Goal: Transaction & Acquisition: Purchase product/service

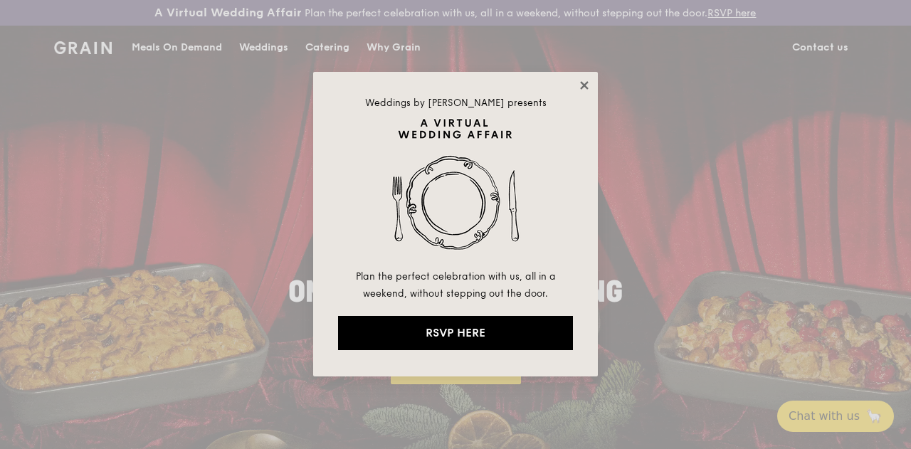
click at [583, 88] on icon at bounding box center [584, 85] width 13 height 13
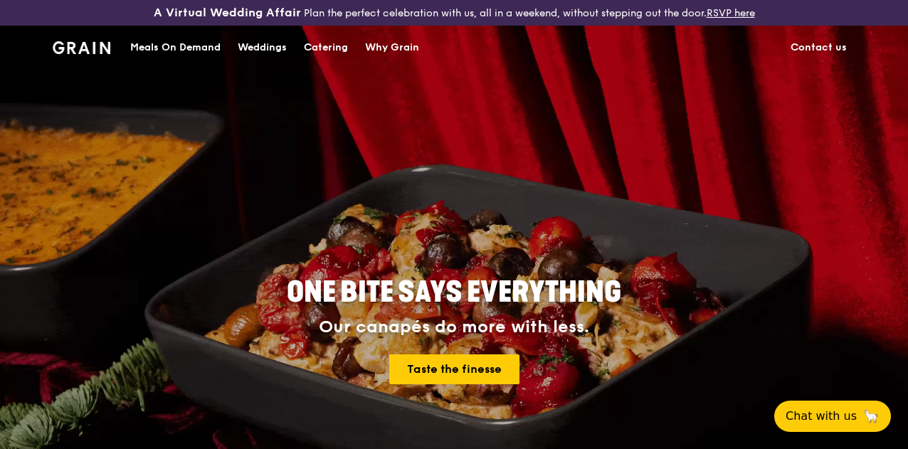
click at [269, 65] on div "Weddings" at bounding box center [262, 47] width 49 height 43
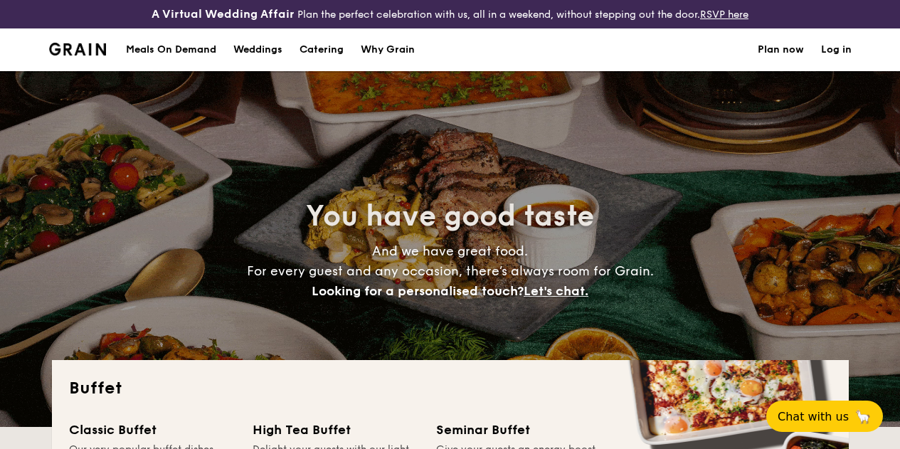
select select
click at [173, 61] on div "Meals On Demand" at bounding box center [171, 49] width 90 height 43
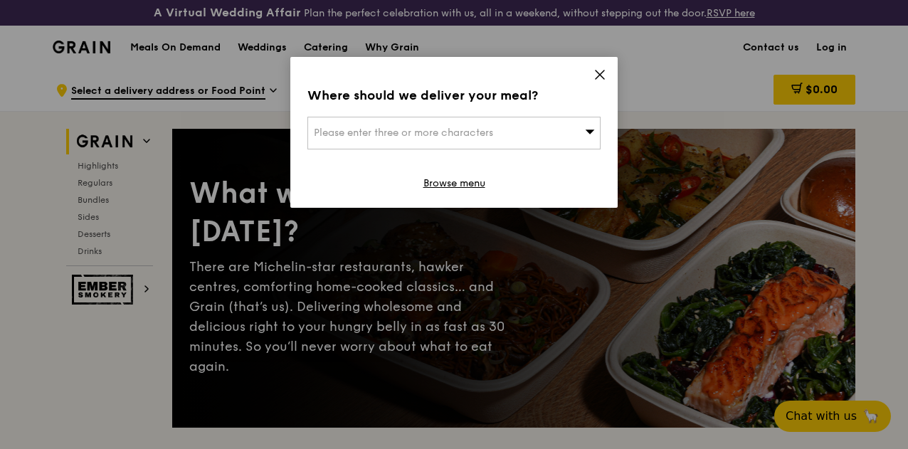
click at [602, 78] on icon at bounding box center [599, 74] width 13 height 13
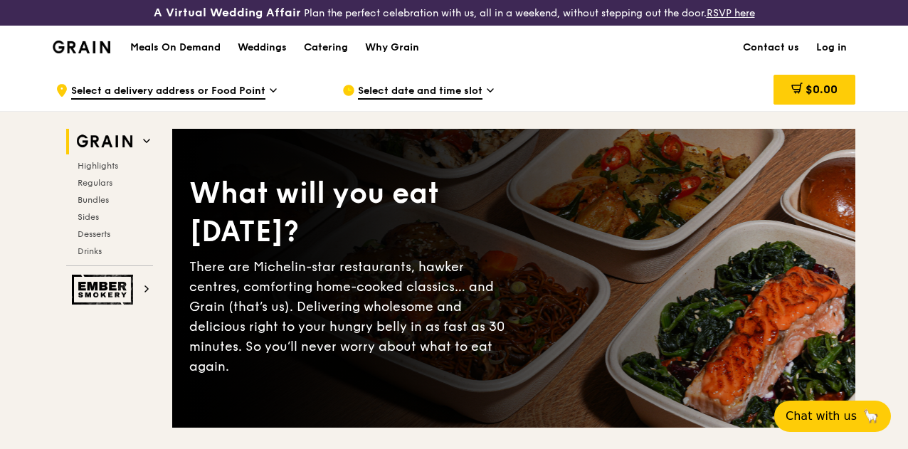
click at [75, 53] on img at bounding box center [82, 47] width 58 height 13
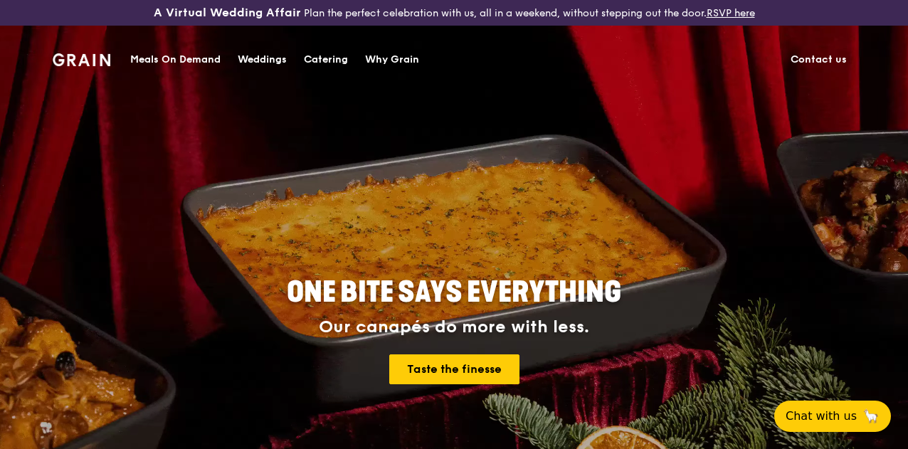
click at [326, 61] on div "Catering" at bounding box center [326, 59] width 44 height 43
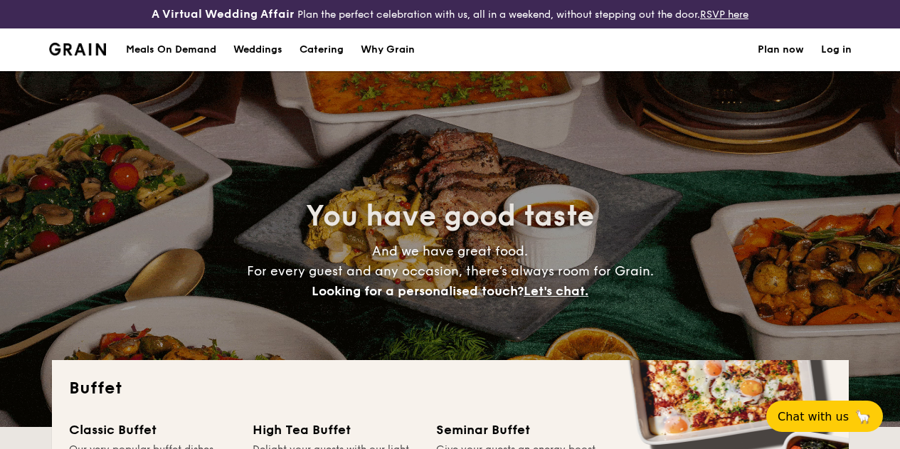
select select
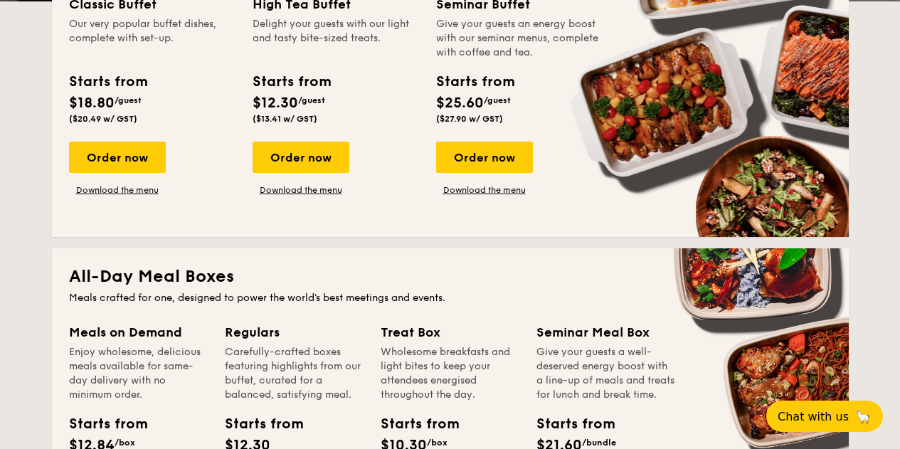
scroll to position [403, 0]
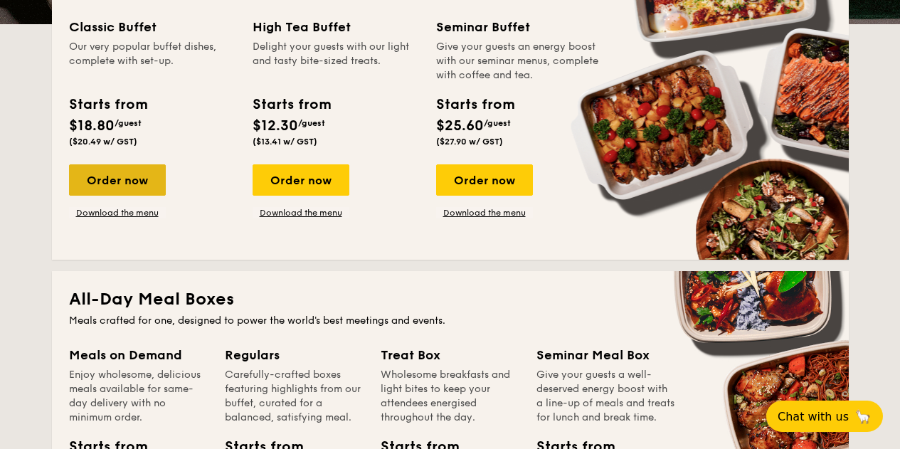
click at [156, 189] on div "Order now" at bounding box center [117, 179] width 97 height 31
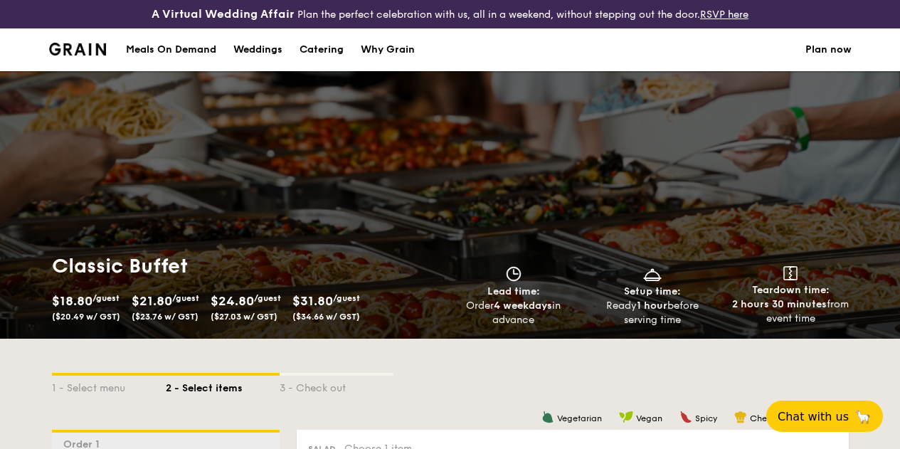
select select
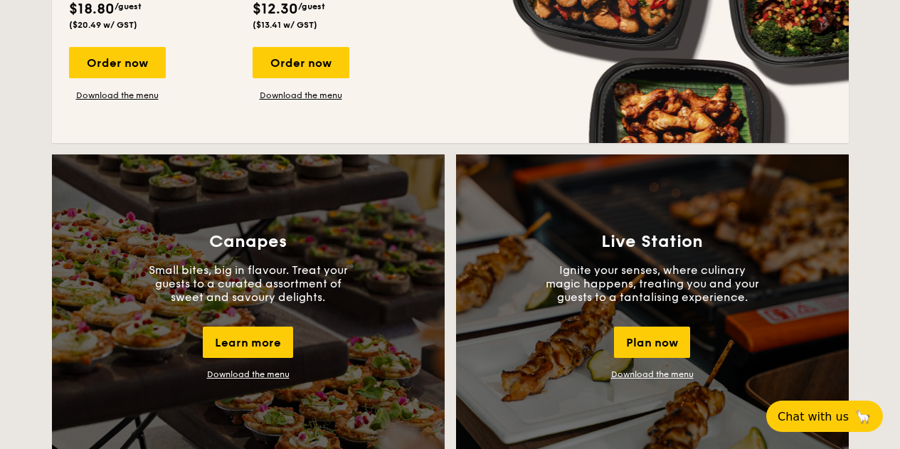
scroll to position [1086, 0]
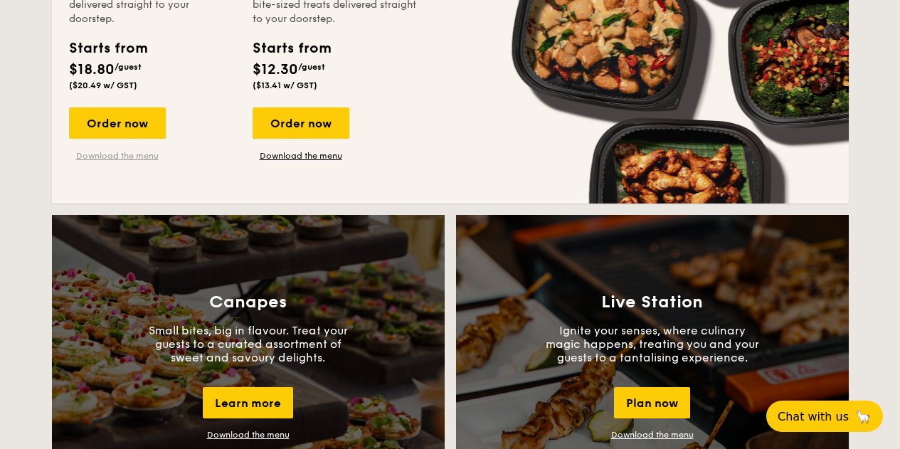
click at [158, 161] on link "Download the menu" at bounding box center [117, 155] width 97 height 11
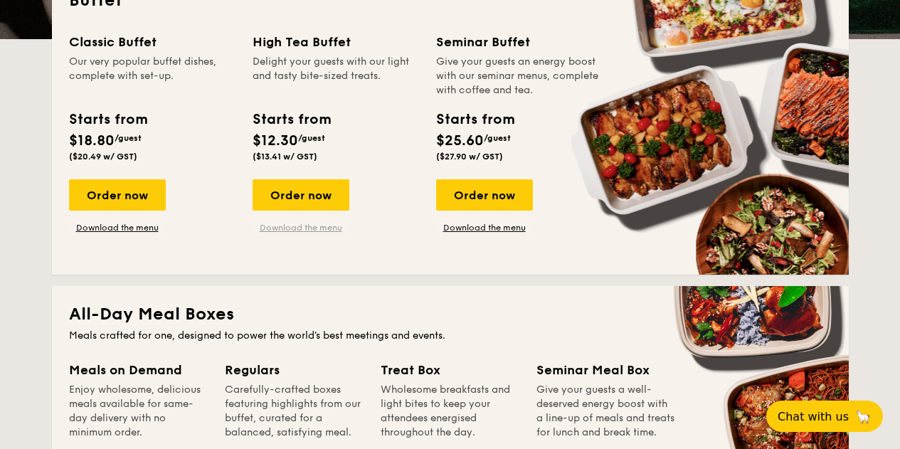
scroll to position [388, 0]
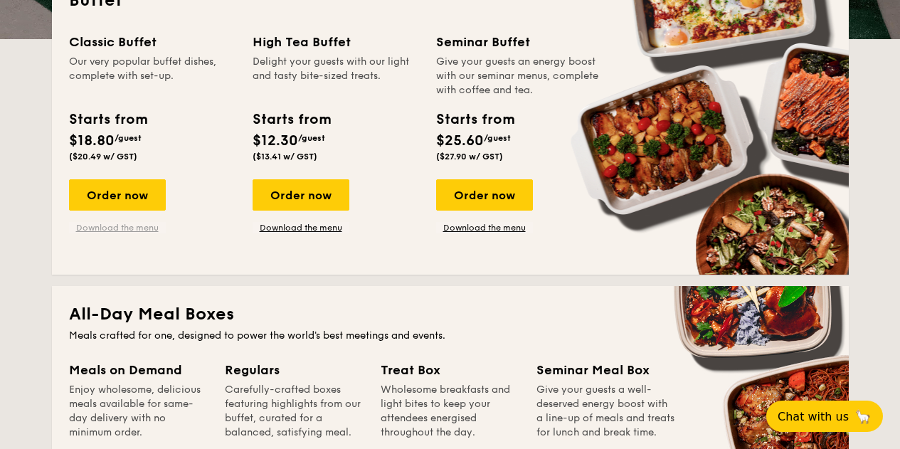
click at [120, 233] on link "Download the menu" at bounding box center [117, 227] width 97 height 11
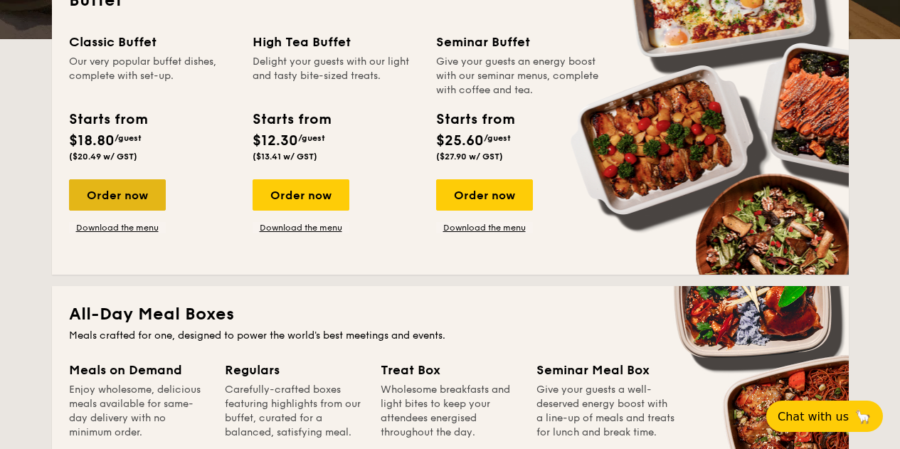
click at [97, 205] on div "Order now" at bounding box center [117, 194] width 97 height 31
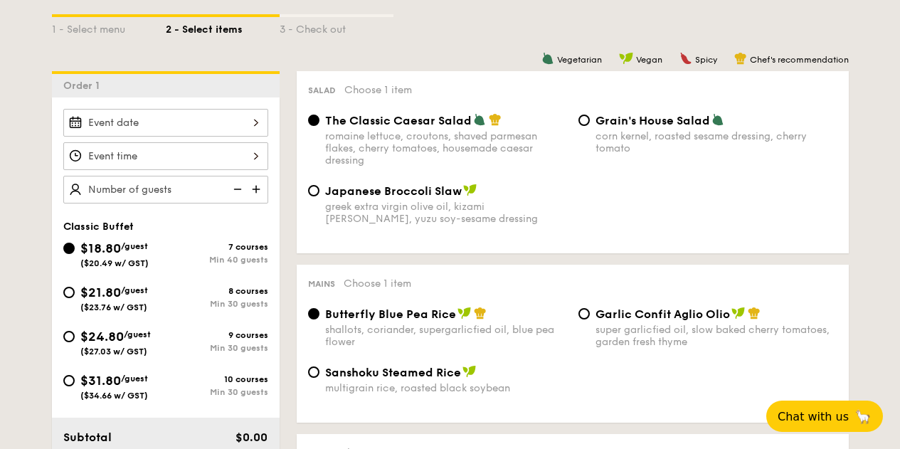
scroll to position [371, 0]
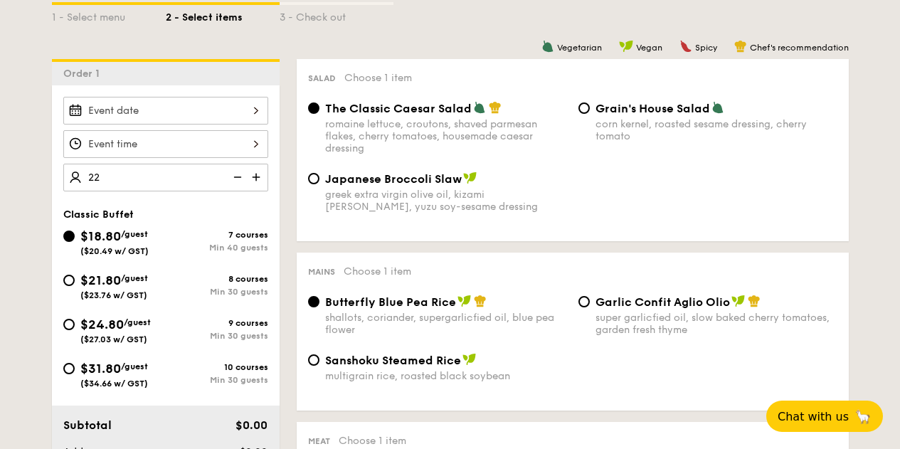
type input "40 guests"
click at [297, 206] on div "Salad Choose 1 item The Classic Caesar Salad romaine lettuce, croutons, shaved …" at bounding box center [573, 150] width 552 height 182
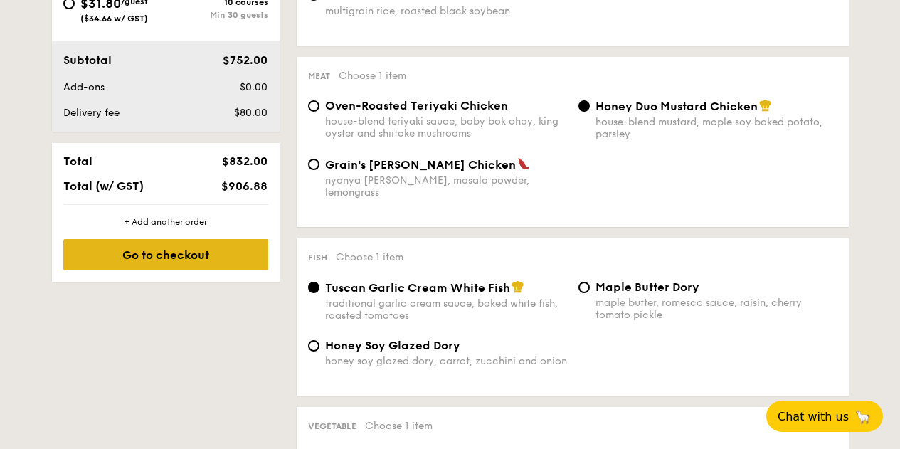
scroll to position [737, 0]
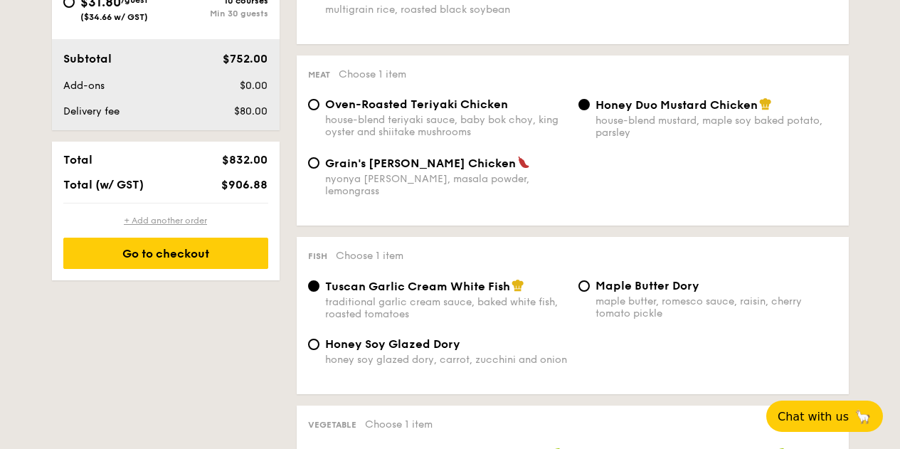
click at [174, 226] on div "+ Add another order" at bounding box center [165, 220] width 205 height 11
radio input "true"
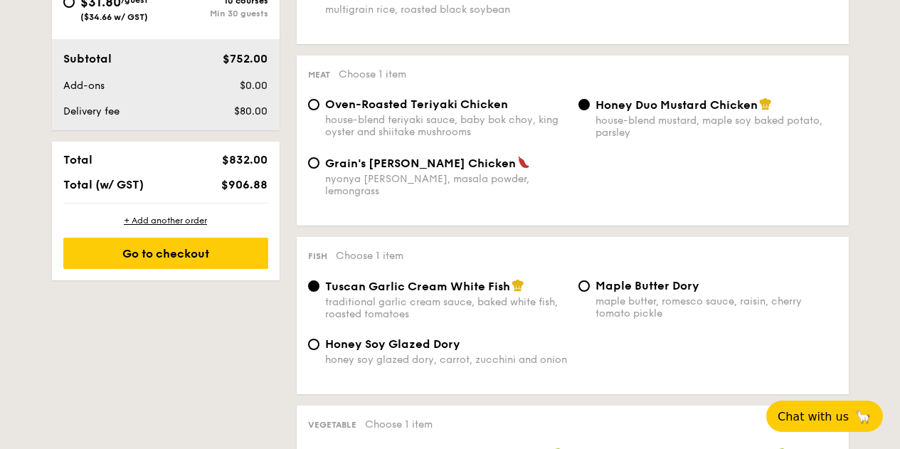
radio input "true"
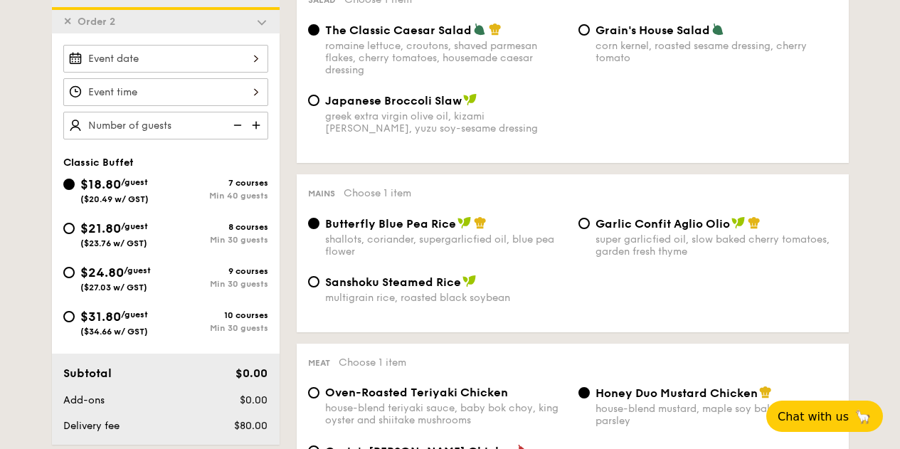
scroll to position [450, 0]
click at [64, 27] on span "✕" at bounding box center [67, 21] width 9 height 12
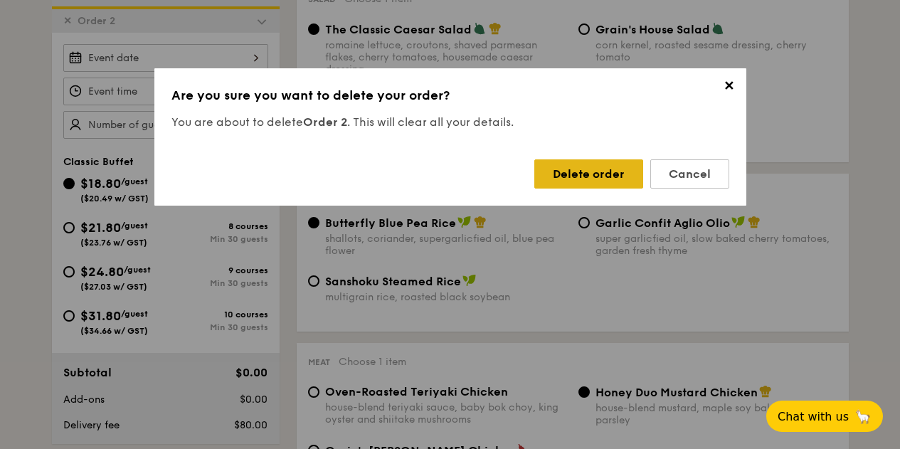
click at [604, 179] on div "Delete order" at bounding box center [588, 173] width 109 height 29
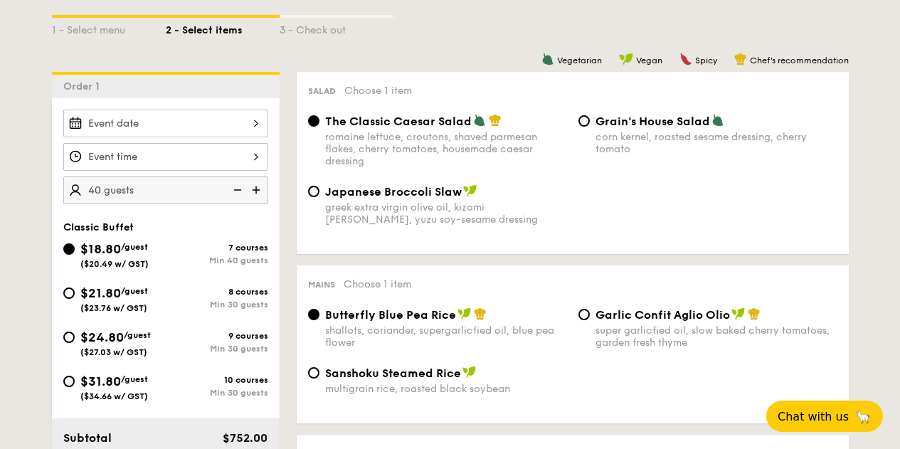
scroll to position [348, 0]
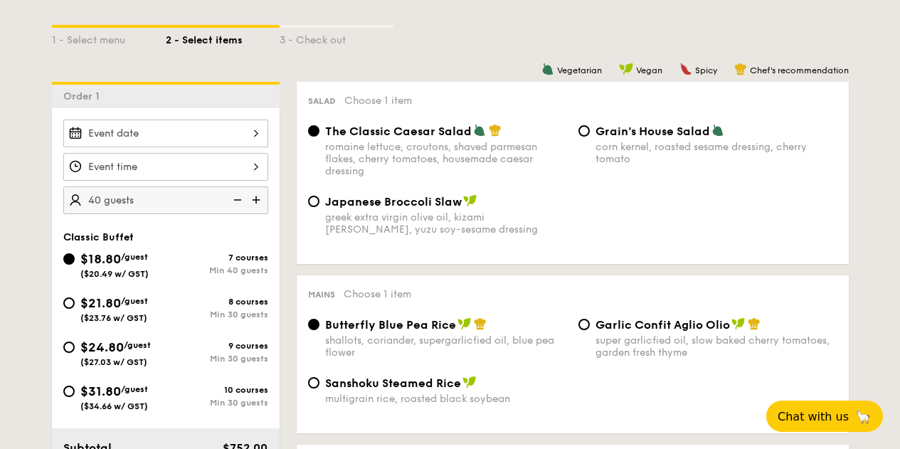
click at [92, 311] on span "$21.80" at bounding box center [100, 303] width 41 height 16
click at [75, 309] on input "$21.80 /guest ($23.76 w/ GST) 8 courses Min 30 guests" at bounding box center [68, 302] width 11 height 11
radio input "true"
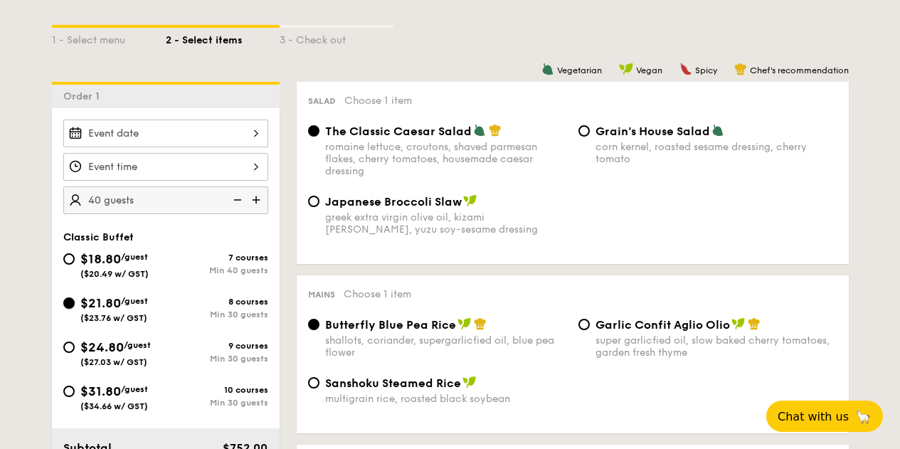
radio input "true"
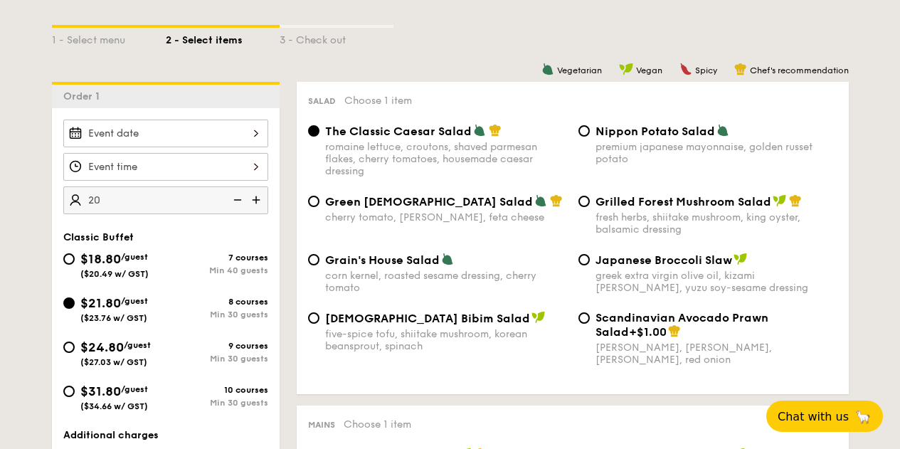
type input "20 guests"
click at [277, 232] on div "20 guests Classic Buffet $18.80 /guest ($20.49 w/ GST) 7 courses Min 40 guests …" at bounding box center [166, 339] width 228 height 462
click at [127, 262] on span "/guest" at bounding box center [134, 257] width 27 height 10
click at [75, 265] on input "$18.80 /guest ($20.49 w/ GST) 7 courses Min 40 guests" at bounding box center [68, 258] width 11 height 11
radio input "true"
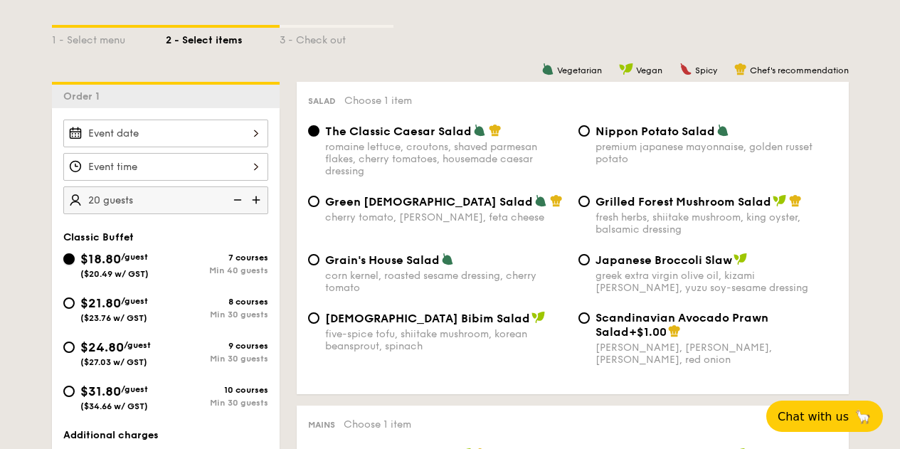
radio input "true"
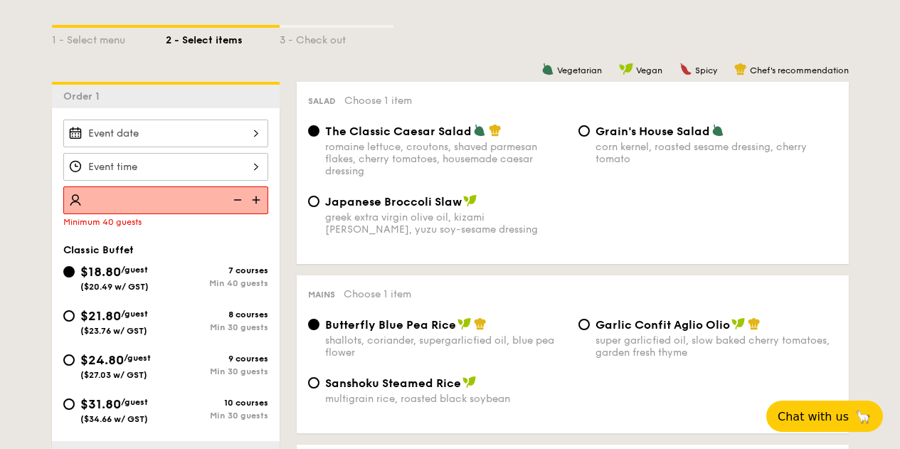
click at [186, 250] on div "20 guests Minimum 40 guests Classic Buffet $18.80 /guest ($20.49 w/ GST) 7 cour…" at bounding box center [166, 320] width 228 height 424
click at [189, 255] on div "40 guests Minimum 40 guests Classic Buffet $18.80 /guest ($20.49 w/ GST) 7 cour…" at bounding box center [166, 320] width 228 height 424
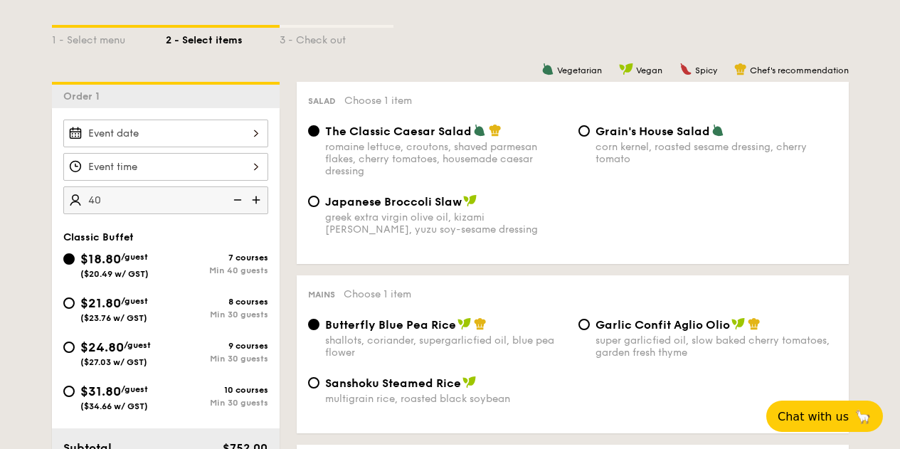
type input "40 guests"
click at [121, 311] on span "$21.80" at bounding box center [100, 303] width 41 height 16
click at [75, 309] on input "$21.80 /guest ($23.76 w/ GST) 8 courses Min 30 guests" at bounding box center [68, 302] width 11 height 11
radio input "true"
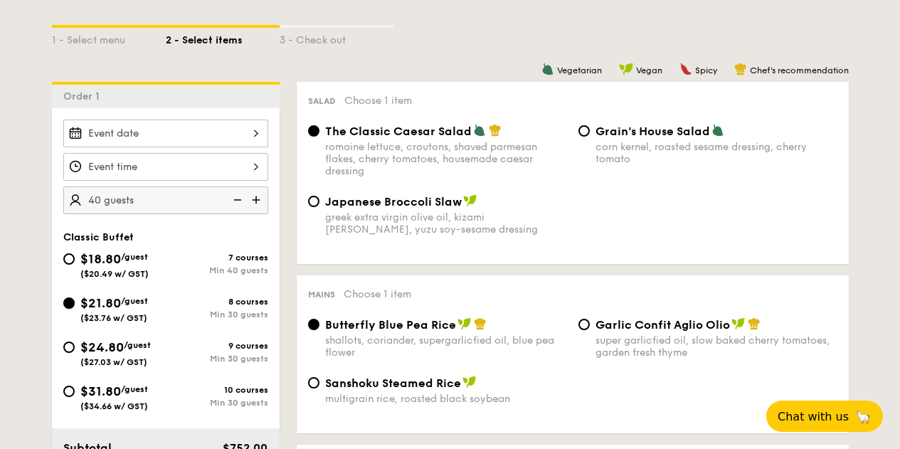
radio input "true"
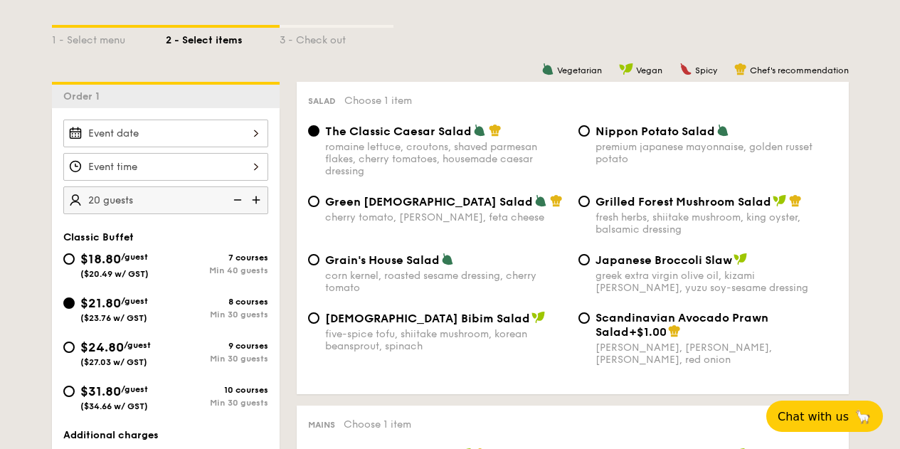
click at [145, 236] on div "20 guests Classic Buffet $18.80 /guest ($20.49 w/ GST) 7 courses Min 40 guests …" at bounding box center [166, 339] width 228 height 462
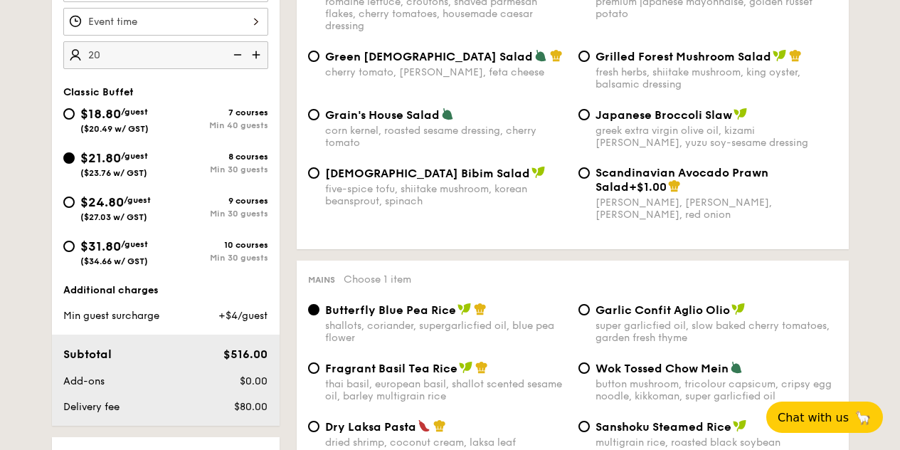
scroll to position [480, 0]
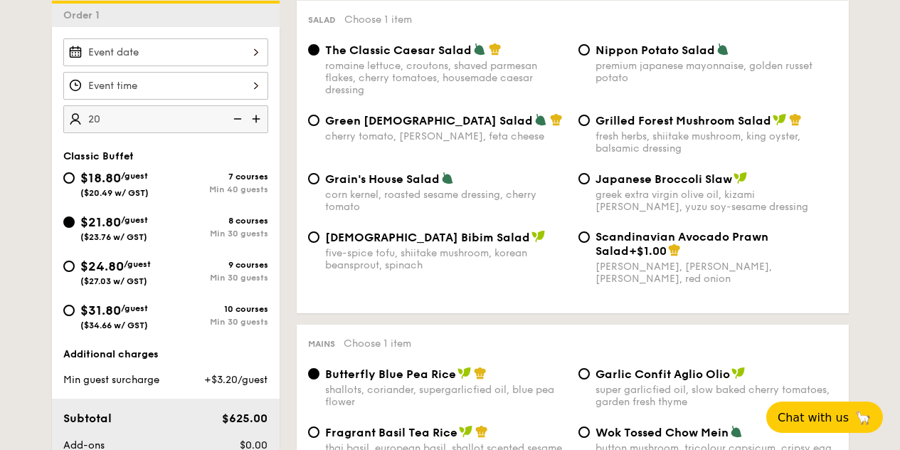
scroll to position [420, 0]
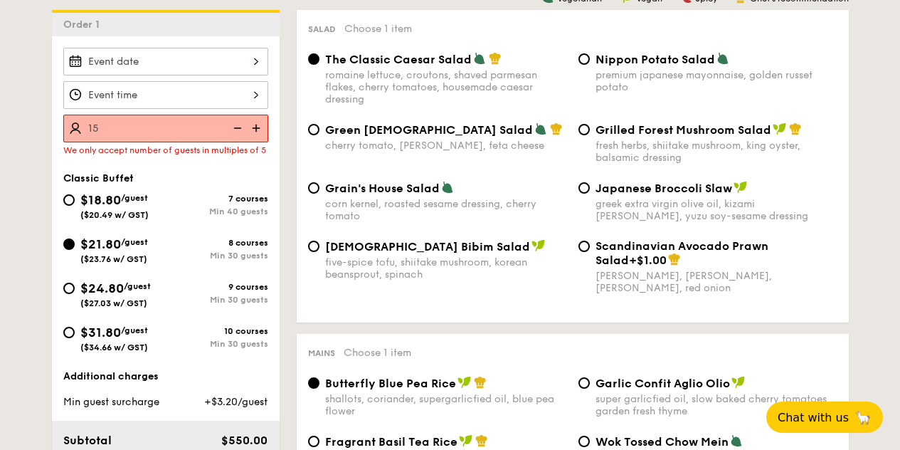
type input "20 guests"
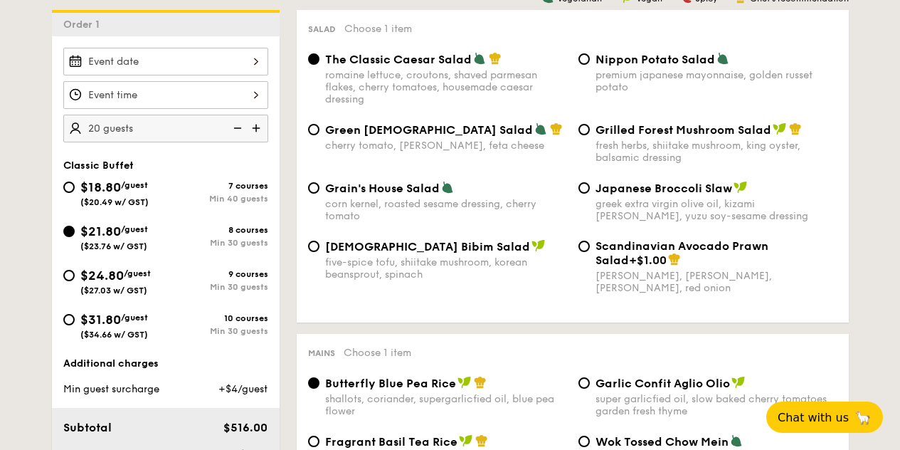
click at [225, 75] on div at bounding box center [165, 62] width 205 height 28
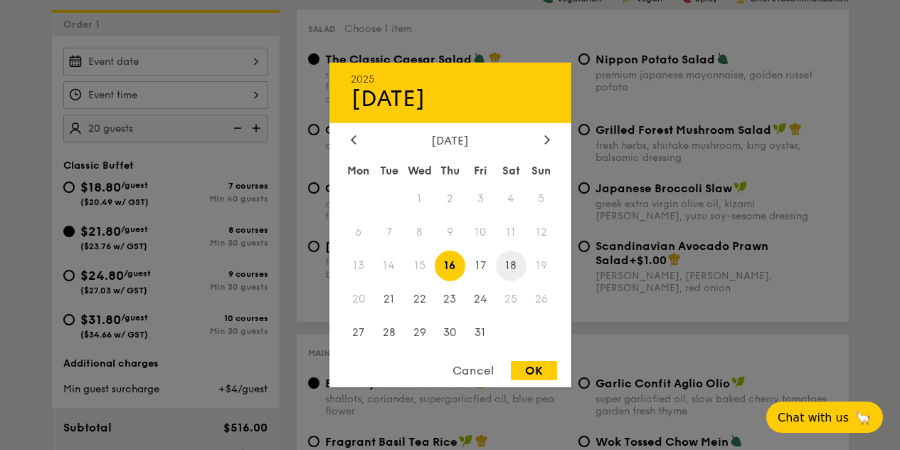
click at [515, 263] on span "18" at bounding box center [511, 265] width 31 height 31
click at [544, 371] on div "OK" at bounding box center [534, 370] width 46 height 19
type input "Oct 18, 2025"
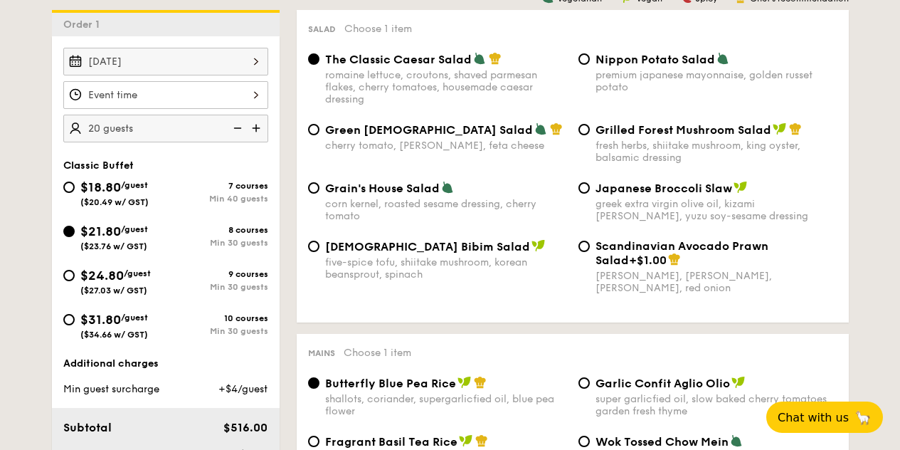
click at [240, 109] on div at bounding box center [165, 95] width 205 height 28
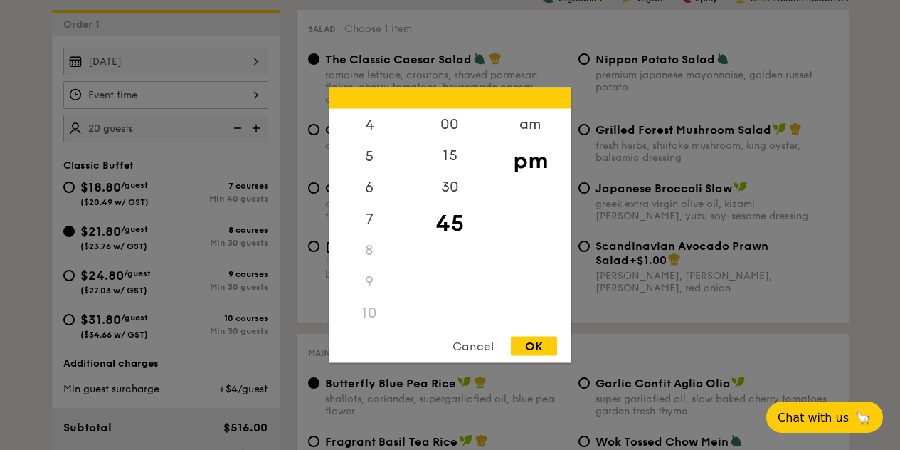
scroll to position [137, 0]
click at [365, 189] on div "6" at bounding box center [369, 189] width 80 height 41
click at [453, 193] on div "30" at bounding box center [450, 191] width 80 height 41
click at [359, 218] on div "7" at bounding box center [369, 231] width 80 height 41
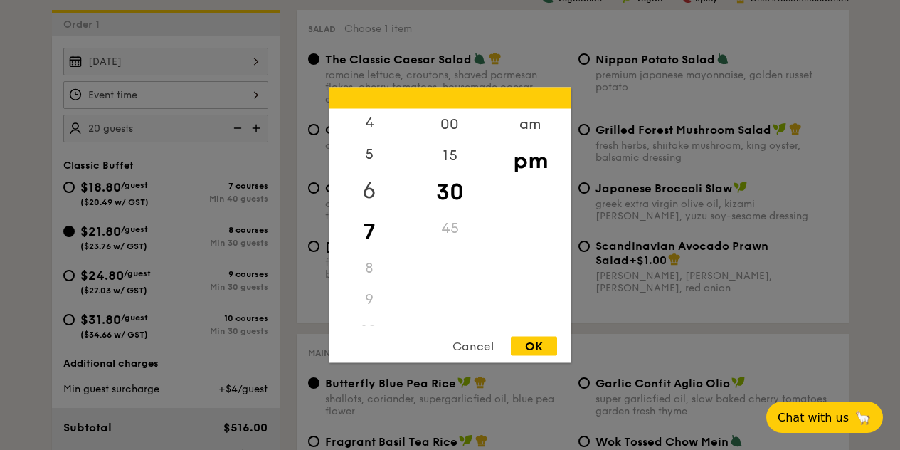
click at [379, 179] on div "6" at bounding box center [369, 190] width 80 height 41
click at [448, 130] on div "00" at bounding box center [450, 129] width 80 height 41
click at [545, 357] on div "Cancel OK" at bounding box center [450, 350] width 242 height 26
click at [545, 351] on div "OK" at bounding box center [534, 346] width 46 height 19
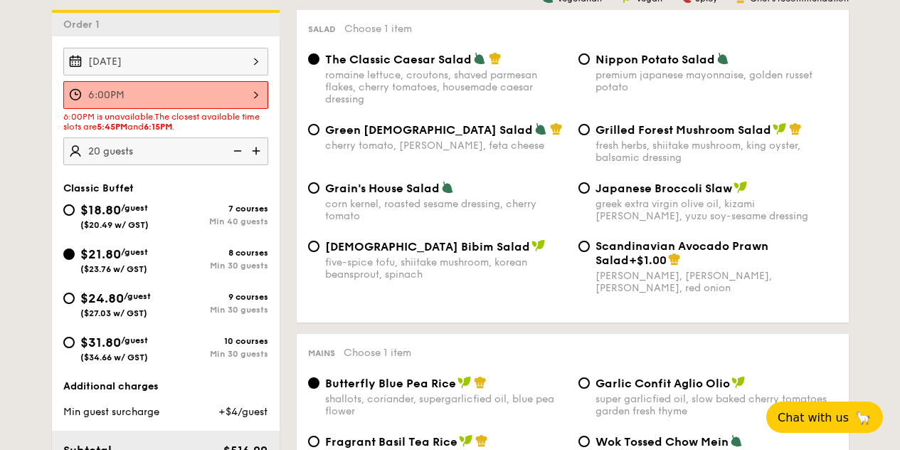
click at [253, 109] on div "6:00PM" at bounding box center [165, 95] width 205 height 28
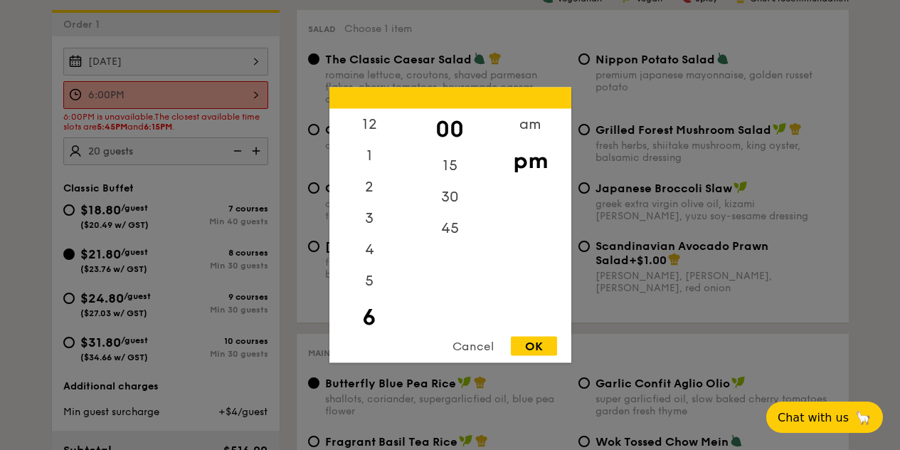
scroll to position [31, 0]
click at [371, 250] on div "5" at bounding box center [369, 254] width 80 height 41
click at [439, 224] on div "45" at bounding box center [450, 233] width 80 height 41
click at [549, 347] on div "OK" at bounding box center [534, 346] width 46 height 19
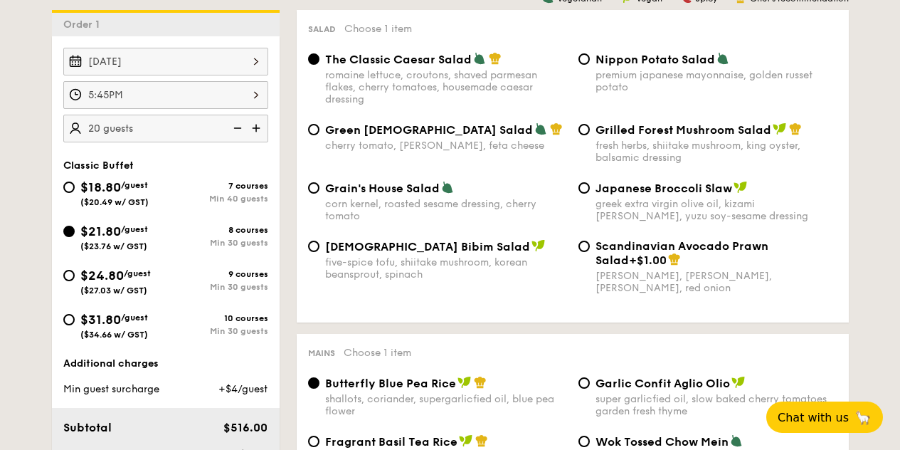
click at [221, 100] on div "5:45PM" at bounding box center [165, 95] width 205 height 28
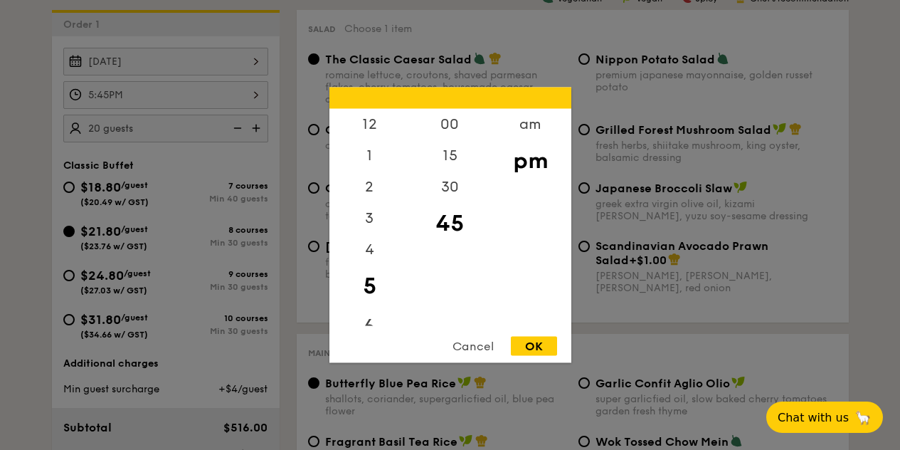
click at [376, 318] on div "6" at bounding box center [369, 327] width 80 height 41
click at [451, 166] on div "15" at bounding box center [450, 160] width 80 height 41
click at [553, 344] on div "OK" at bounding box center [534, 346] width 46 height 19
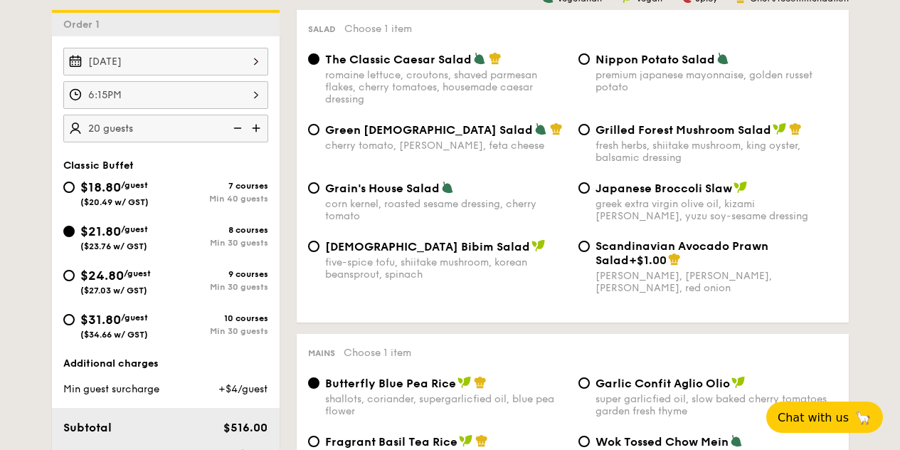
click at [259, 75] on div "Oct 18, 2025" at bounding box center [165, 62] width 205 height 28
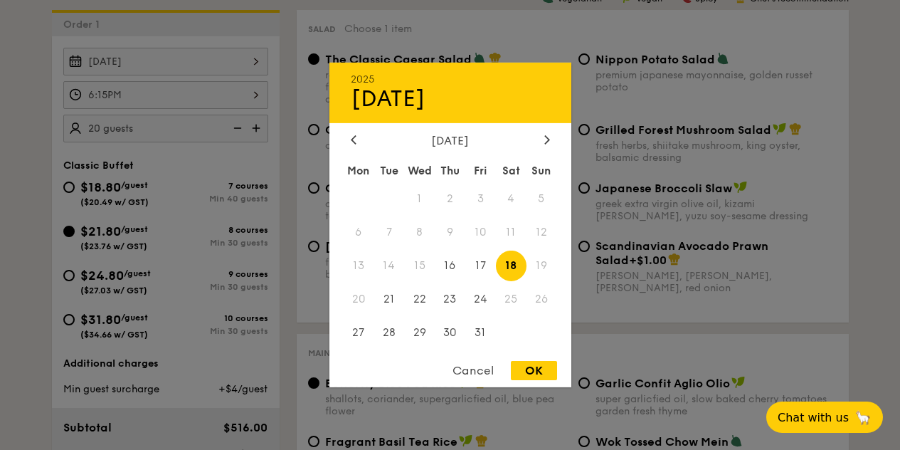
click at [534, 377] on div "OK" at bounding box center [534, 370] width 46 height 19
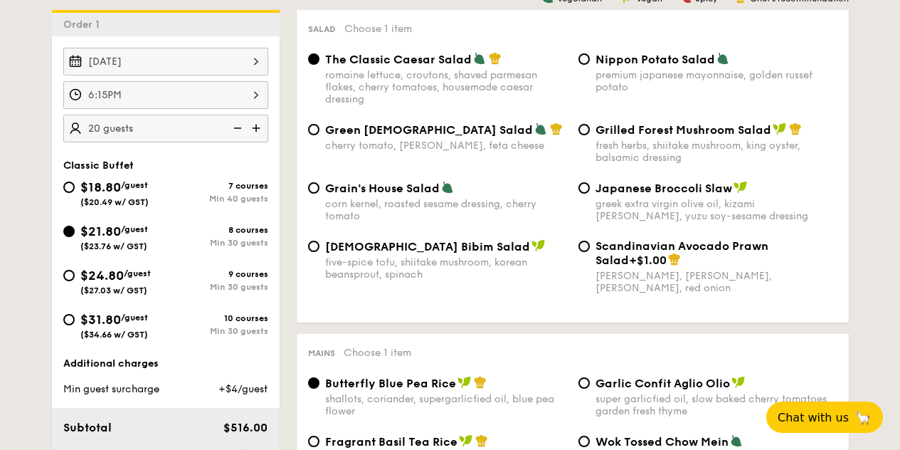
click at [248, 107] on div "6:15PM" at bounding box center [165, 95] width 205 height 28
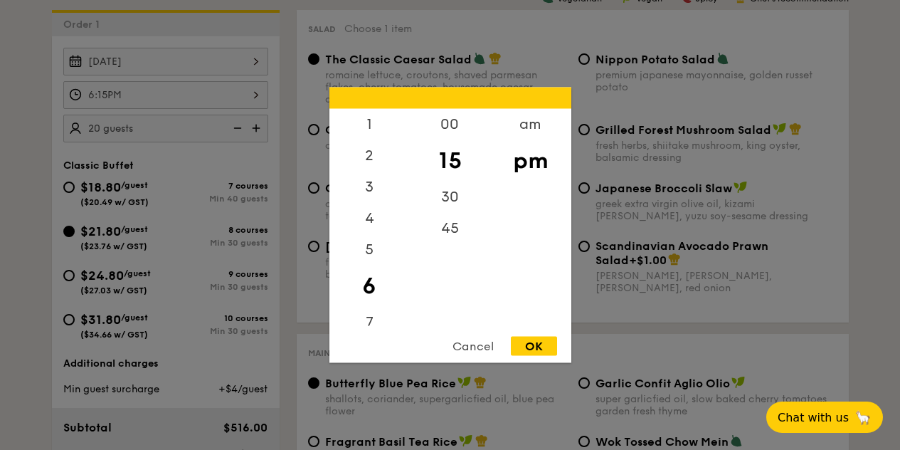
click at [519, 350] on div "OK" at bounding box center [534, 346] width 46 height 19
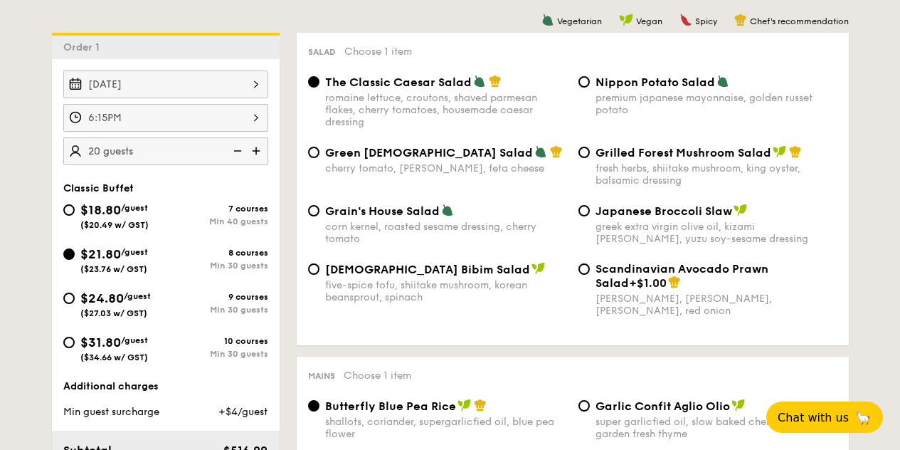
scroll to position [423, 0]
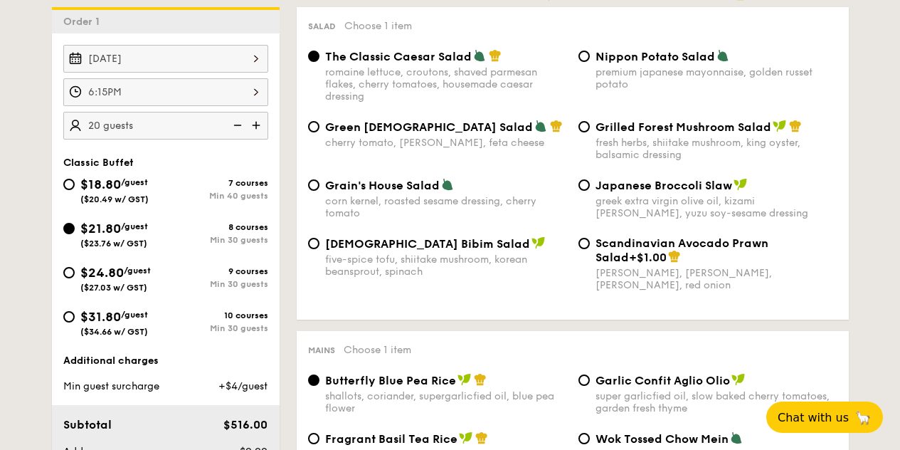
click at [221, 106] on div "6:15PM" at bounding box center [165, 92] width 205 height 28
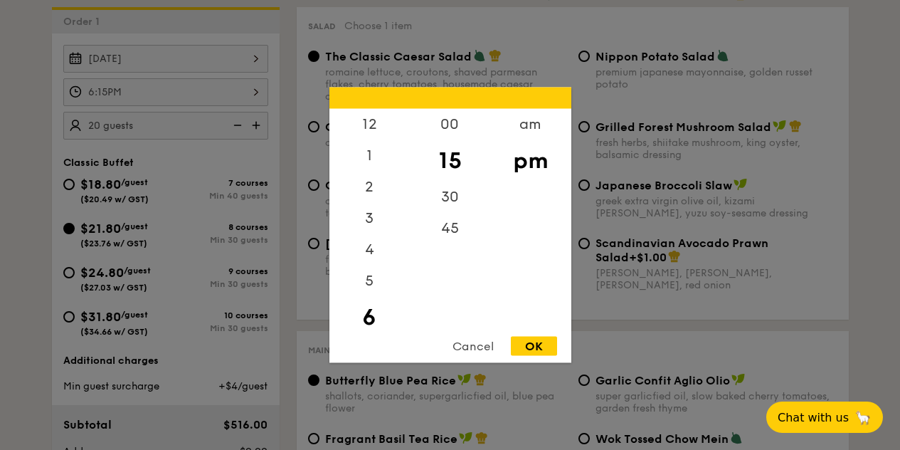
scroll to position [31, 0]
click at [480, 344] on div "Cancel" at bounding box center [473, 346] width 70 height 19
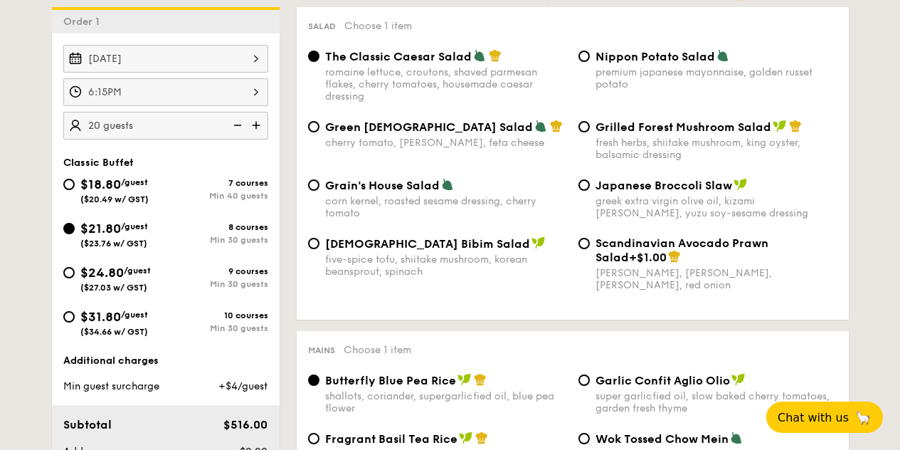
click at [228, 106] on div "6:15PM" at bounding box center [165, 92] width 205 height 28
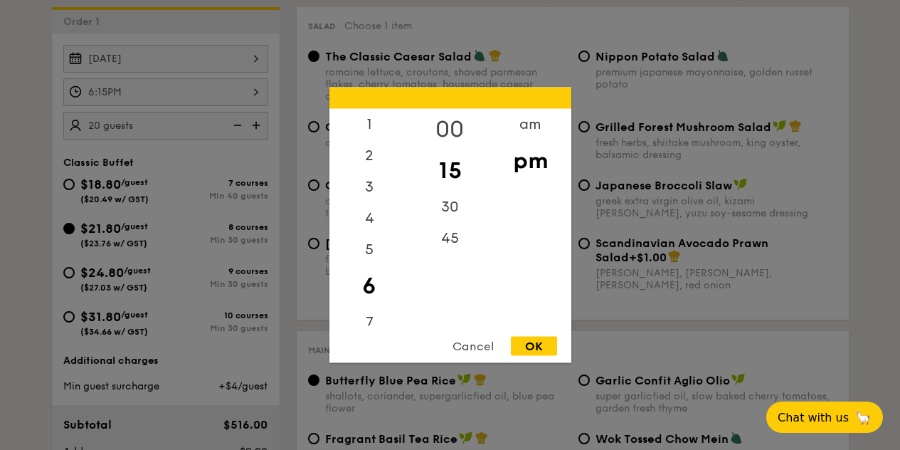
click at [445, 134] on div "00" at bounding box center [450, 129] width 80 height 41
click at [533, 350] on div "OK" at bounding box center [534, 346] width 46 height 19
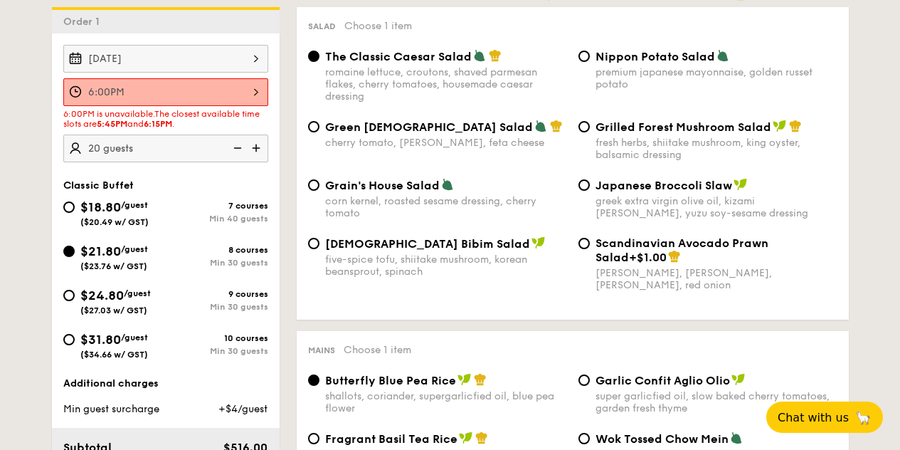
click at [251, 102] on div "6:00PM 12 1 2 3 4 5 6 7 8 9 10 11 00 15 30 45 am pm Cancel OK" at bounding box center [165, 92] width 205 height 28
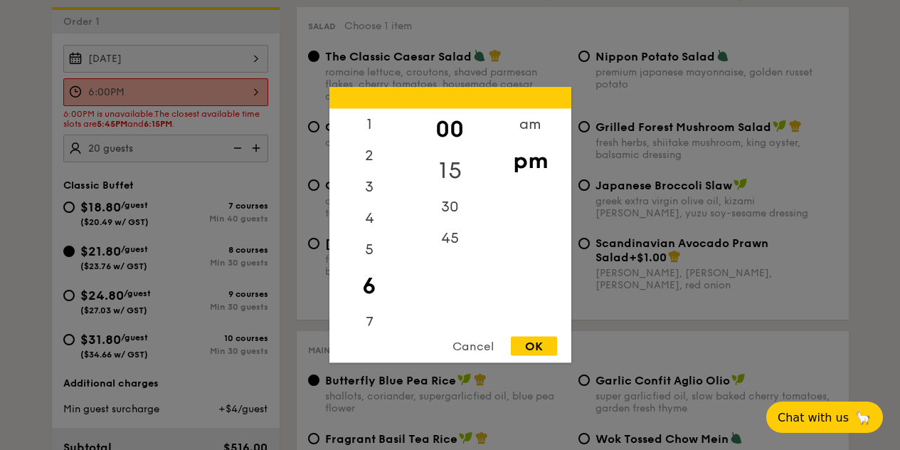
click at [440, 154] on div "15" at bounding box center [450, 170] width 80 height 41
click at [542, 338] on div "OK" at bounding box center [534, 346] width 46 height 19
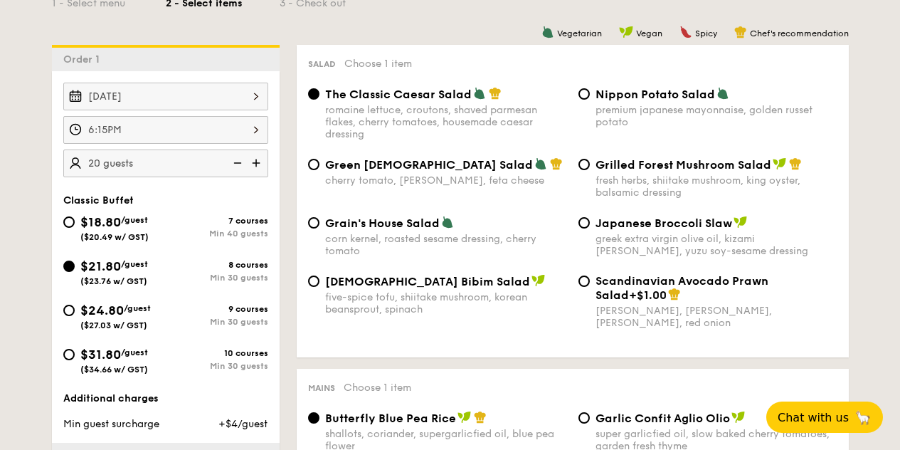
scroll to position [356, 0]
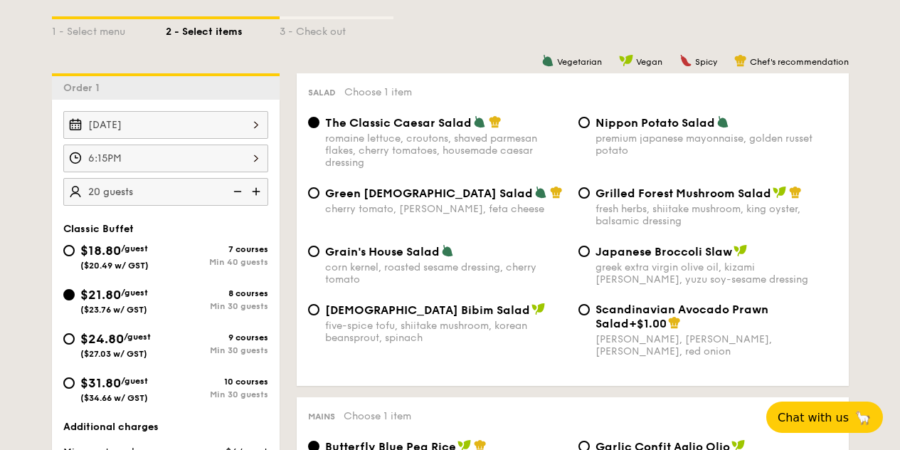
click at [224, 167] on div "6:15PM" at bounding box center [165, 158] width 205 height 28
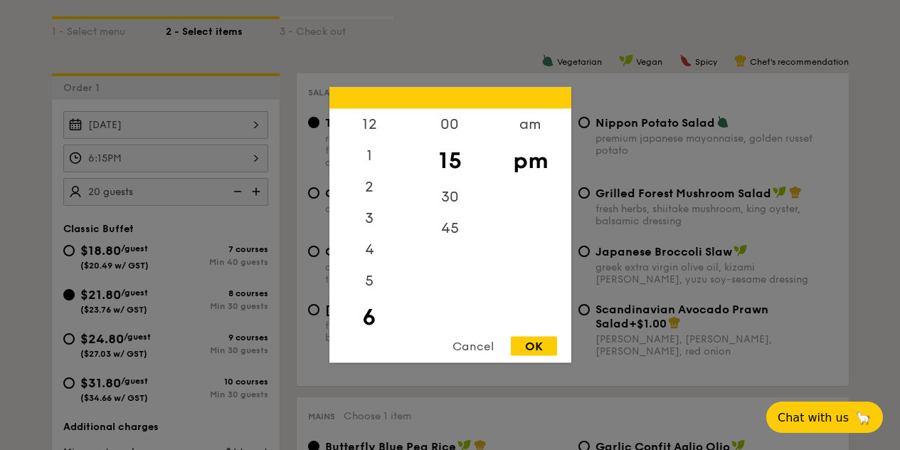
scroll to position [31, 0]
click at [375, 253] on div "5" at bounding box center [369, 254] width 80 height 41
click at [456, 227] on div "45" at bounding box center [450, 233] width 80 height 41
click at [548, 341] on div "OK" at bounding box center [534, 346] width 46 height 19
type input "5:45PM"
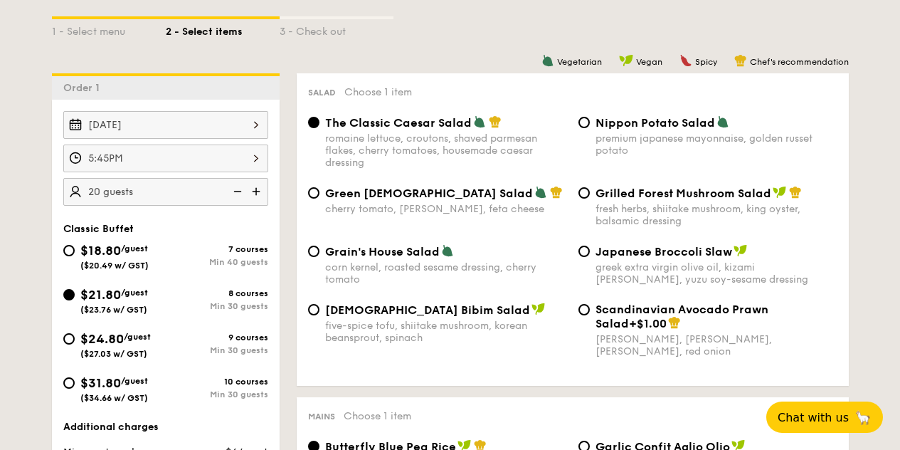
click at [595, 200] on span "Grilled Forest Mushroom Salad" at bounding box center [683, 193] width 176 height 14
click at [590, 198] on input "Grilled Forest Mushroom Salad fresh herbs, shiitake mushroom, king oyster, bals…" at bounding box center [583, 192] width 11 height 11
radio input "true"
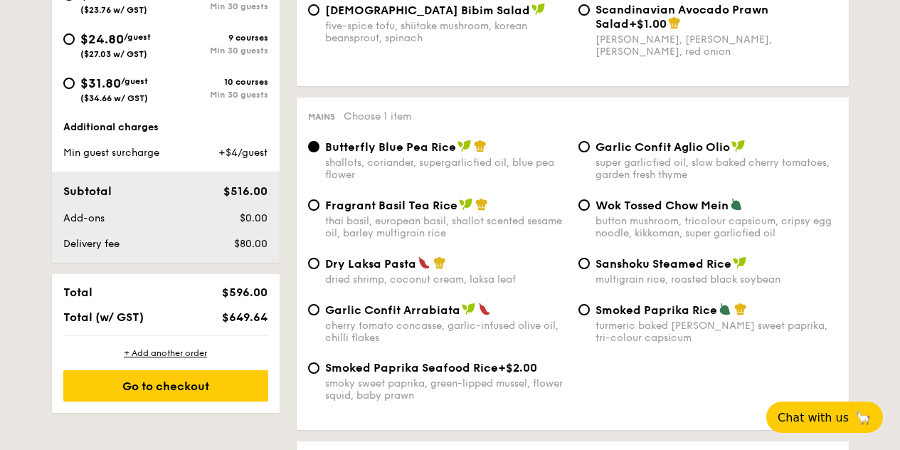
scroll to position [659, 0]
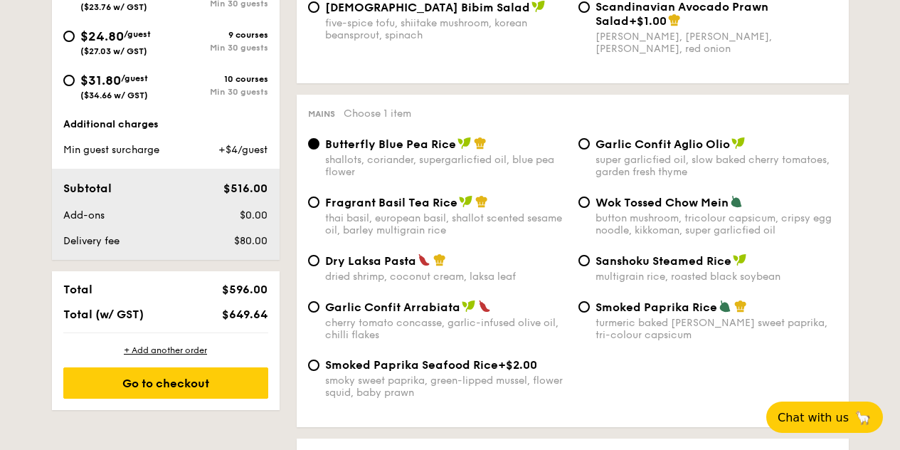
click at [728, 209] on div "Wok Tossed Chow Mein" at bounding box center [716, 202] width 242 height 14
click at [590, 208] on input "Wok Tossed Chow Mein button mushroom, tricolour capsicum, cripsy egg noodle, ki…" at bounding box center [583, 201] width 11 height 11
radio input "true"
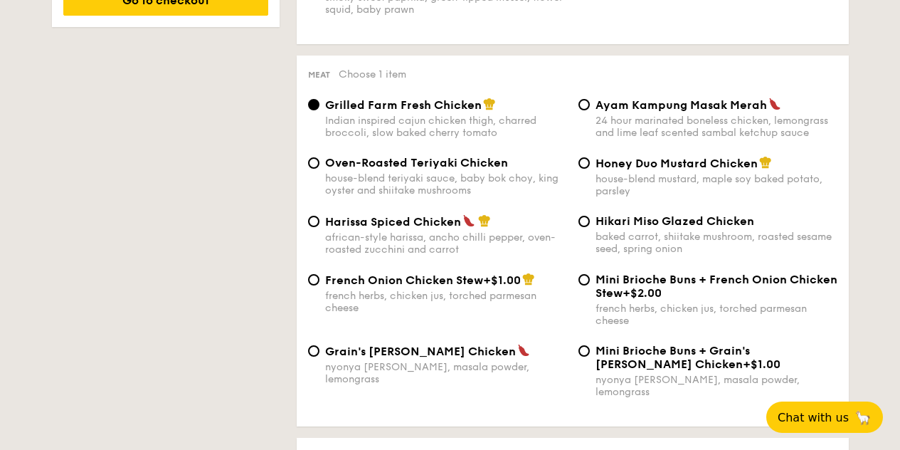
scroll to position [1054, 0]
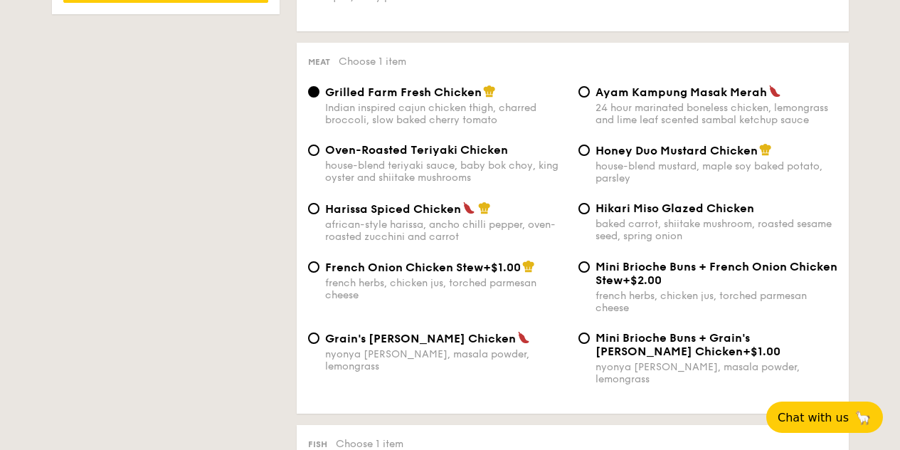
click at [688, 215] on span "Hikari Miso Glazed Chicken" at bounding box center [674, 208] width 159 height 14
click at [590, 214] on input "Hikari Miso Glazed Chicken baked carrot, shiitake mushroom, roasted sesame seed…" at bounding box center [583, 208] width 11 height 11
radio input "true"
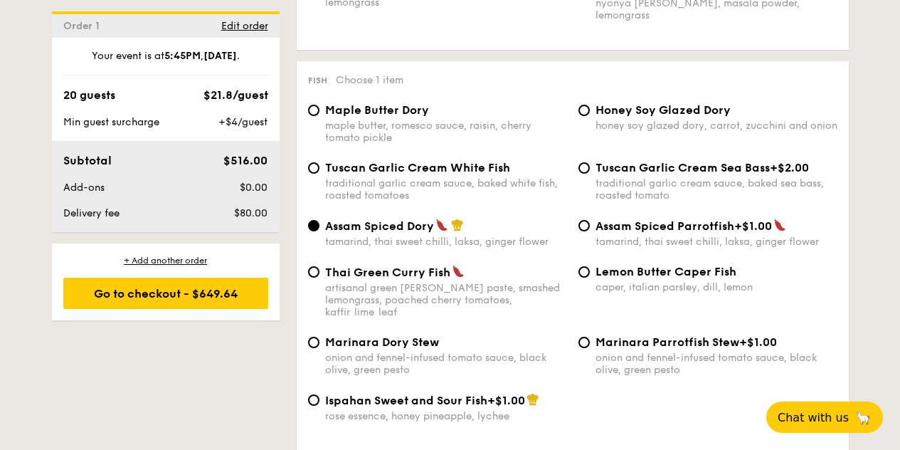
scroll to position [1421, 0]
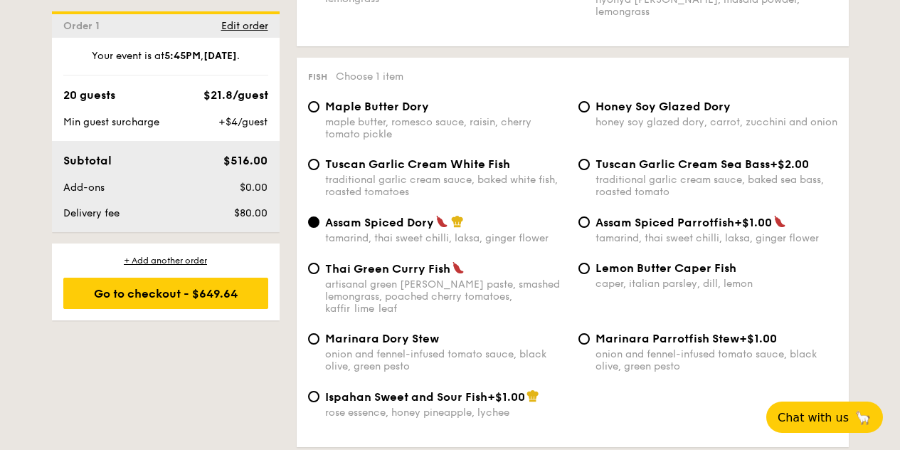
click at [448, 293] on div "artisanal green curry paste, smashed lemongrass, poached cherry tomatoes, kaffi…" at bounding box center [446, 296] width 242 height 36
click at [319, 274] on input "Thai Green Curry Fish artisanal green curry paste, smashed lemongrass, poached …" at bounding box center [313, 268] width 11 height 11
radio input "true"
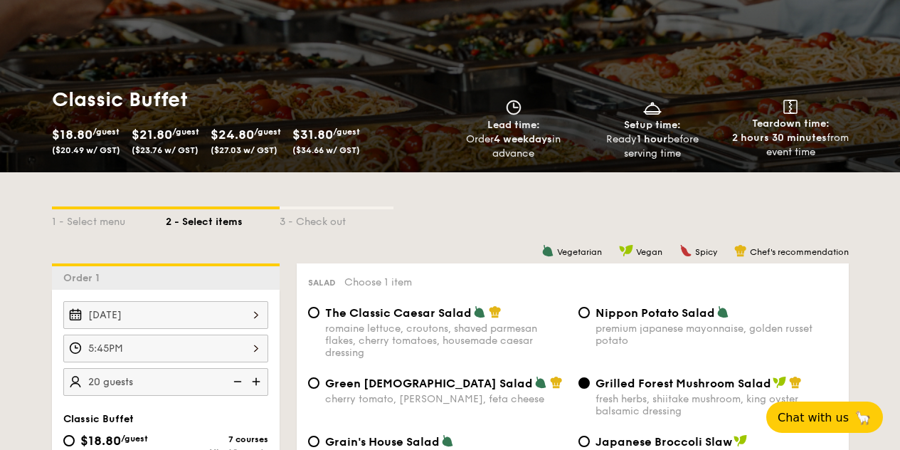
scroll to position [150, 0]
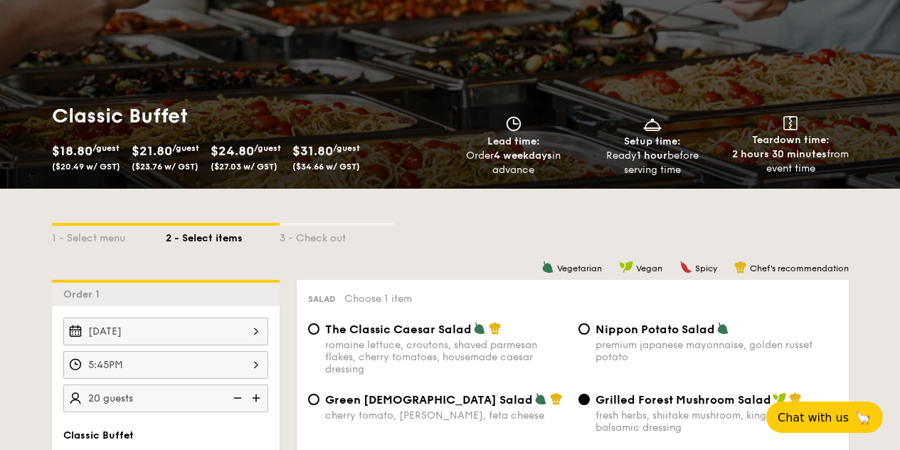
click at [232, 371] on div "5:45PM" at bounding box center [165, 365] width 205 height 28
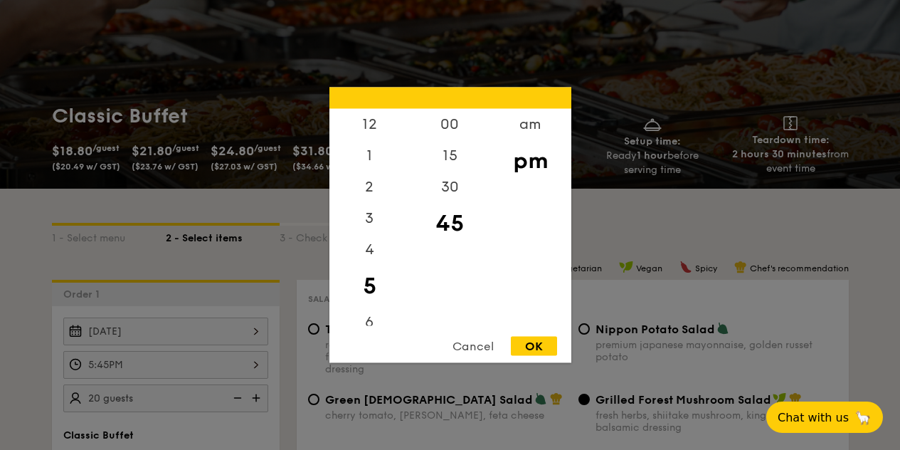
click at [467, 341] on div "Cancel" at bounding box center [473, 346] width 70 height 19
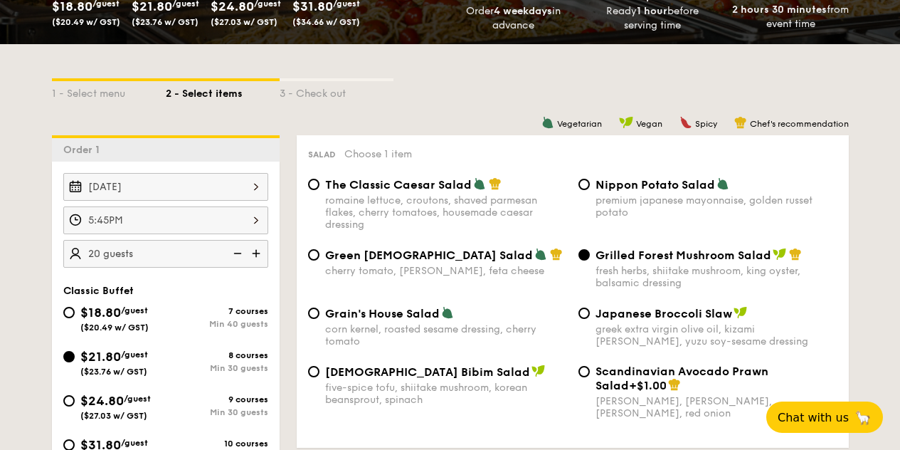
scroll to position [301, 0]
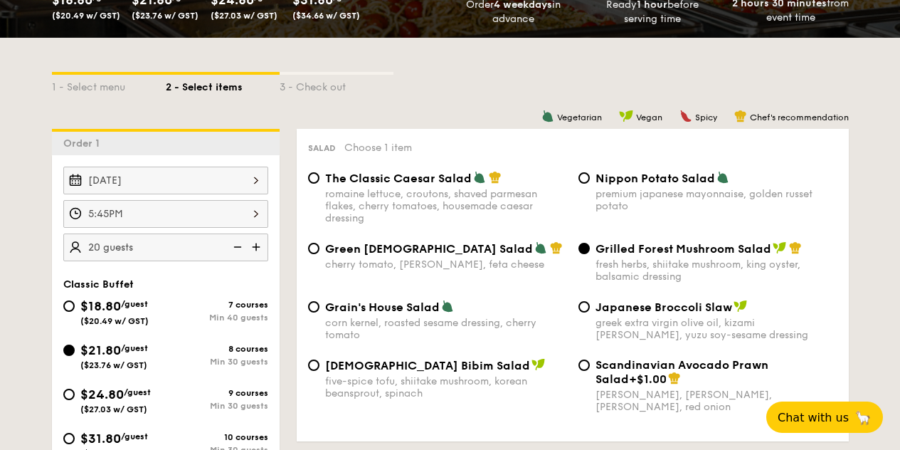
click at [146, 228] on div "5:45PM" at bounding box center [165, 214] width 205 height 28
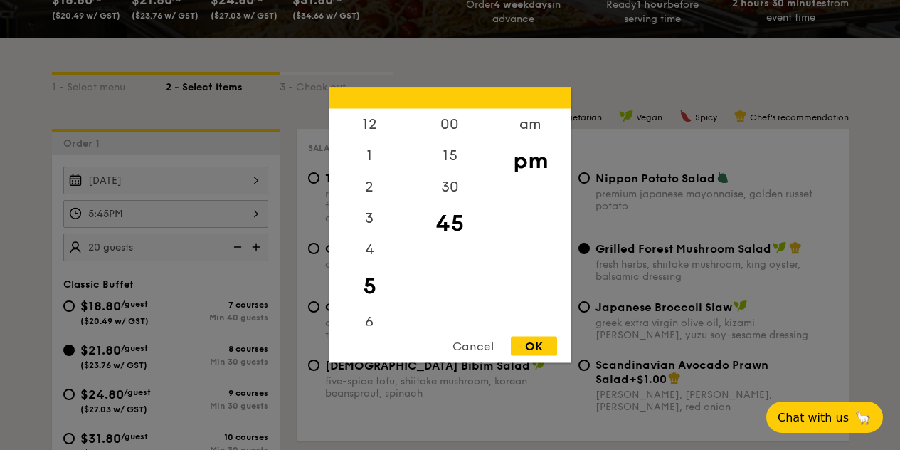
click at [475, 349] on div "Cancel" at bounding box center [473, 346] width 70 height 19
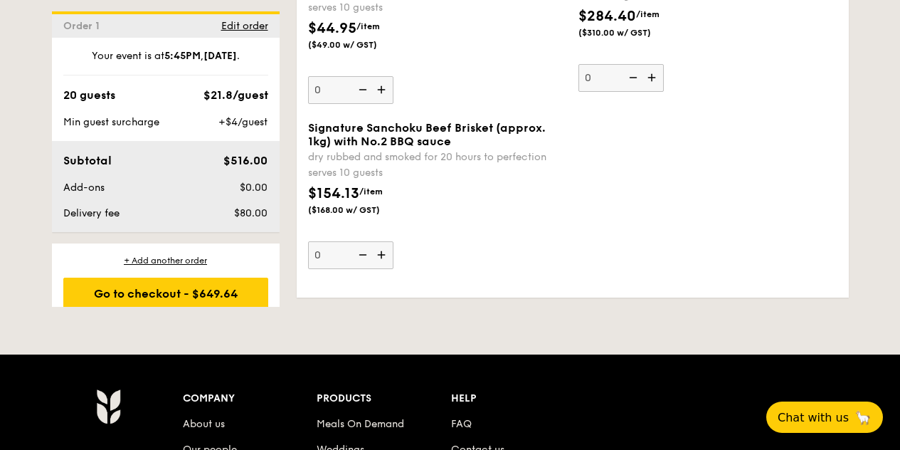
scroll to position [3242, 0]
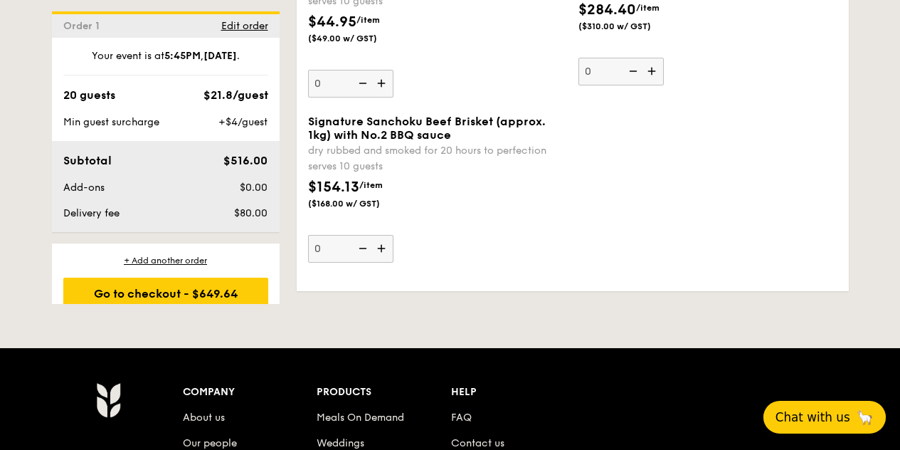
click at [818, 409] on button "Chat with us 🦙" at bounding box center [824, 417] width 122 height 33
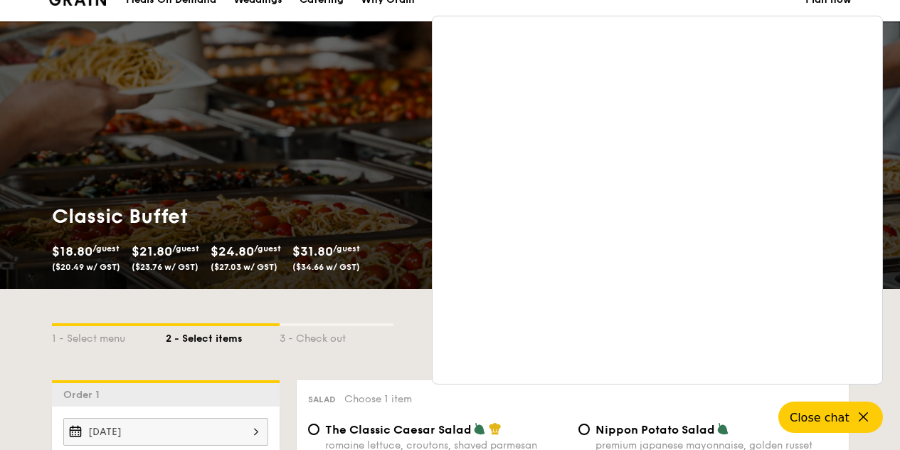
scroll to position [50, 0]
click at [869, 414] on icon at bounding box center [865, 416] width 17 height 17
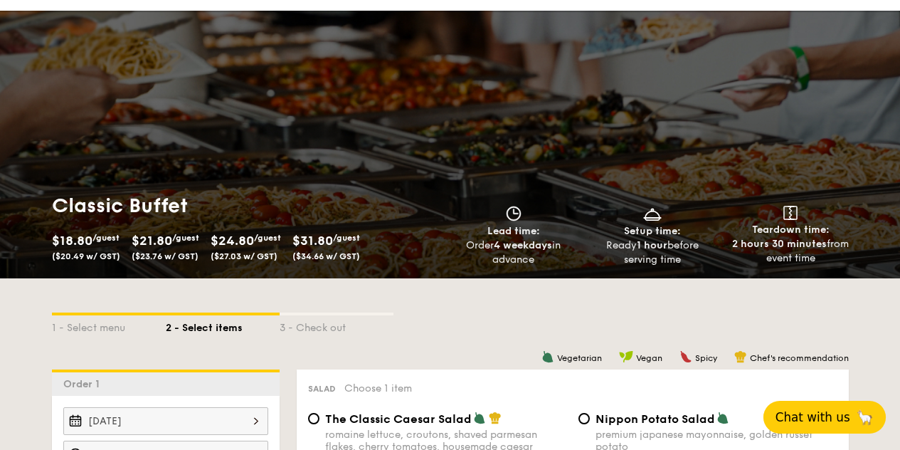
scroll to position [61, 0]
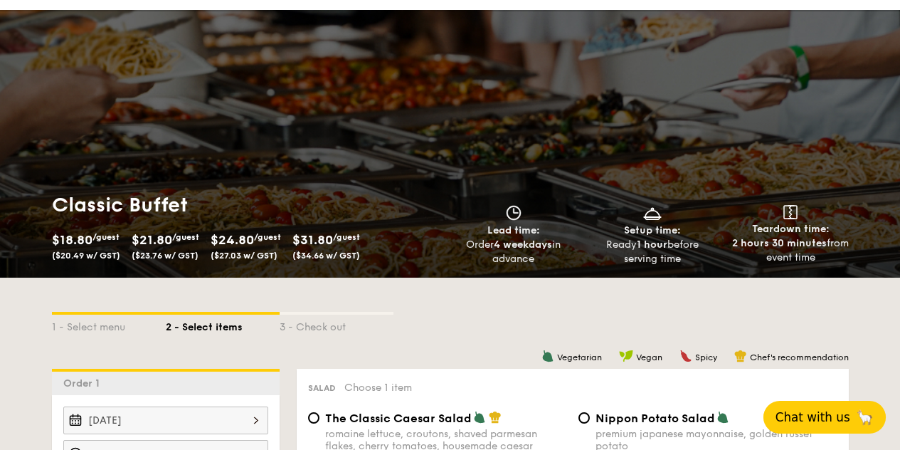
click at [825, 420] on span "Chat with us" at bounding box center [812, 417] width 75 height 14
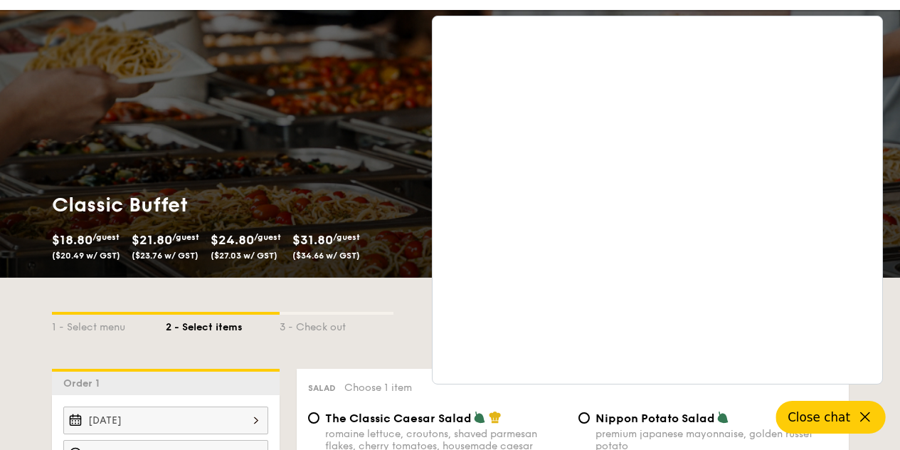
click at [859, 415] on icon at bounding box center [865, 416] width 17 height 17
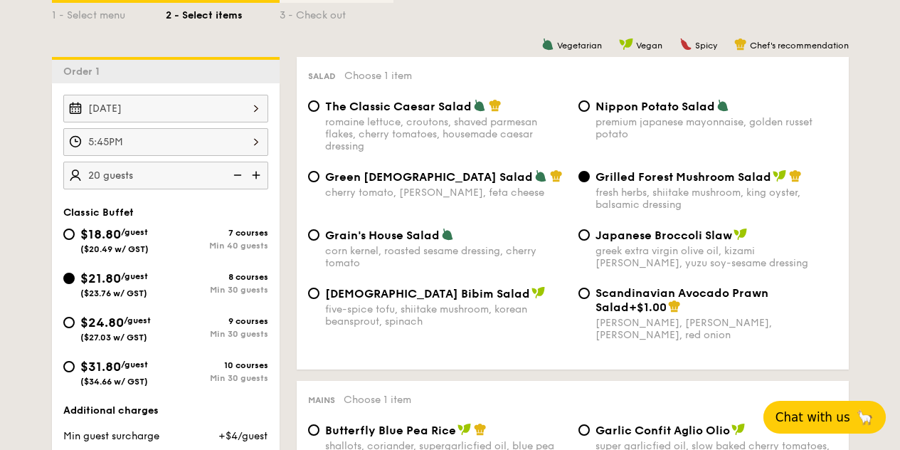
scroll to position [397, 0]
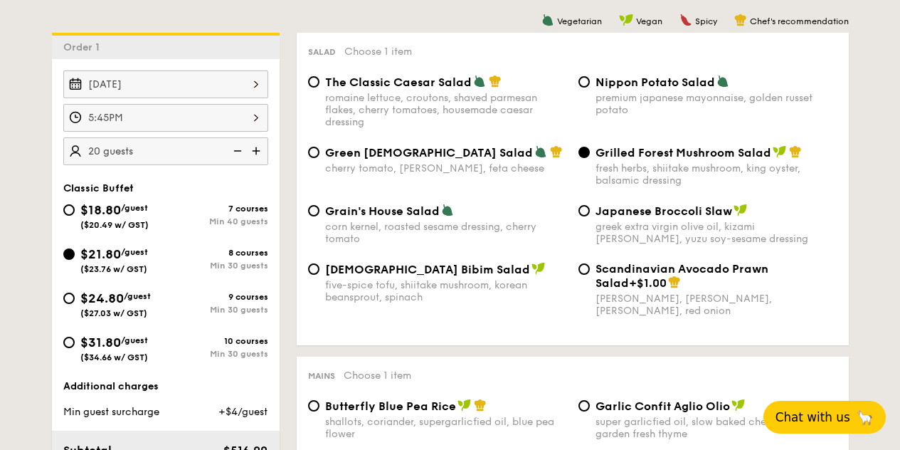
click at [217, 132] on div "5:45PM" at bounding box center [165, 118] width 205 height 28
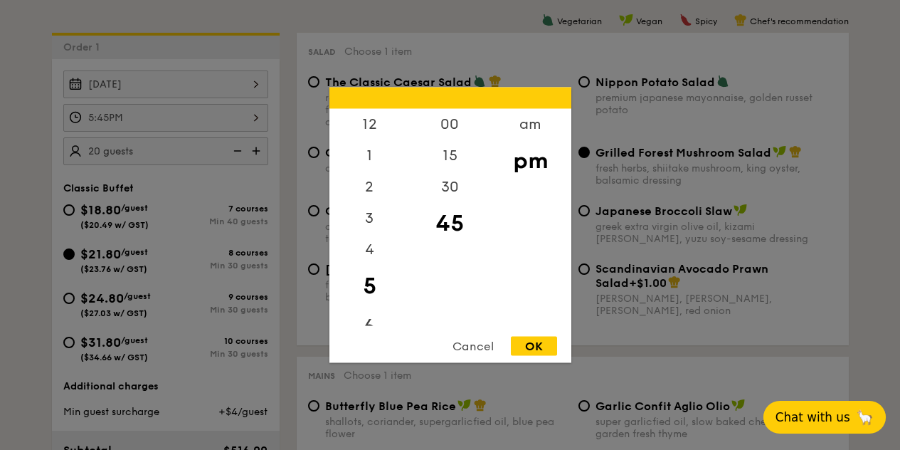
click at [378, 318] on div "6" at bounding box center [369, 327] width 80 height 41
click at [463, 152] on div "15" at bounding box center [450, 160] width 80 height 41
click at [540, 353] on div "OK" at bounding box center [534, 346] width 46 height 19
type input "6:15PM"
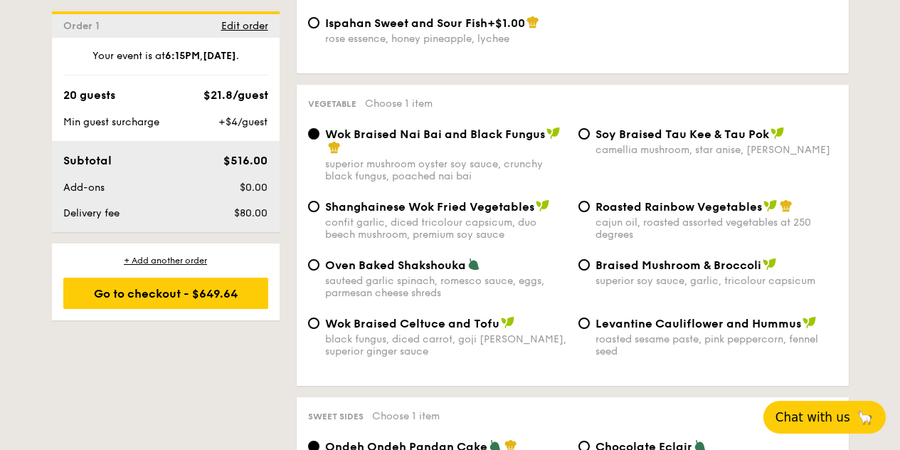
scroll to position [1811, 0]
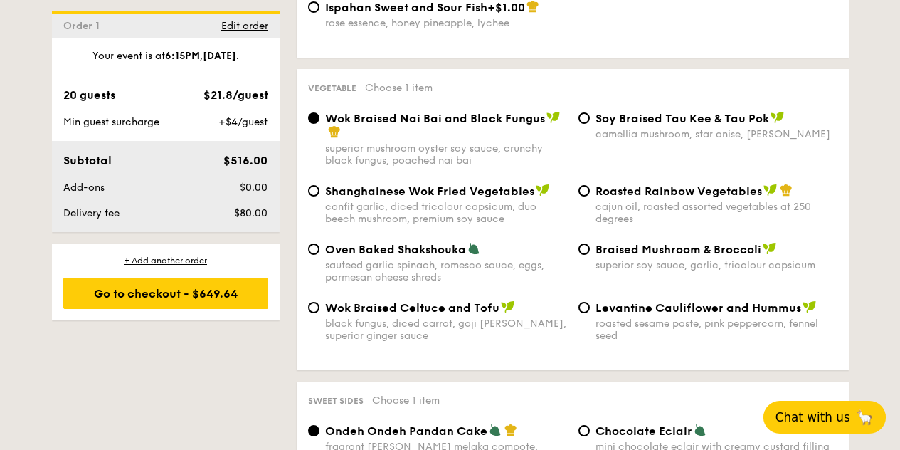
click at [667, 203] on div "cajun oil, roasted assorted vegetables at 250 degrees" at bounding box center [716, 213] width 242 height 24
click at [590, 196] on input "Roasted Rainbow Vegetables cajun oil, roasted assorted vegetables at 250 degrees" at bounding box center [583, 190] width 11 height 11
radio input "true"
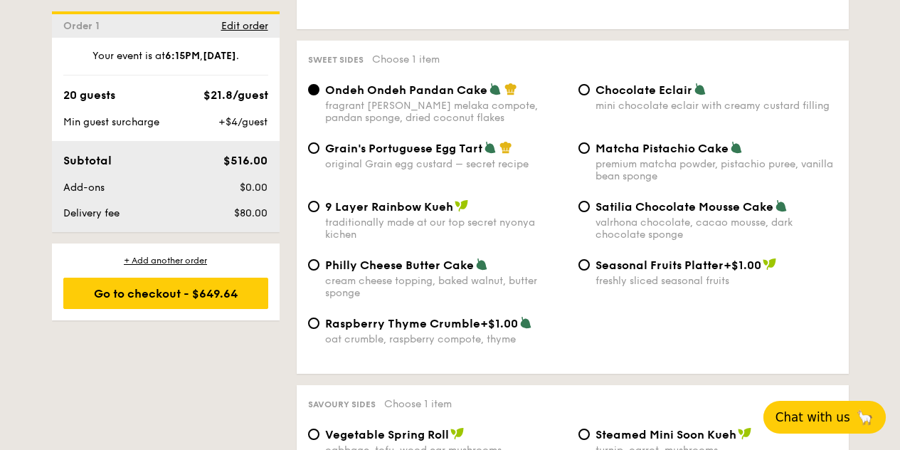
scroll to position [2161, 0]
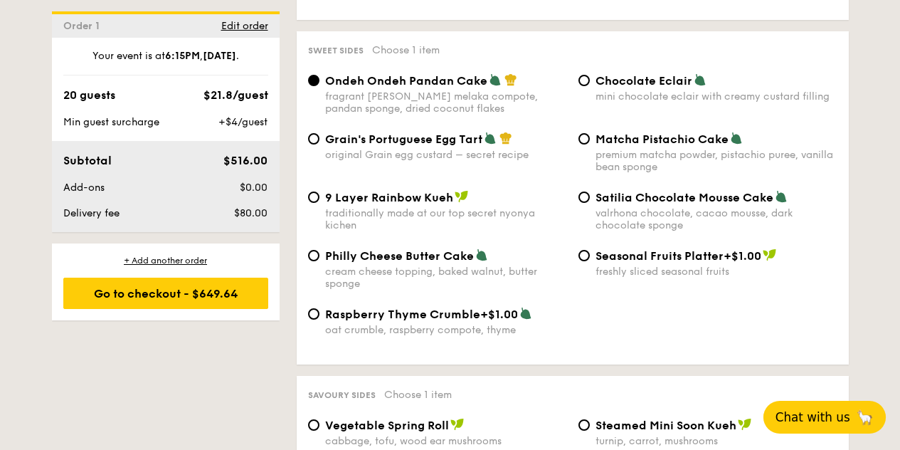
click at [655, 150] on div "Matcha Pistachio Cake premium matcha powder, pistachio puree, vanilla bean spon…" at bounding box center [716, 152] width 242 height 41
click at [590, 144] on input "Matcha Pistachio Cake premium matcha powder, pistachio puree, vanilla bean spon…" at bounding box center [583, 138] width 11 height 11
radio input "true"
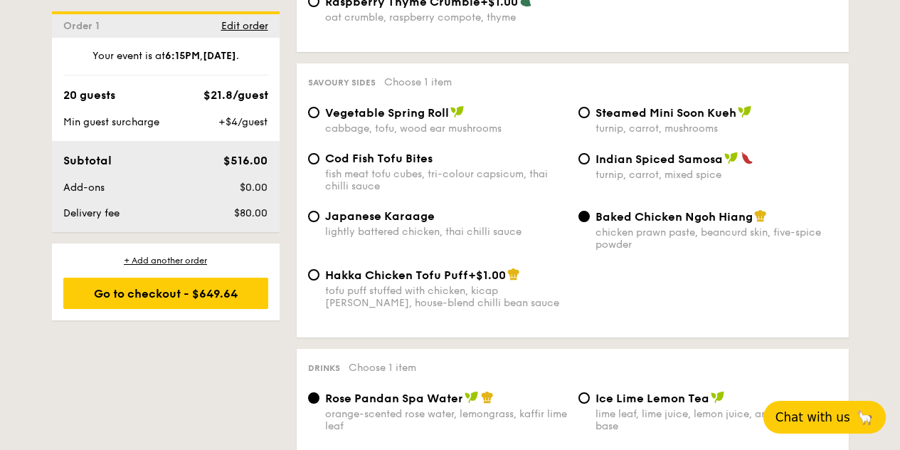
scroll to position [2476, 0]
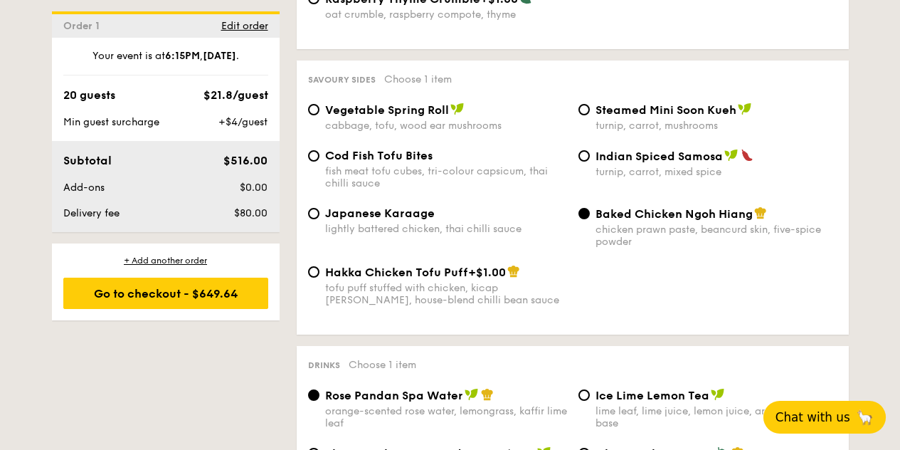
click at [421, 162] on span "Cod Fish Tofu Bites" at bounding box center [378, 156] width 107 height 14
click at [319, 161] on input "Cod Fish Tofu Bites fish meat tofu cubes, tri-colour capsicum, thai chilli sauce" at bounding box center [313, 155] width 11 height 11
radio input "true"
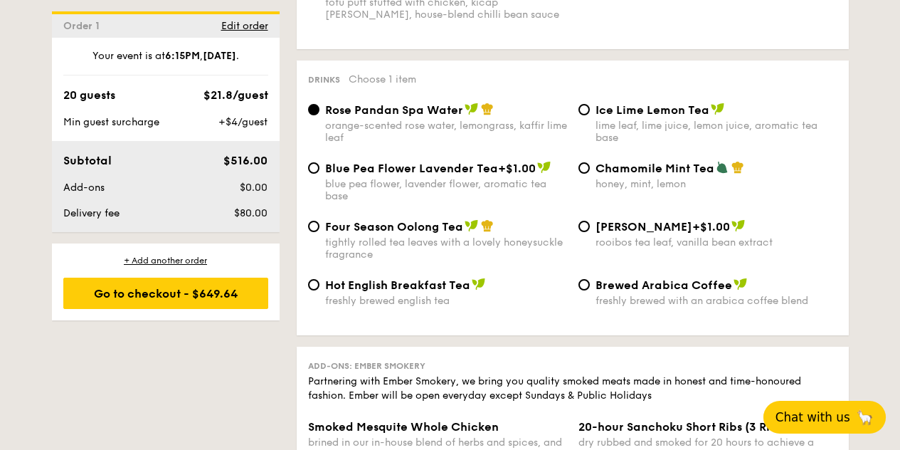
scroll to position [2777, 0]
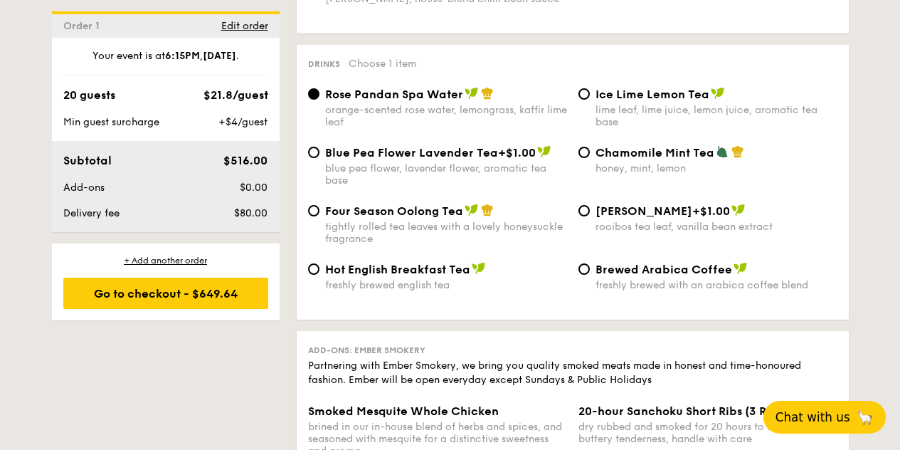
click at [656, 101] on span "Ice Lime Lemon Tea" at bounding box center [652, 95] width 114 height 14
click at [590, 100] on input "Ice Lime Lemon Tea lime leaf, lime juice, lemon juice, aromatic tea base" at bounding box center [583, 93] width 11 height 11
radio input "true"
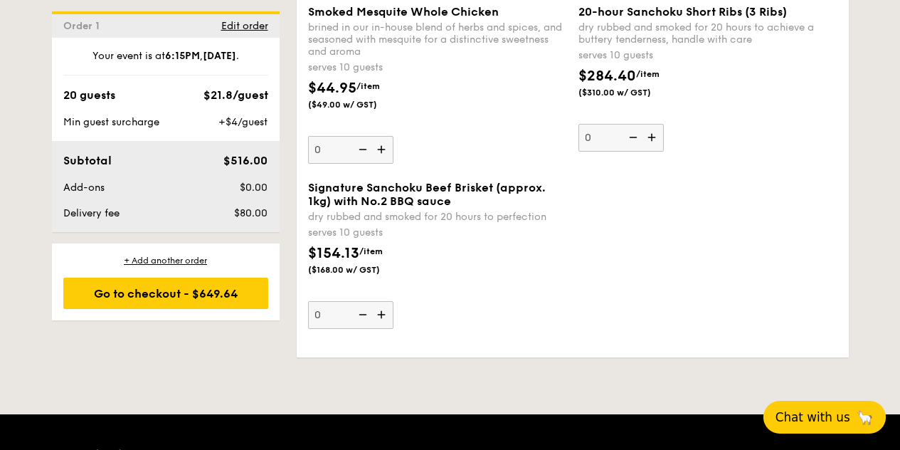
scroll to position [3173, 0]
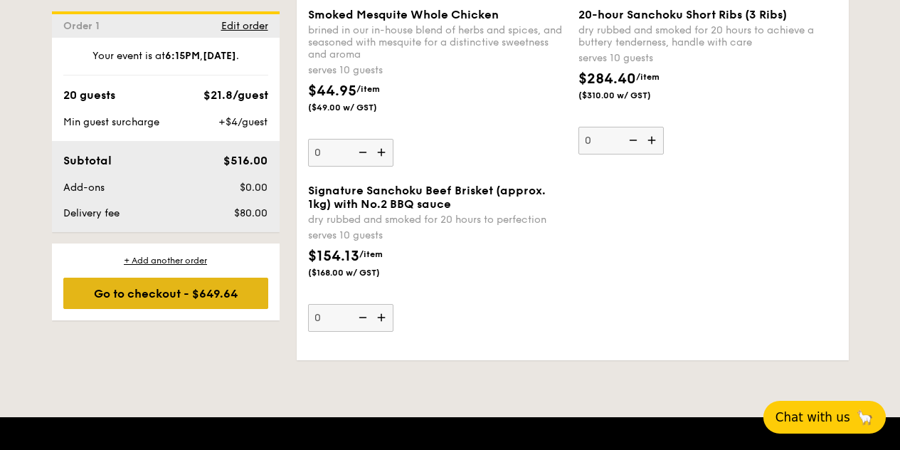
click at [208, 302] on div "Go to checkout - $649.64" at bounding box center [165, 292] width 205 height 31
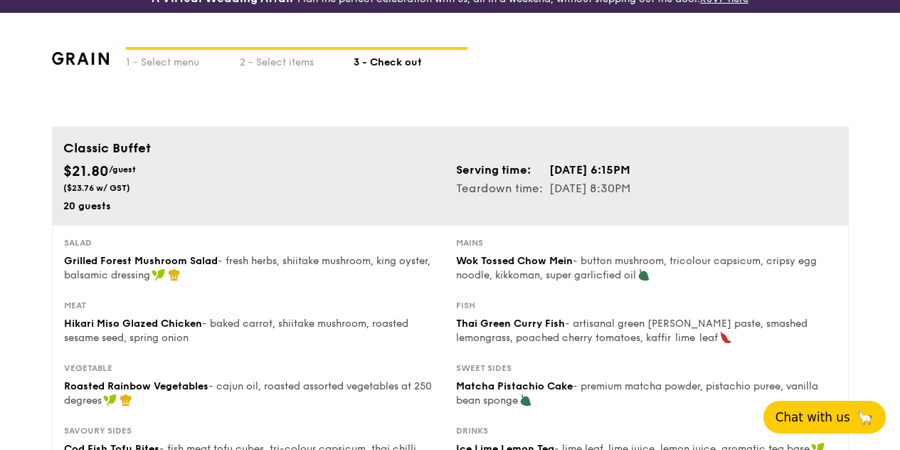
scroll to position [16, 0]
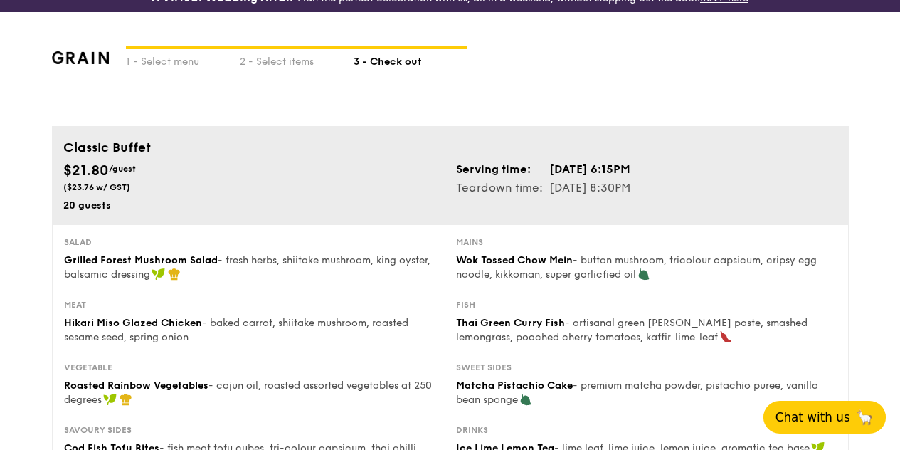
drag, startPoint x: 86, startPoint y: 181, endPoint x: 117, endPoint y: 183, distance: 31.3
click at [117, 183] on div "$21.80 /guest ($23.76 w/ GST)" at bounding box center [253, 176] width 381 height 33
drag, startPoint x: 98, startPoint y: 228, endPoint x: 117, endPoint y: 228, distance: 18.5
click at [117, 224] on div "Classic Buffet $21.80 /guest ($23.76 w/ GST) 20 guests Serving time: Oct 18, 20…" at bounding box center [450, 175] width 797 height 98
click at [247, 193] on div "$21.80 /guest ($23.76 w/ GST)" at bounding box center [253, 176] width 381 height 33
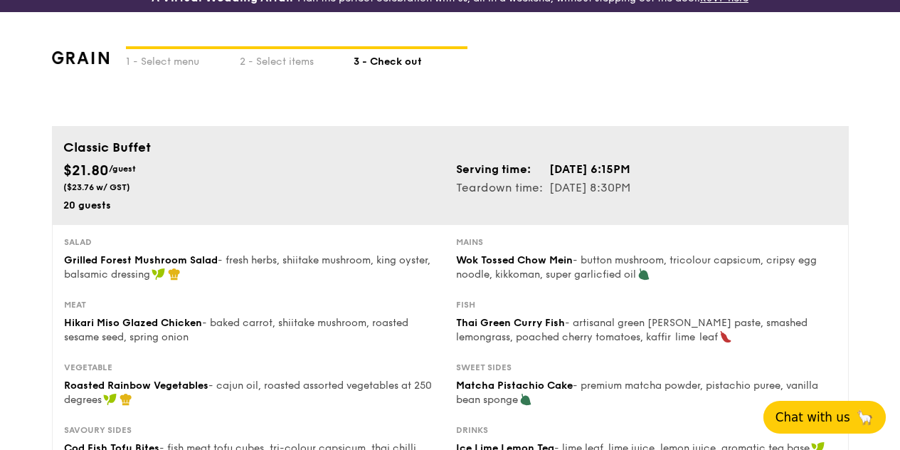
drag, startPoint x: 630, startPoint y: 203, endPoint x: 666, endPoint y: 206, distance: 35.7
click at [666, 197] on div "Serving time: Oct 18, 2025, 6:15PM Teardown time: Oct 18, 2025, 8:30PM" at bounding box center [646, 178] width 393 height 37
click at [738, 192] on div "Serving time: Oct 18, 2025, 6:15PM Teardown time: Oct 18, 2025, 8:30PM" at bounding box center [646, 178] width 393 height 37
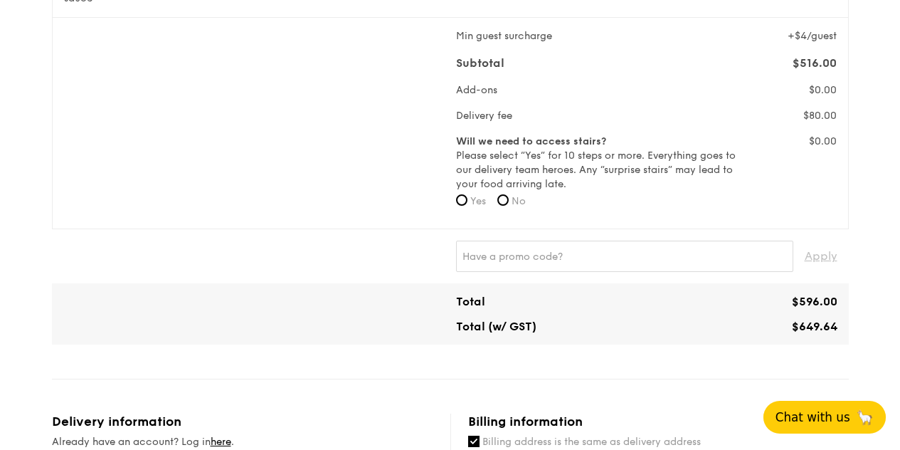
scroll to position [482, 0]
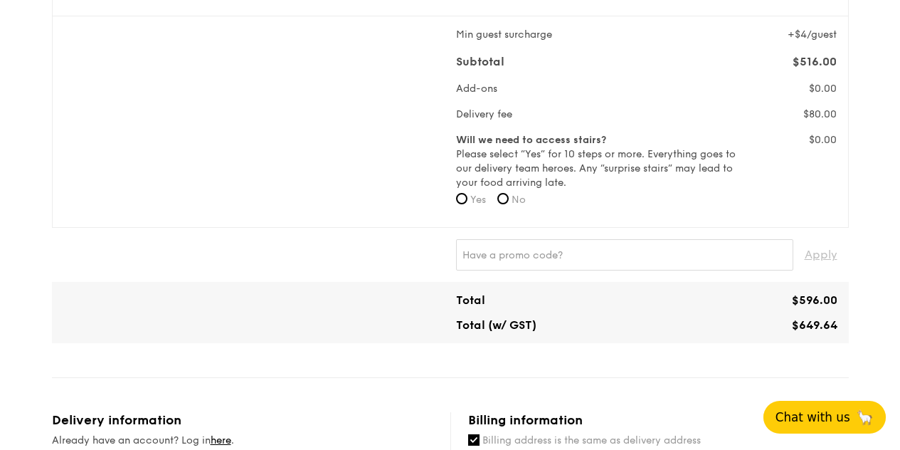
click at [516, 206] on span "No" at bounding box center [519, 200] width 14 height 12
click at [509, 204] on input "No" at bounding box center [502, 198] width 11 height 11
radio input "true"
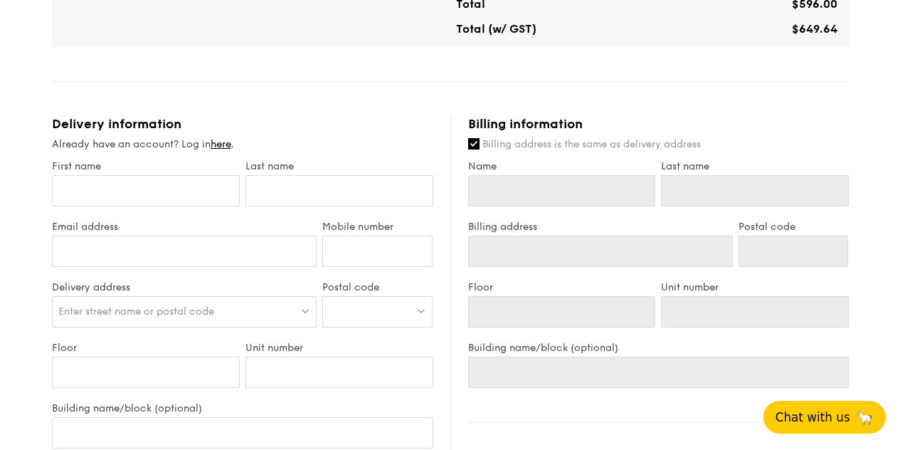
scroll to position [779, 0]
click at [183, 201] on input "First name" at bounding box center [146, 189] width 188 height 31
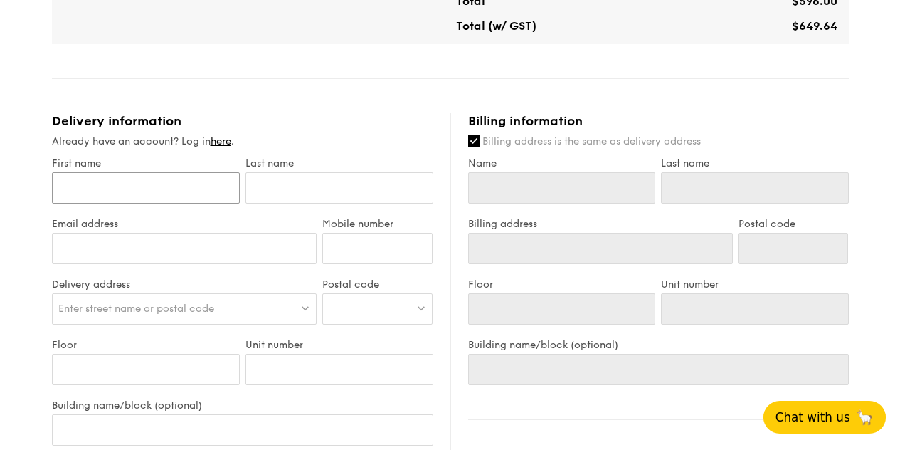
scroll to position [786, 0]
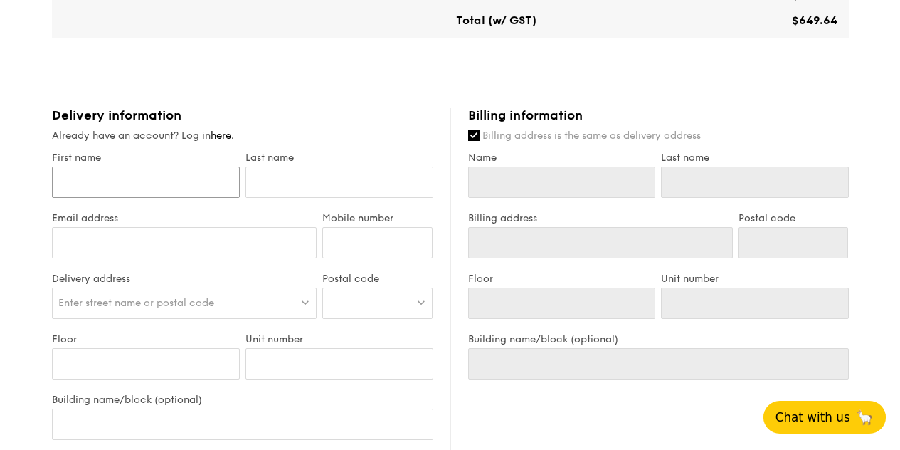
click at [189, 198] on input "First name" at bounding box center [146, 181] width 188 height 31
type input "A"
type input "Am"
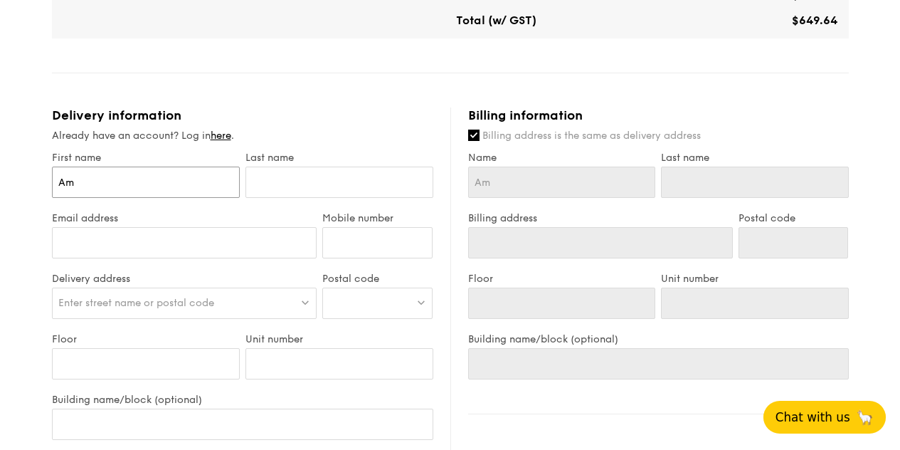
type input "Ame"
type input "Amel"
type input "Ameli"
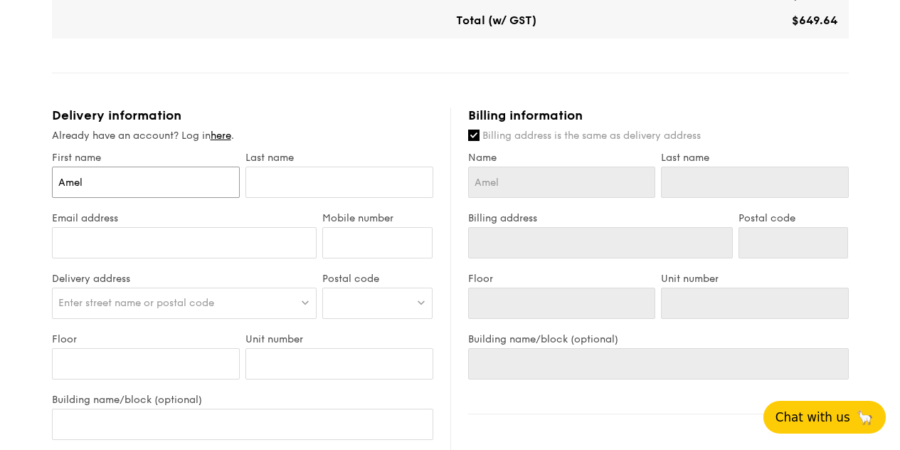
type input "Ameli"
type input "Amelia"
click at [267, 187] on input "text" at bounding box center [339, 181] width 188 height 31
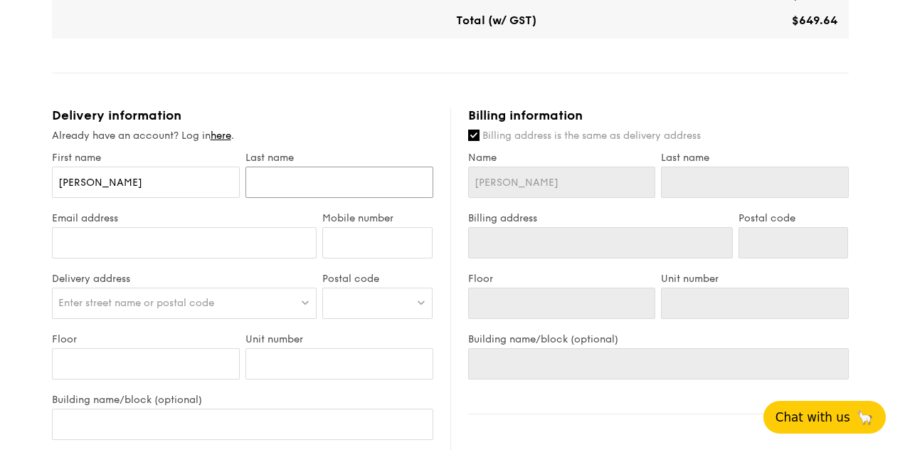
type input "T"
type input "Ta"
type input "Tan"
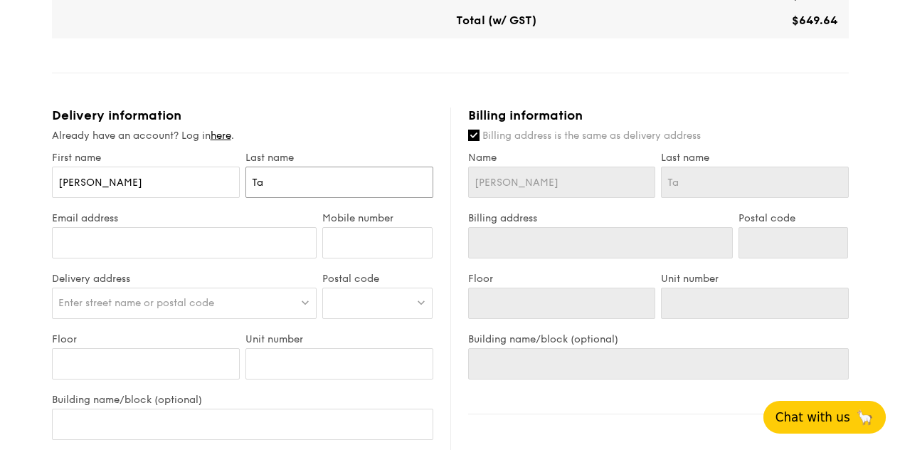
type input "Tan"
click at [255, 253] on input "Email address" at bounding box center [184, 242] width 265 height 31
type input "ameliatanry@gmail.com"
click at [363, 258] on input "Mobile number" at bounding box center [377, 242] width 110 height 31
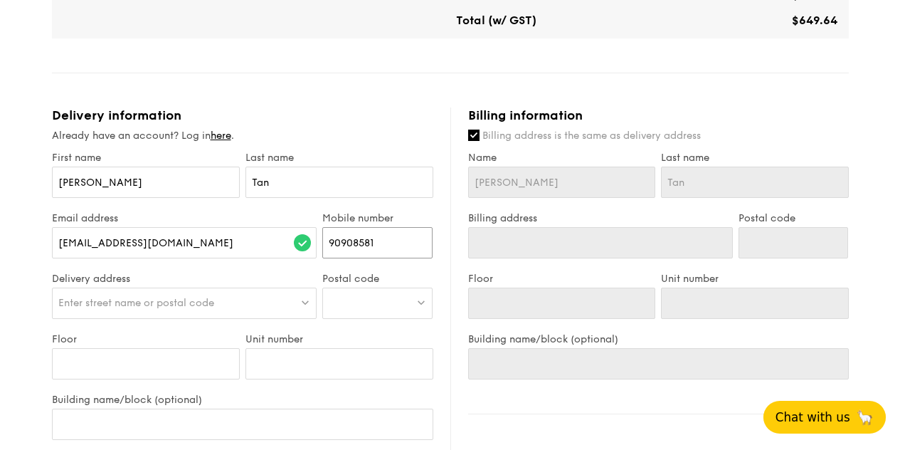
type input "90908581"
click at [280, 316] on div "Enter street name or postal code" at bounding box center [184, 302] width 265 height 31
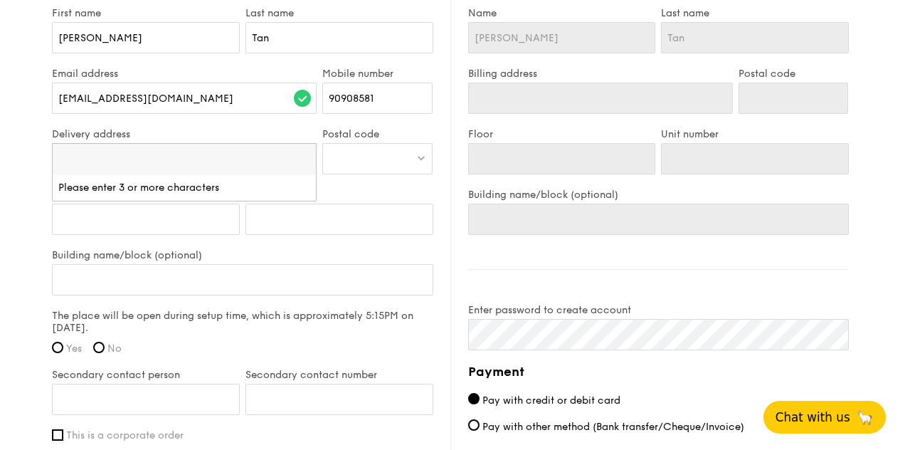
scroll to position [943, 0]
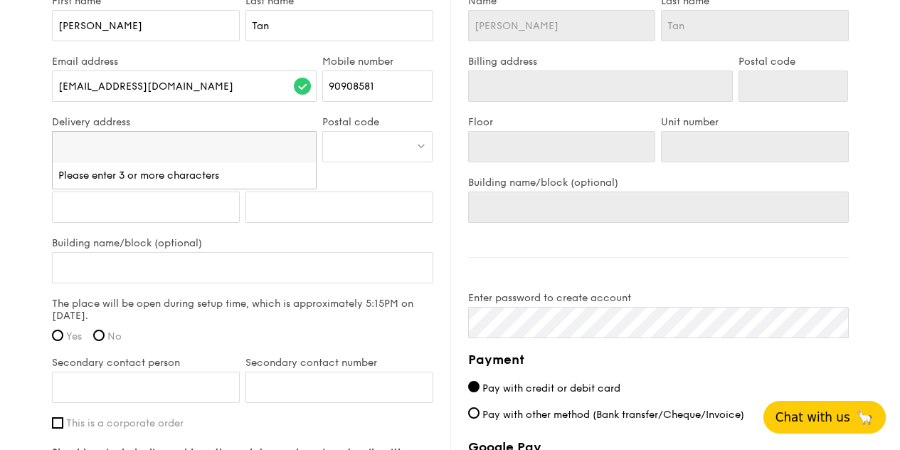
click at [403, 162] on div at bounding box center [377, 146] width 110 height 31
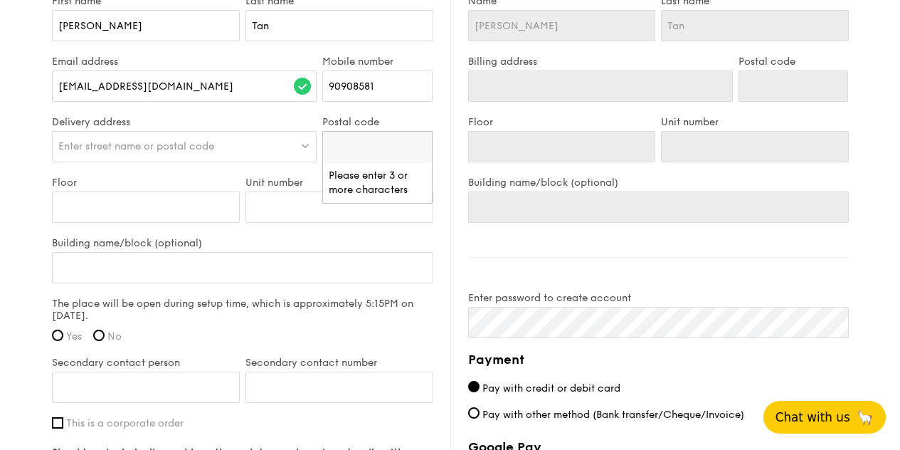
scroll to position [926, 0]
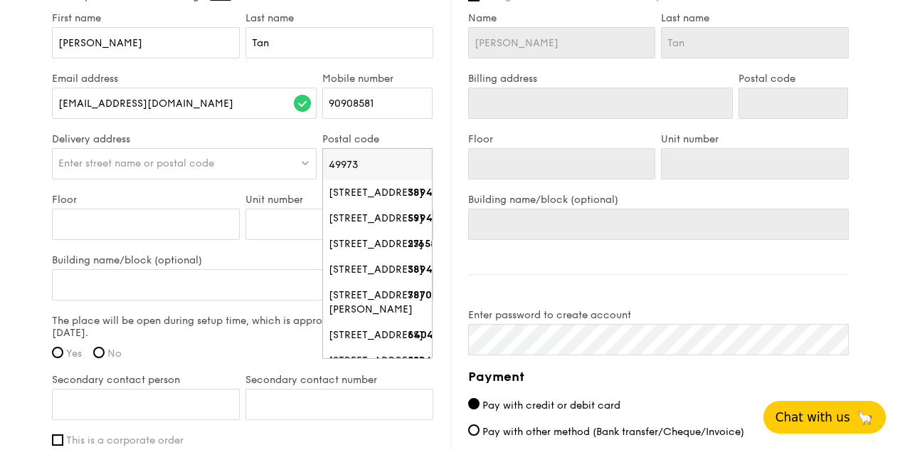
type input "499739"
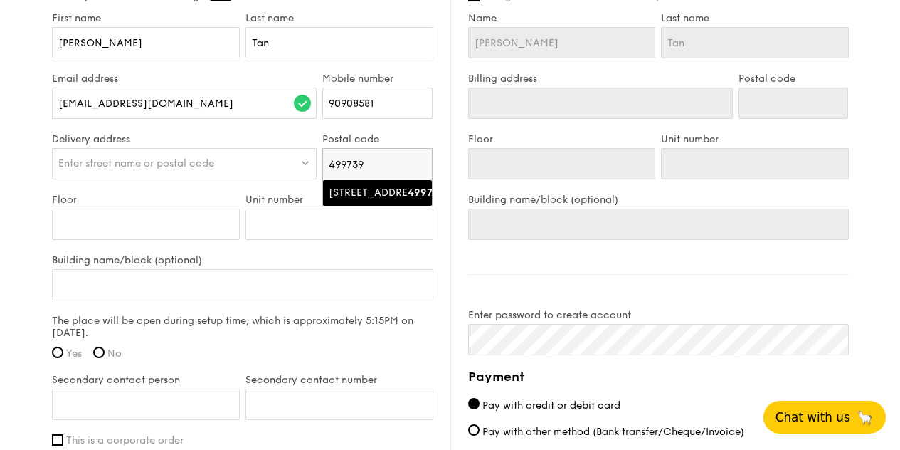
click at [341, 198] on div "10 Changi Coast Walk" at bounding box center [365, 193] width 73 height 14
type input "10 Changi Coast Walk"
type input "499739"
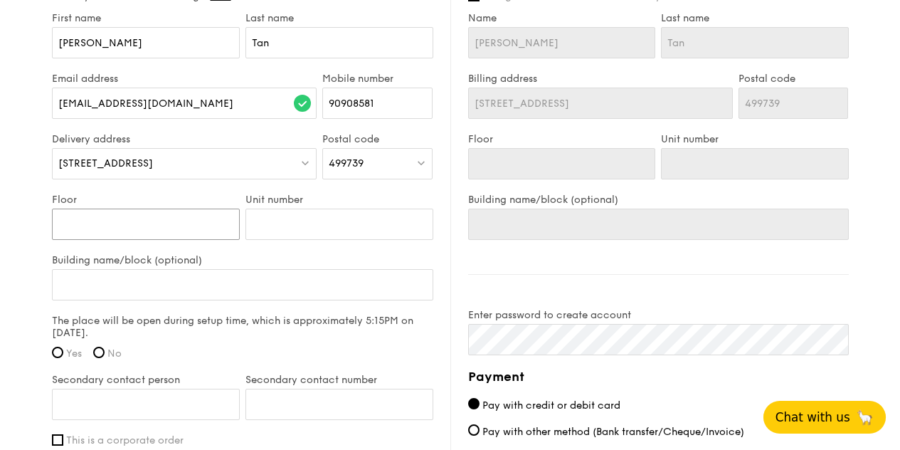
click at [201, 231] on input "Floor" at bounding box center [146, 223] width 188 height 31
click at [227, 194] on div "Delivery address 10 Changi Coast Walk" at bounding box center [184, 163] width 271 height 60
click at [258, 176] on div "10 Changi Coast Walk" at bounding box center [184, 163] width 265 height 31
click at [353, 194] on div "Postal code 499739" at bounding box center [377, 163] width 116 height 60
click at [196, 233] on input "Floor" at bounding box center [146, 223] width 188 height 31
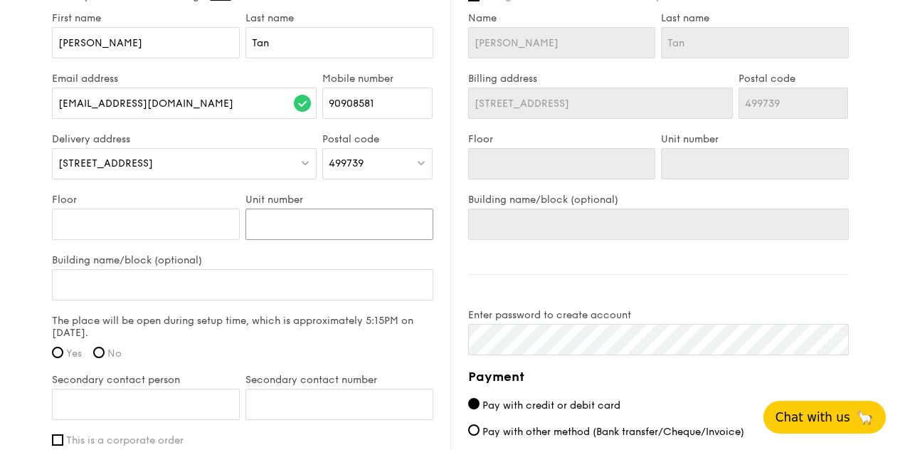
click at [318, 240] on input "Unit number" at bounding box center [339, 223] width 188 height 31
type input "C"
type input "Ch"
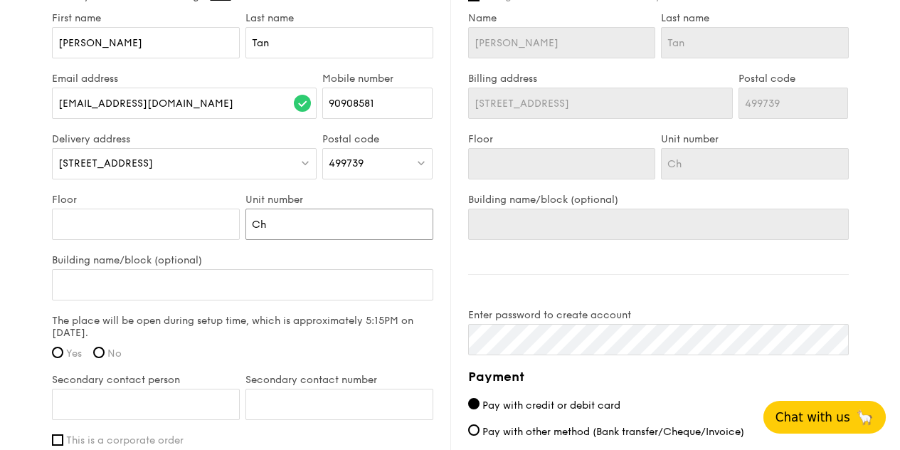
type input "Cha"
type input "Chal"
type input "Chale"
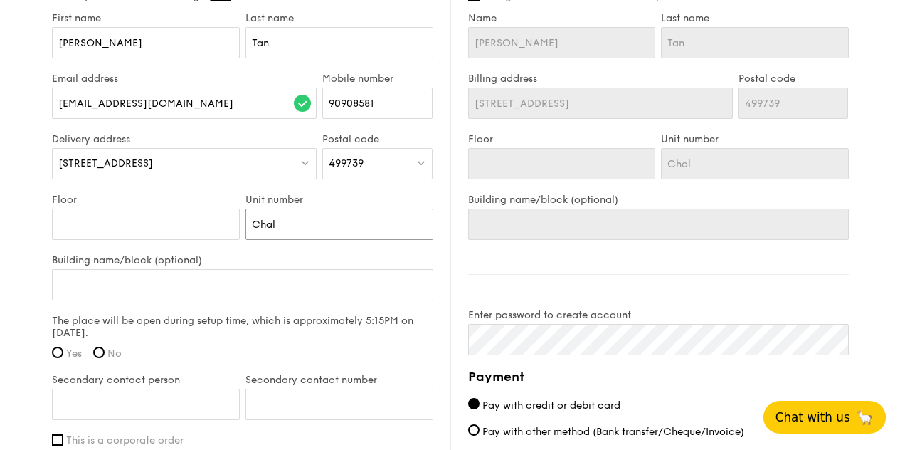
type input "Chale"
type input "Chalet"
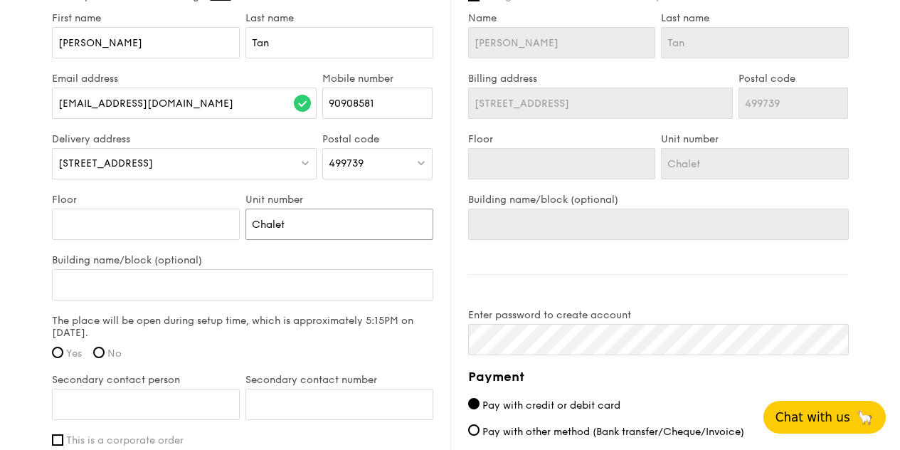
type input "Chalet N"
type input "Chalet No"
type input "Chalet No."
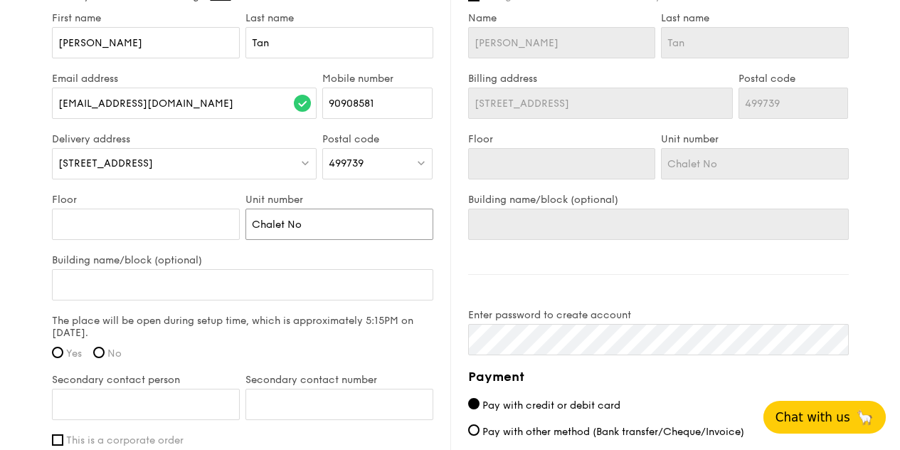
type input "Chalet No."
type input "Chalet No. 2"
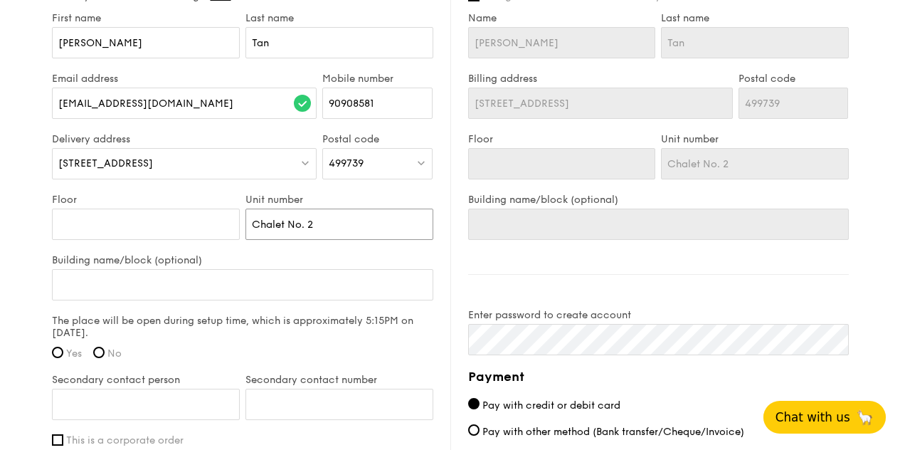
type input "Chalet No. 22"
type input "Chale No. 22"
type input "Chal No. 22"
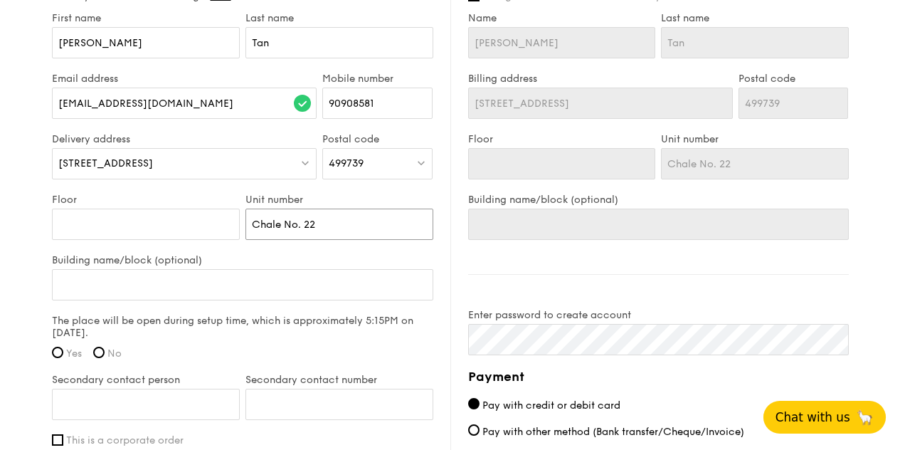
type input "Chal No. 22"
type input "Cha No. 22"
type input "Ch No. 22"
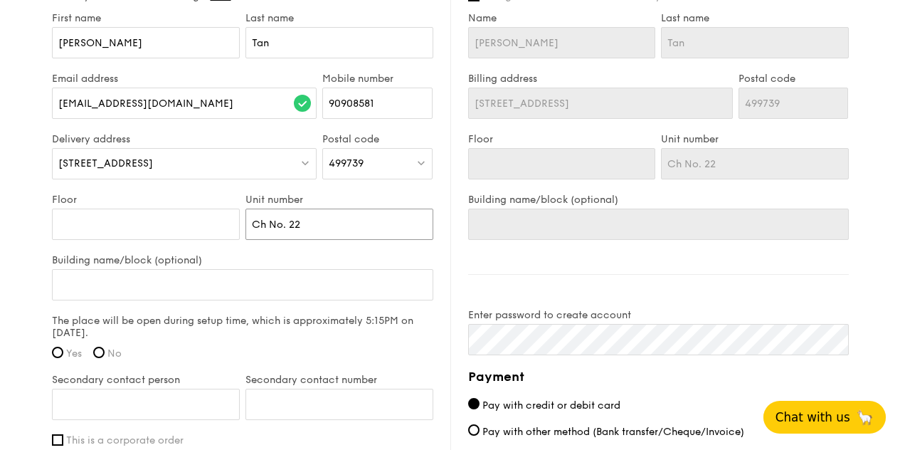
type input "C No. 22"
type input "No. 22"
type input "B No. 22"
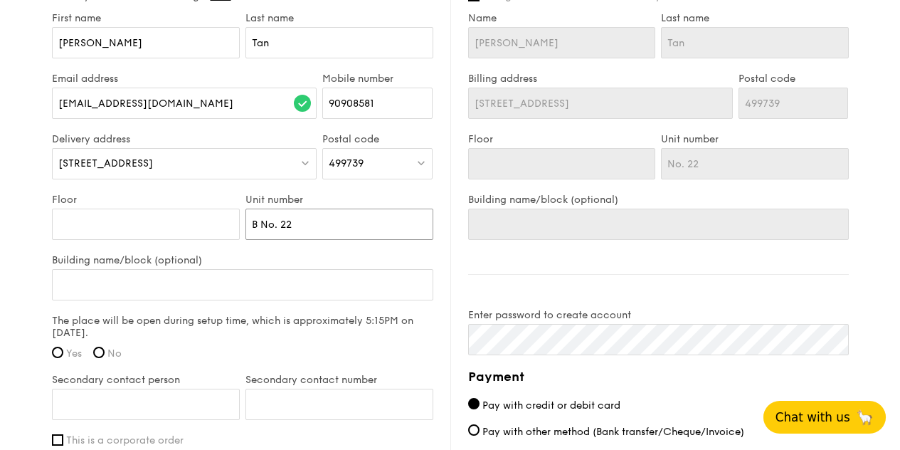
type input "B No. 22"
type input "Bu No. 22"
type input "Bun No. 22"
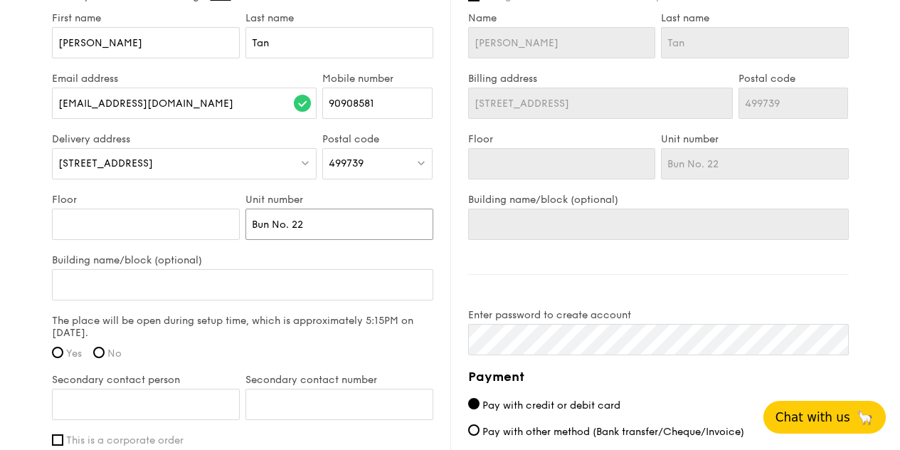
type input "Bung No. 22"
type input "Bunga No. 22"
type input "Bungaw No. 22"
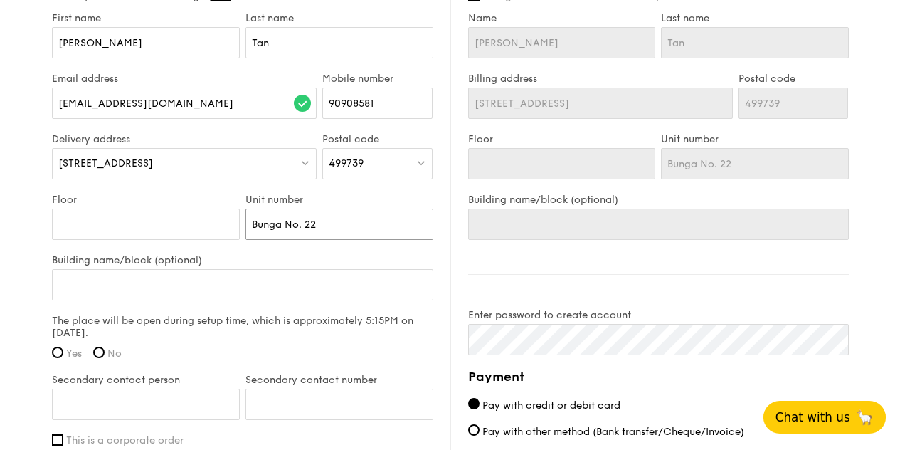
type input "Bungaw No. 22"
type input "Bungawl No. 22"
type input "Bungawlo No. 22"
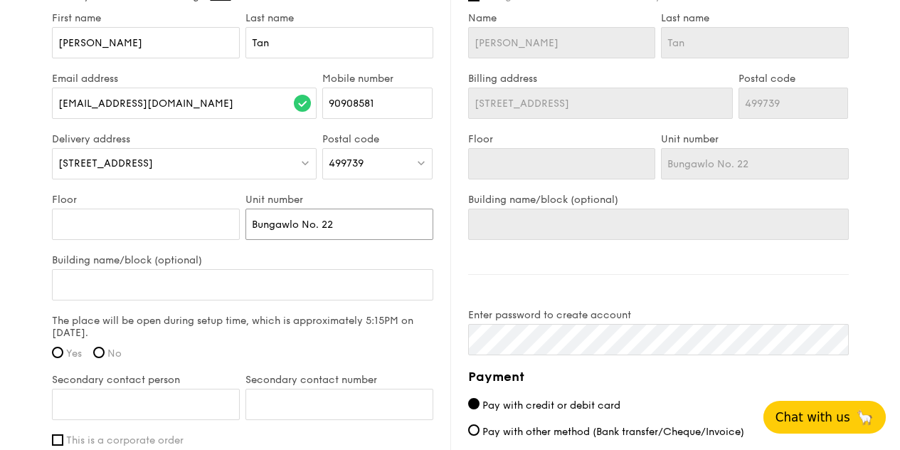
type input "Bungawl No. 22"
type input "Bungaw No. 22"
type input "Bunga No. 22"
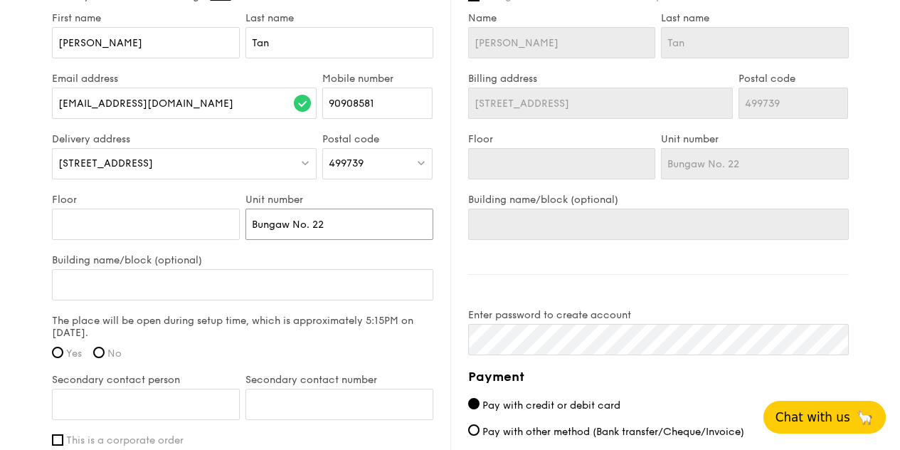
type input "Bunga No. 22"
type input "Bungal No. 22"
type input "Bungalo No. 22"
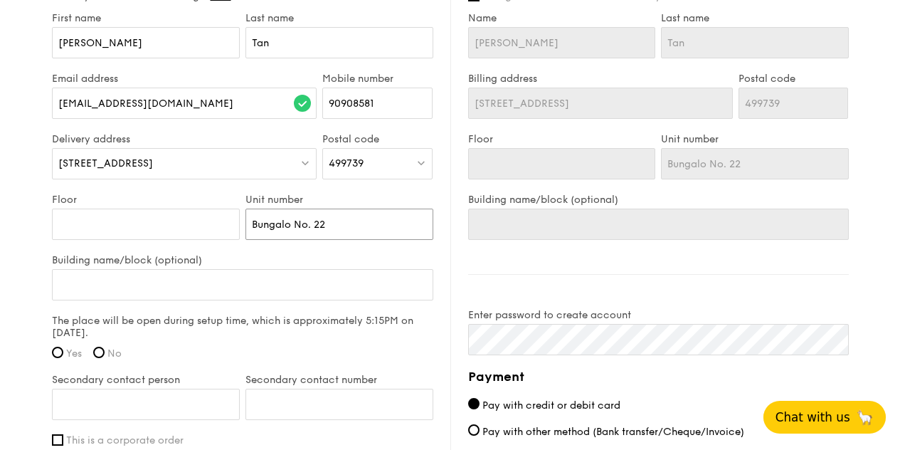
type input "Bungalow No. 22"
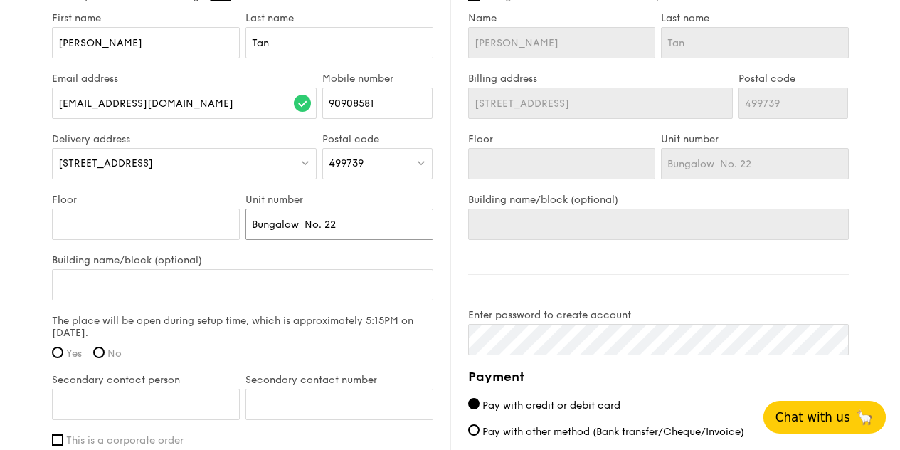
type input "Bungalow No. 22"
click at [232, 299] on input "Building name/block (optional)" at bounding box center [242, 284] width 381 height 31
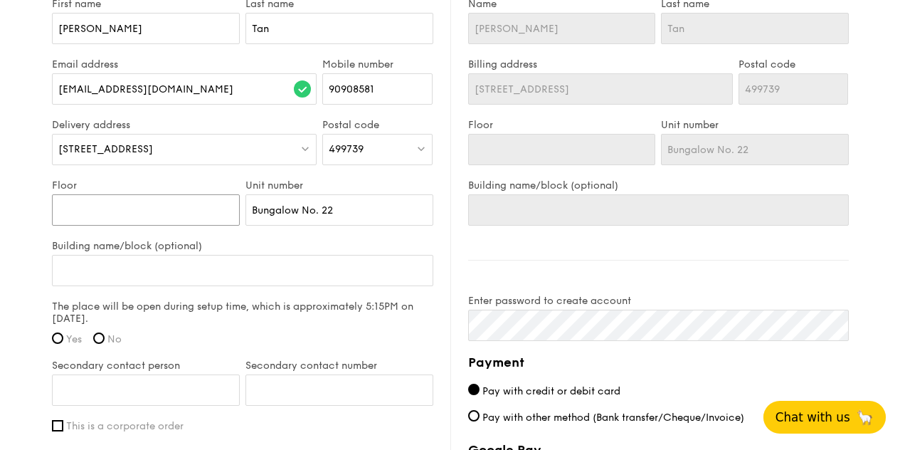
click at [177, 226] on input "Floor" at bounding box center [146, 209] width 188 height 31
type input "1"
click at [167, 269] on input "Building name/block (optional)" at bounding box center [242, 270] width 381 height 31
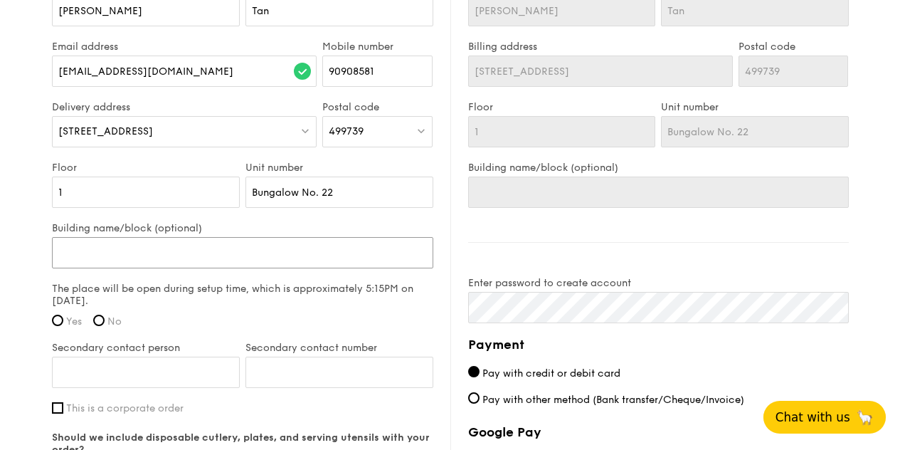
scroll to position [960, 0]
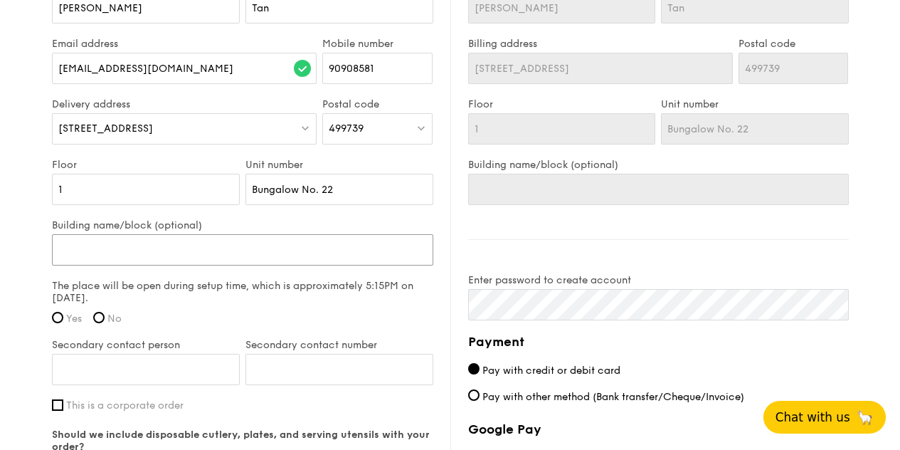
type input "N"
type input "NS"
type input "NSR"
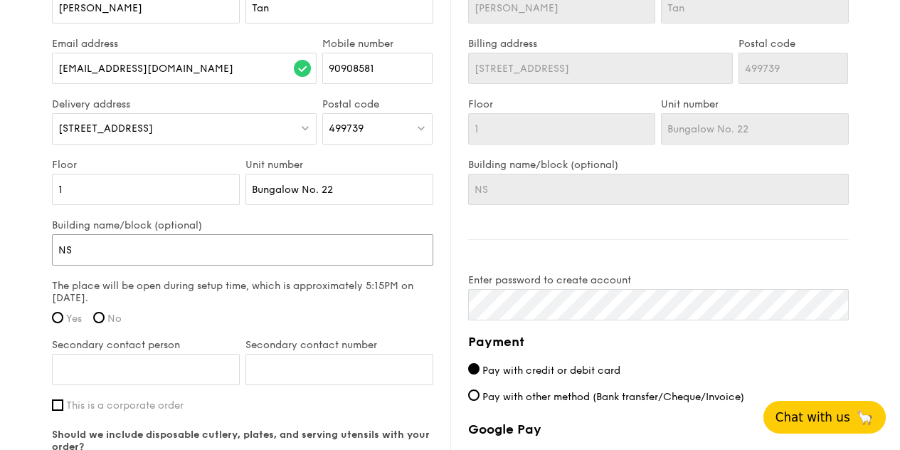
type input "NSR"
type input "NSRC"
type input "NSRCC"
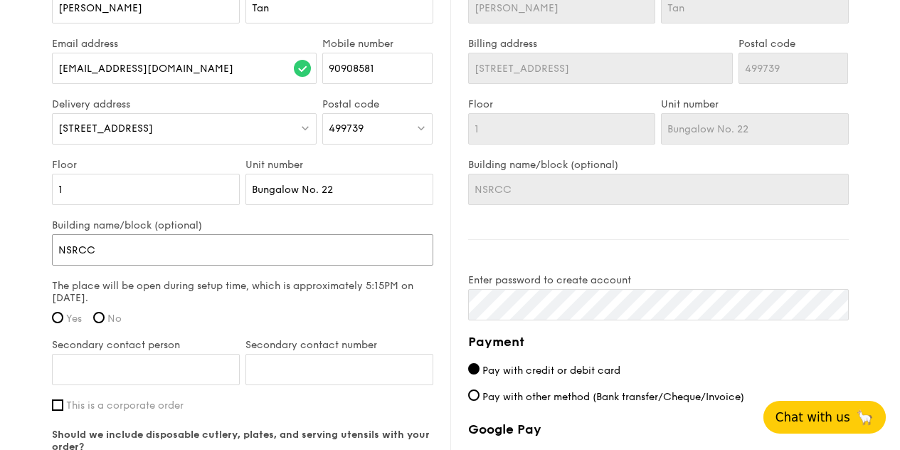
type input "NSRCC"
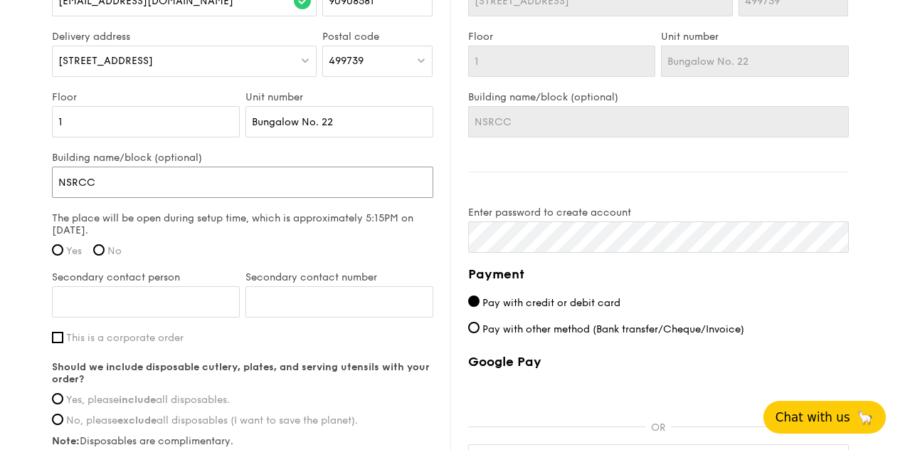
scroll to position [1029, 0]
type input "NSRCC"
click at [59, 254] on input "Yes" at bounding box center [57, 248] width 11 height 11
radio input "true"
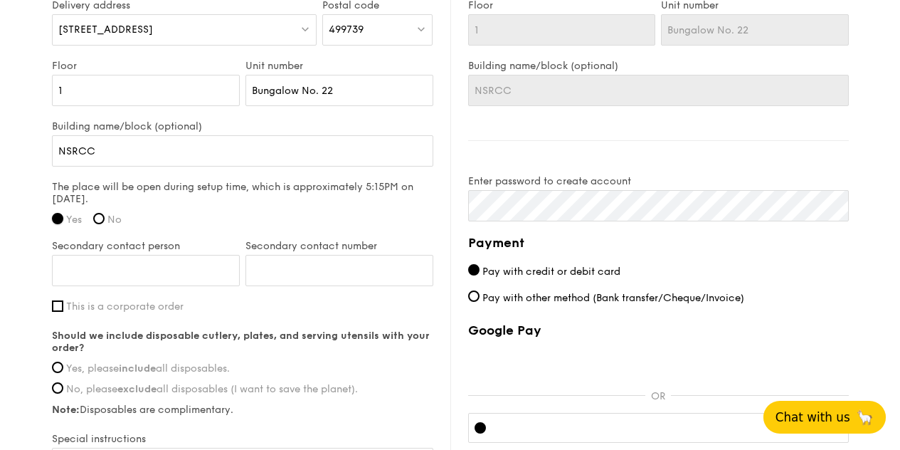
scroll to position [1060, 0]
click at [63, 161] on input "NSRCC" at bounding box center [242, 149] width 381 height 31
type input "NNSRCC"
type input "NaNSRCC"
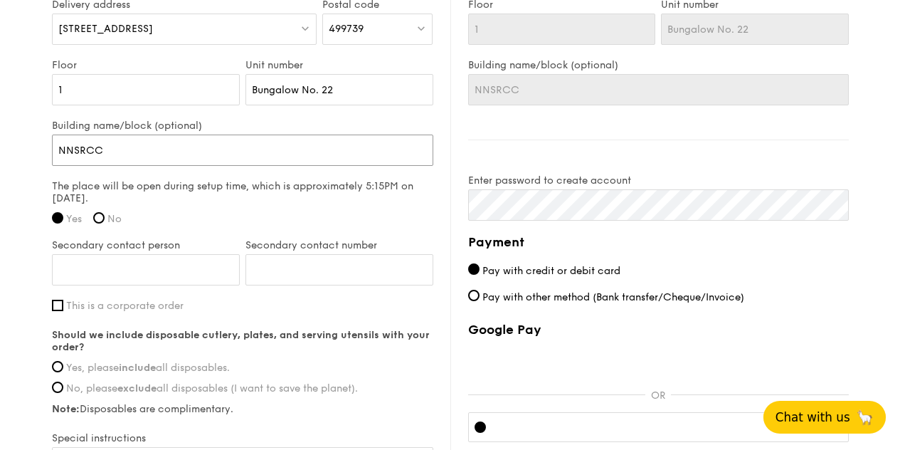
type input "NaNSRCC"
type input "NatNSRCC"
type input "NatiNSRCC"
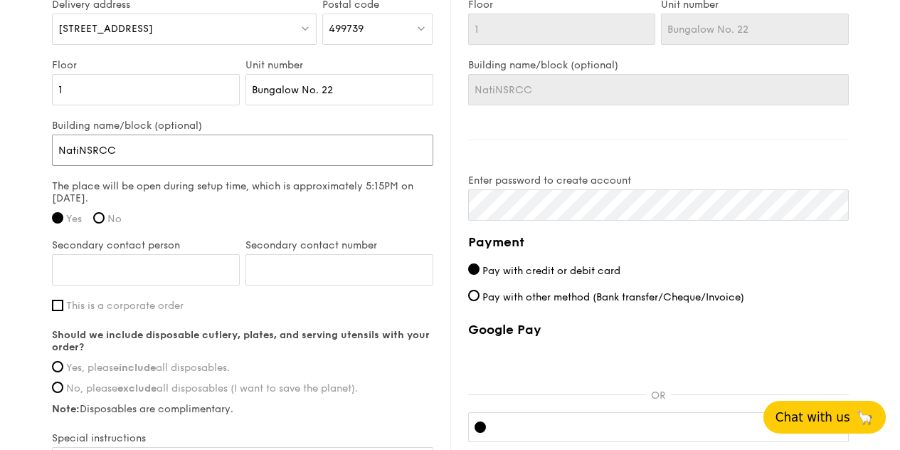
type input "NatioNSRCC"
type input "NationNSRCC"
type input "NationaNSRCC"
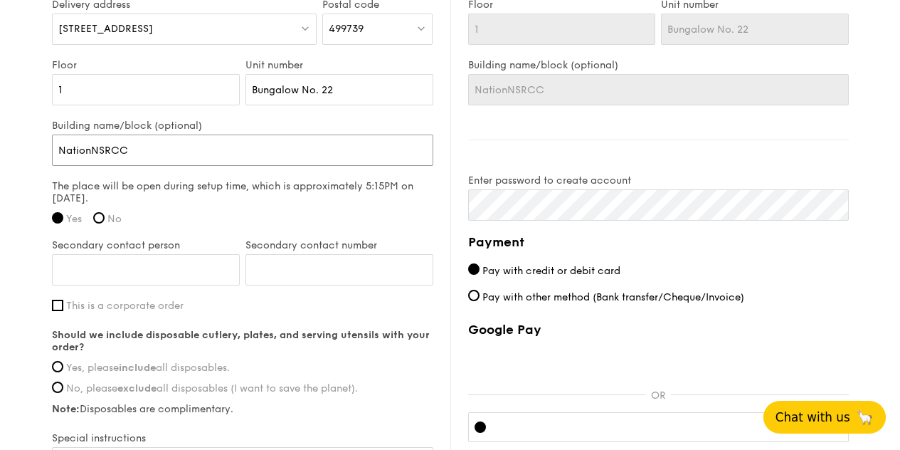
type input "NationaNSRCC"
type input "NationalNSRCC"
type input "National NSRCC"
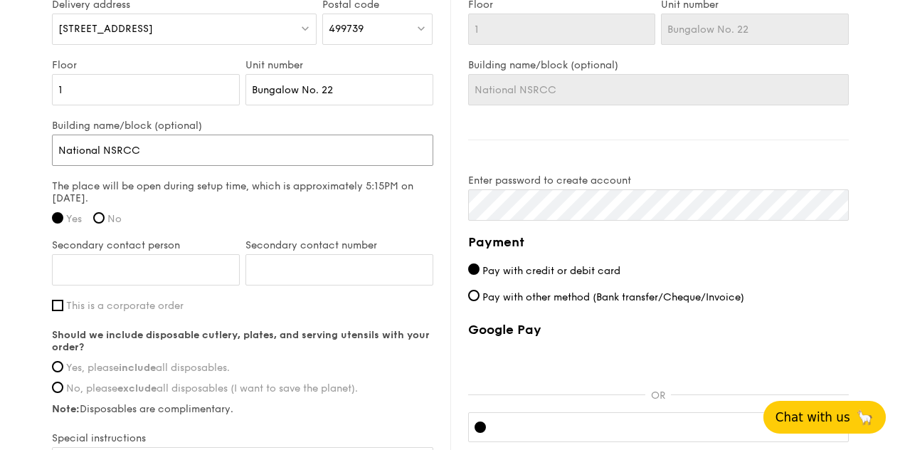
type input "National SNSRCC"
type input "National SeNSRCC"
type input "National SerNSRCC"
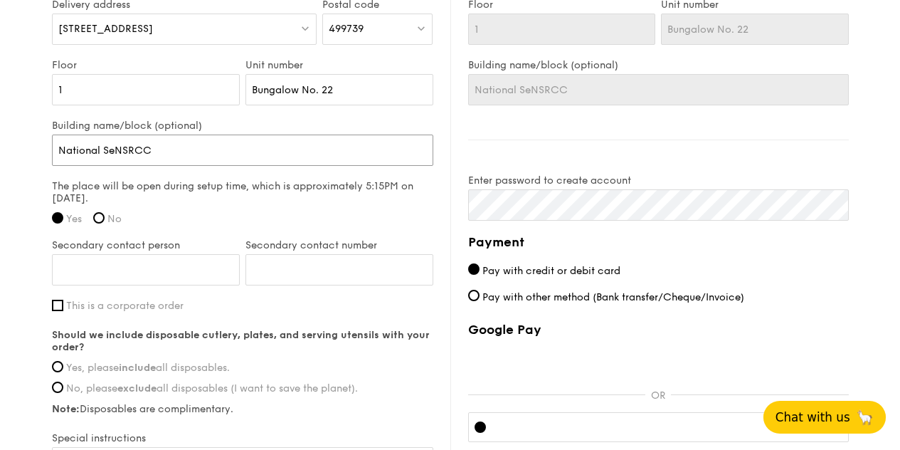
type input "National SerNSRCC"
type input "National ServNSRCC"
type input "National ServiNSRCC"
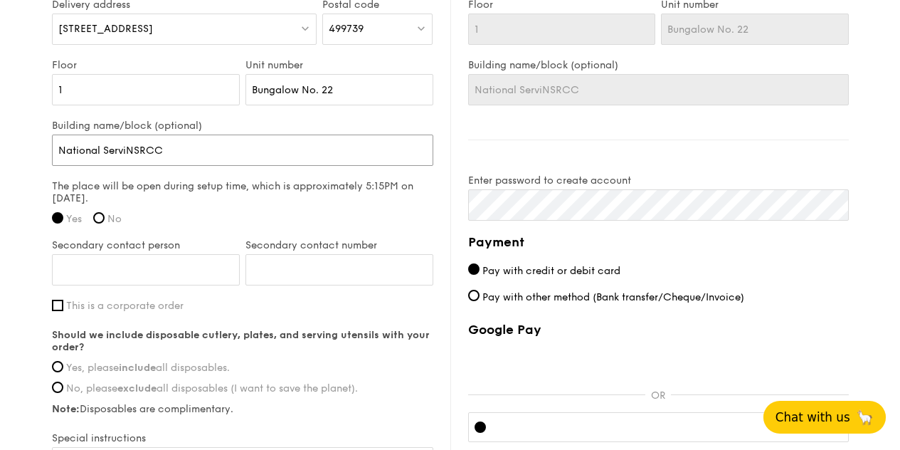
type input "National ServieNSRCC"
type input "National ServicNSRCC"
type input "National ServiceNSRCC"
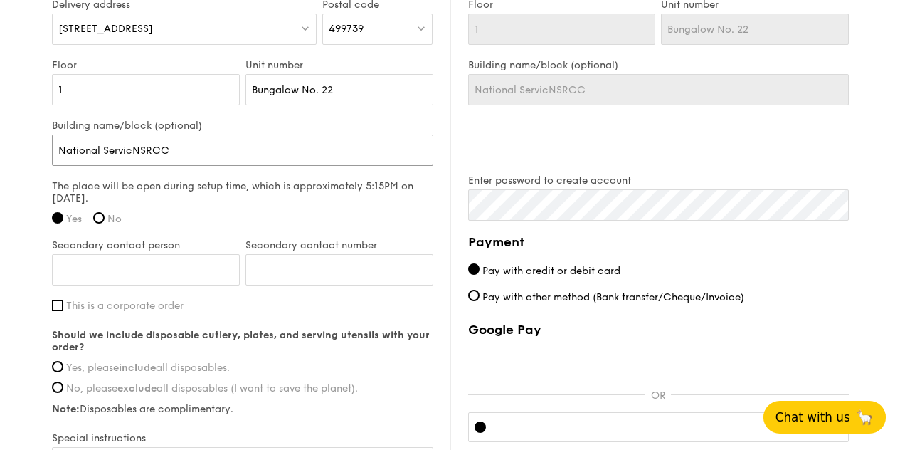
type input "National ServiceNSRCC"
type input "National Service NSRCC"
type input "National Service RNSRCC"
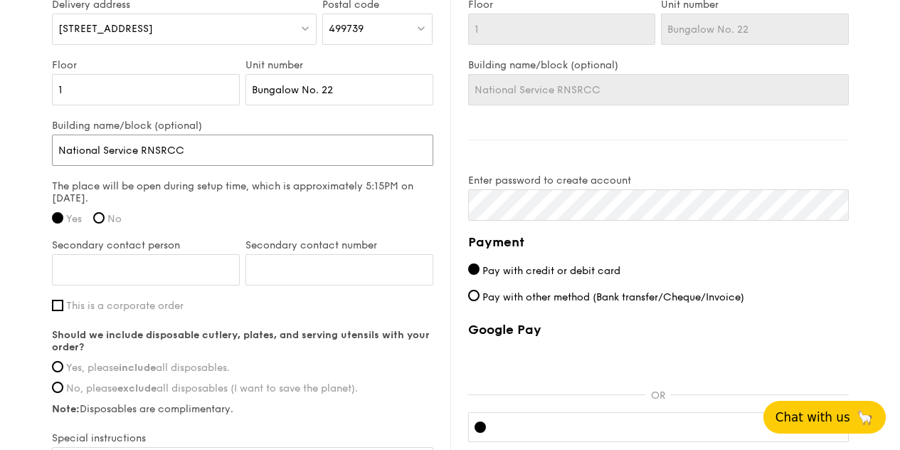
type input "National Service ReNSRCC"
type input "National Service ReoNSRCC"
type input "National Service ReorNSRCC"
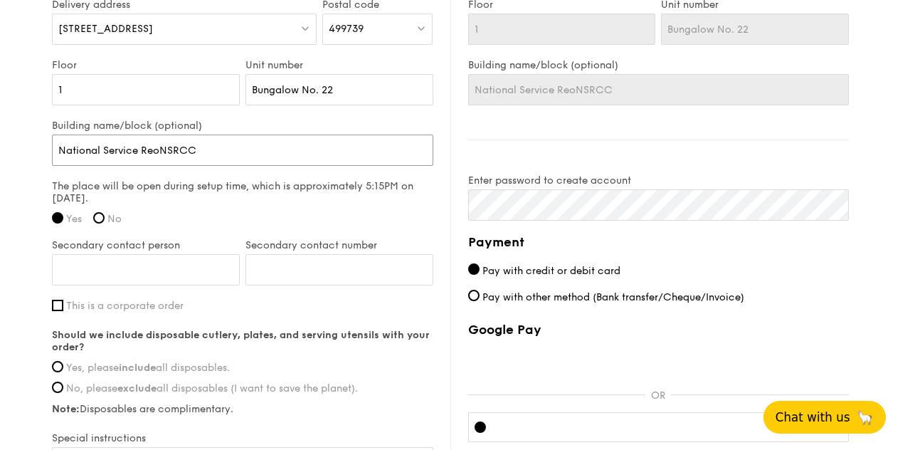
type input "National Service ReorNSRCC"
type input "National Service ReortNSRCC"
type input "National Service ReorNSRCC"
click at [183, 277] on input "Secondary contact person" at bounding box center [146, 269] width 188 height 31
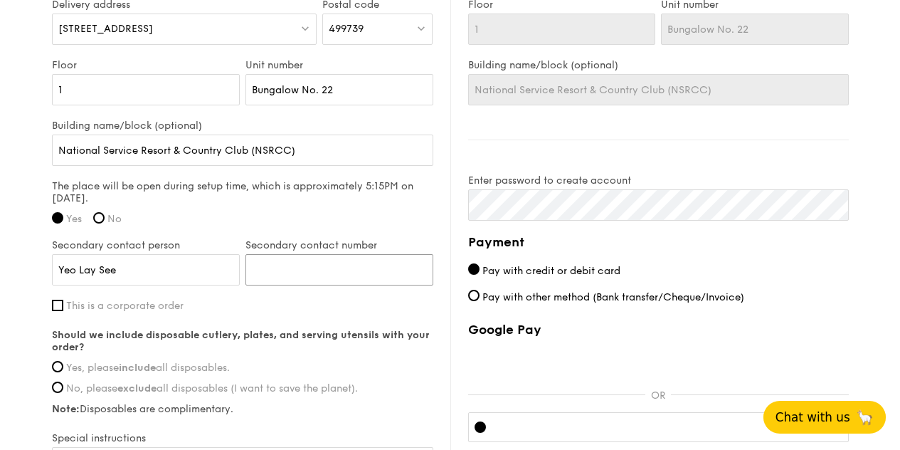
click at [292, 283] on input "Secondary contact number" at bounding box center [339, 269] width 188 height 31
click at [353, 327] on div "First name Amelia Last name Tan Email address ameliatanry@gmail.com Mobile numb…" at bounding box center [242, 187] width 381 height 619
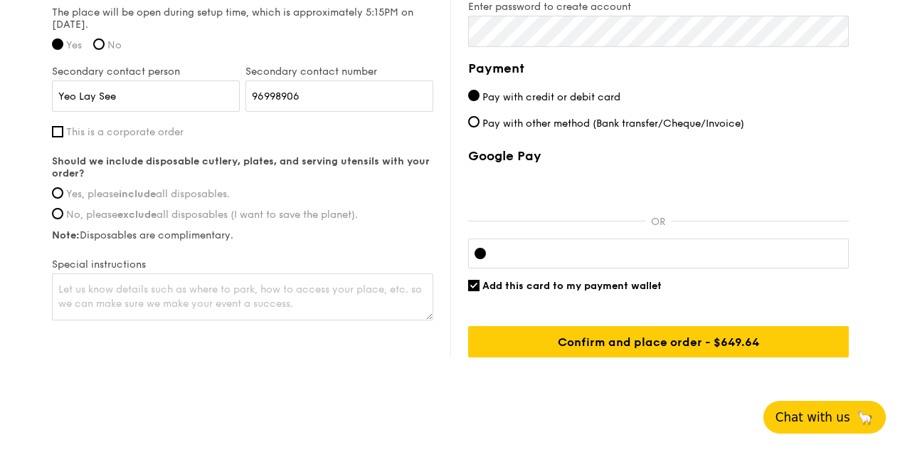
scroll to position [1238, 0]
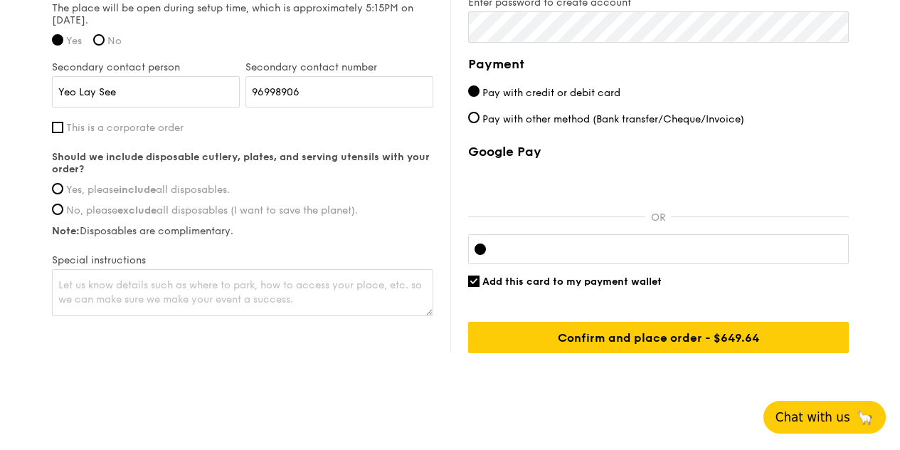
click at [198, 196] on span "Yes, please include all disposables." at bounding box center [148, 190] width 164 height 12
click at [63, 194] on input "Yes, please include all disposables." at bounding box center [57, 188] width 11 height 11
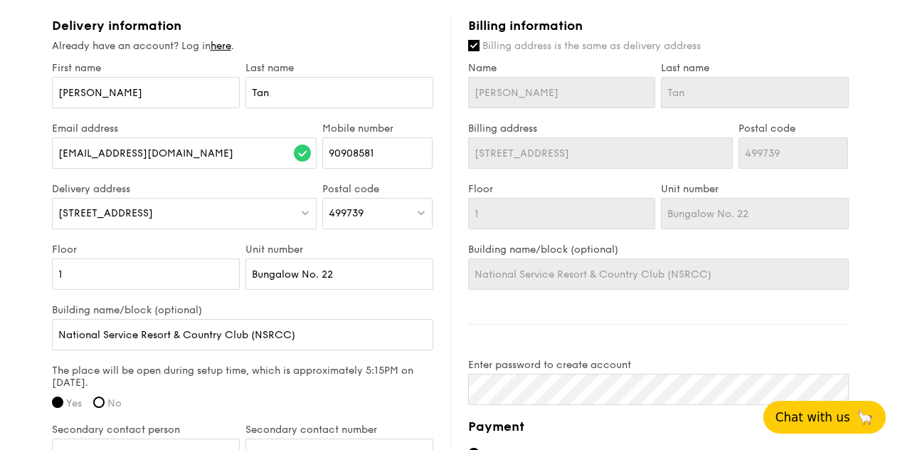
scroll to position [881, 0]
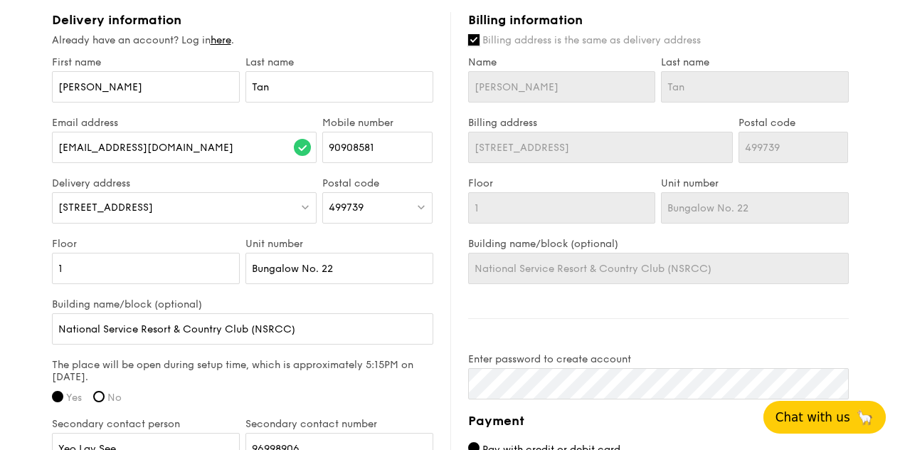
click at [475, 46] on input "Billing address is the same as delivery address" at bounding box center [473, 39] width 11 height 11
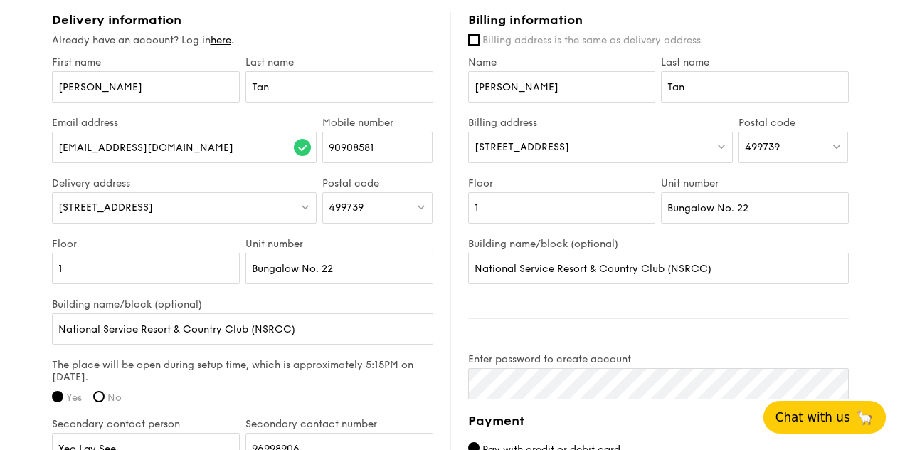
click at [571, 163] on div "10 Changi Coast Walk" at bounding box center [600, 147] width 265 height 31
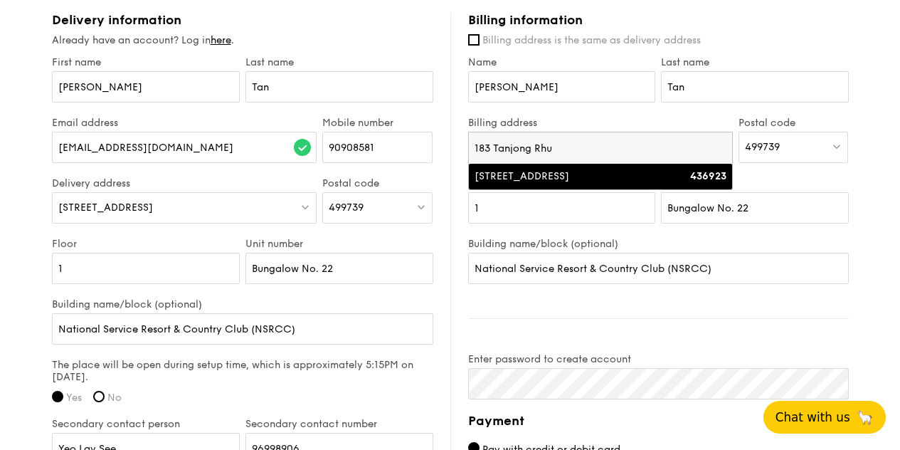
click at [518, 189] on li "183 Tanjong Rhu Road 436923" at bounding box center [600, 177] width 263 height 26
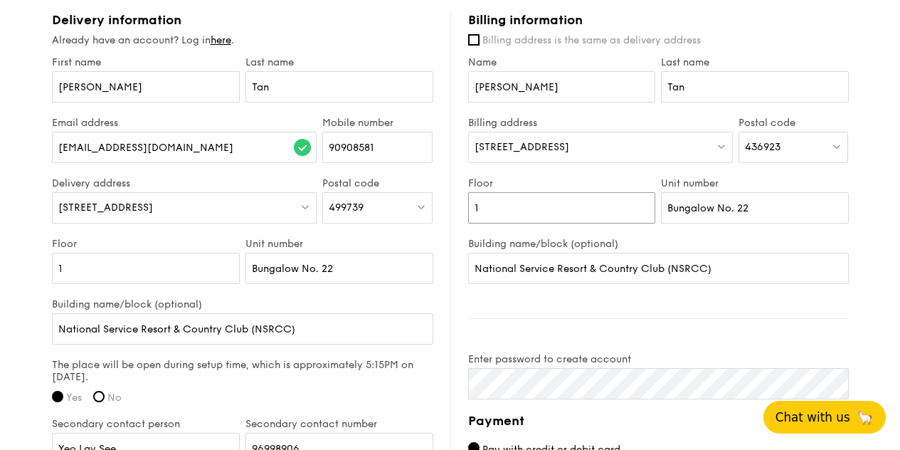
click at [541, 218] on input "1" at bounding box center [562, 207] width 188 height 31
click at [746, 223] on input "Bungalow No. 22" at bounding box center [755, 207] width 188 height 31
click at [753, 275] on input "National Service Resort & Country Club (NSRCC)" at bounding box center [658, 268] width 381 height 31
drag, startPoint x: 734, startPoint y: 279, endPoint x: 464, endPoint y: 277, distance: 270.3
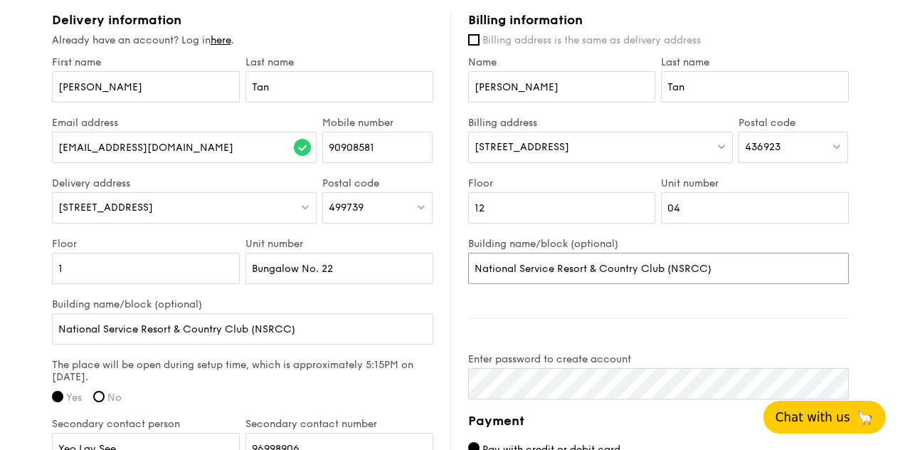
click at [464, 277] on div "Billing information Billing address is the same as delivery address Name Amelia…" at bounding box center [649, 360] width 398 height 697
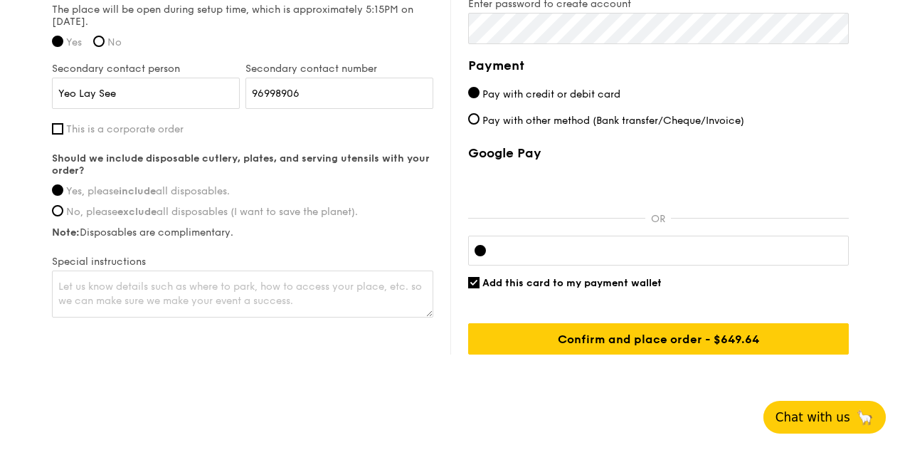
scroll to position [1238, 0]
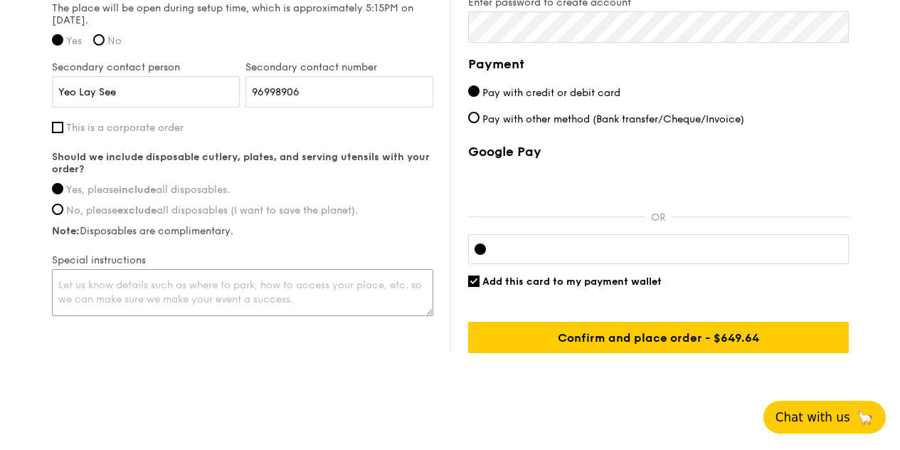
click at [333, 308] on textarea at bounding box center [242, 292] width 381 height 47
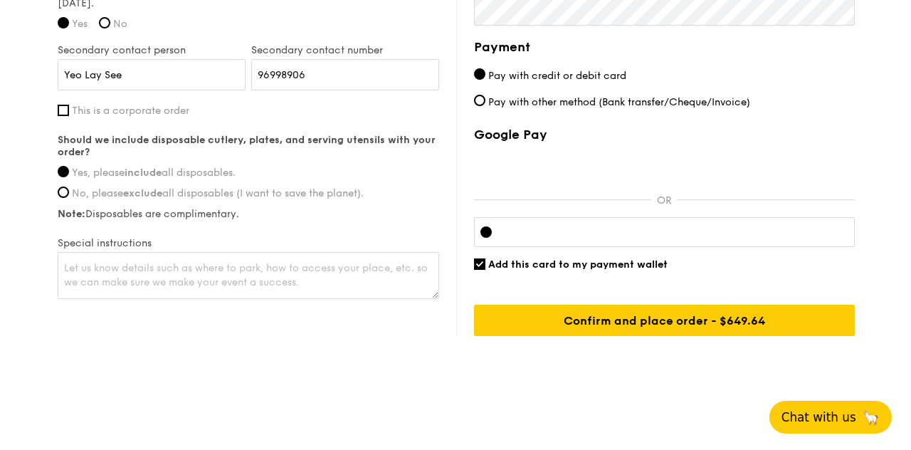
scroll to position [1254, 0]
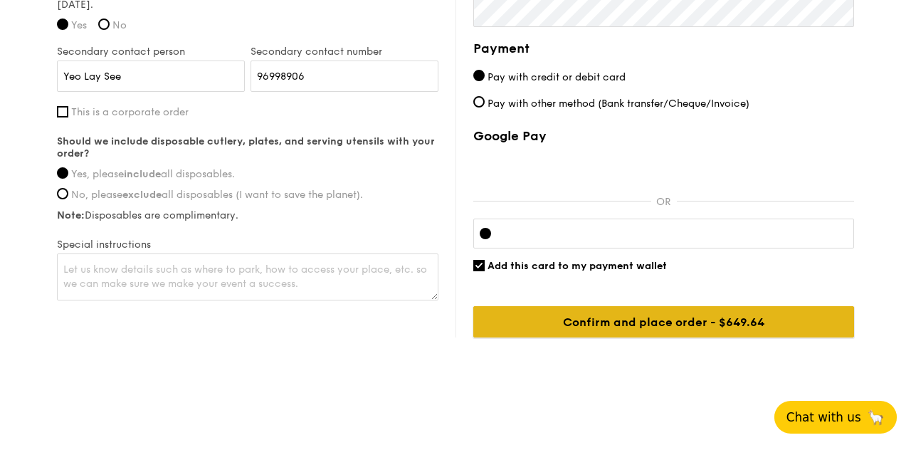
click at [757, 319] on input "Confirm and place order - $649.64" at bounding box center [663, 321] width 381 height 31
click at [625, 329] on input "Confirm and place order - $649.64" at bounding box center [663, 321] width 381 height 31
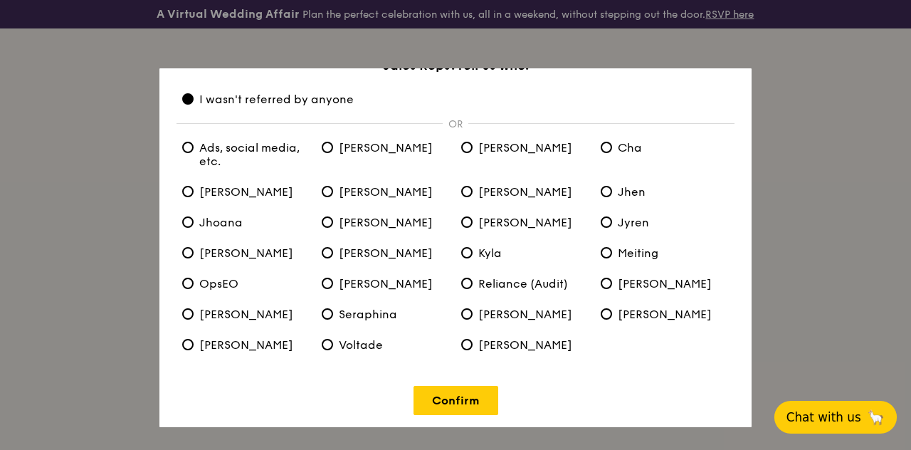
scroll to position [55, 0]
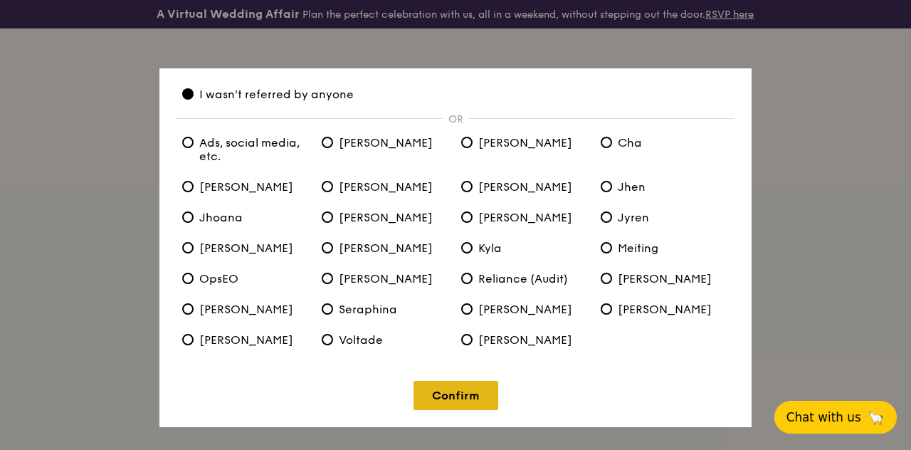
click at [437, 396] on link "Confirm" at bounding box center [455, 395] width 85 height 29
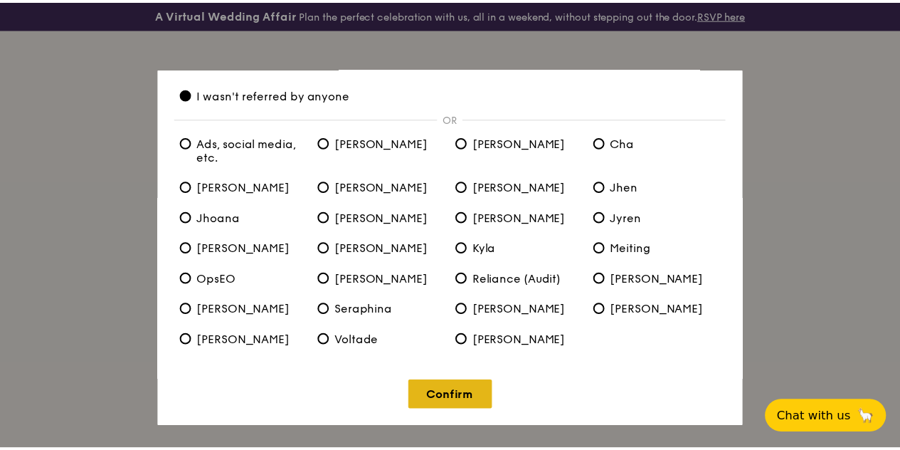
scroll to position [0, 0]
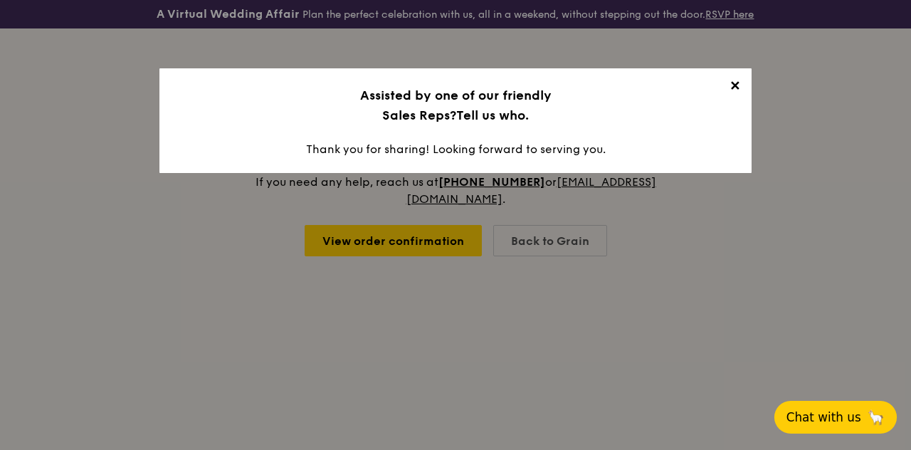
click at [732, 86] on span "✕" at bounding box center [734, 88] width 20 height 20
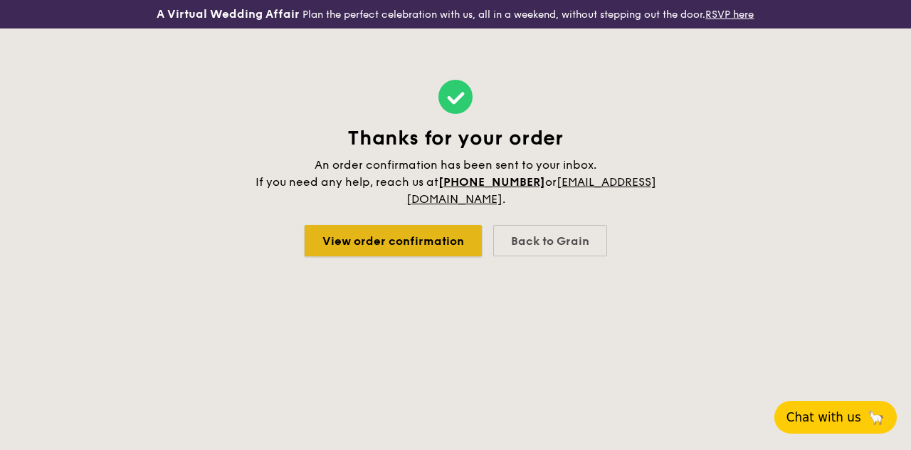
click at [426, 245] on link "View order confirmation" at bounding box center [392, 240] width 177 height 31
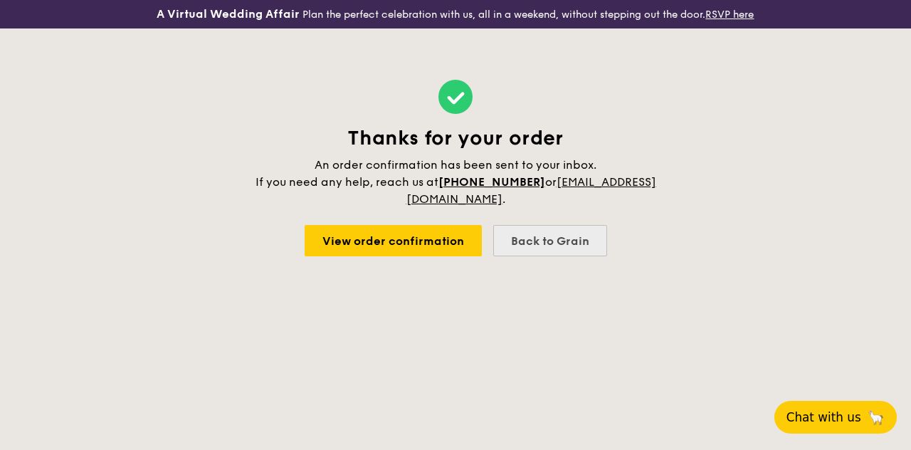
click at [562, 240] on div "Back to Grain" at bounding box center [550, 240] width 114 height 31
